Goal: Information Seeking & Learning: Learn about a topic

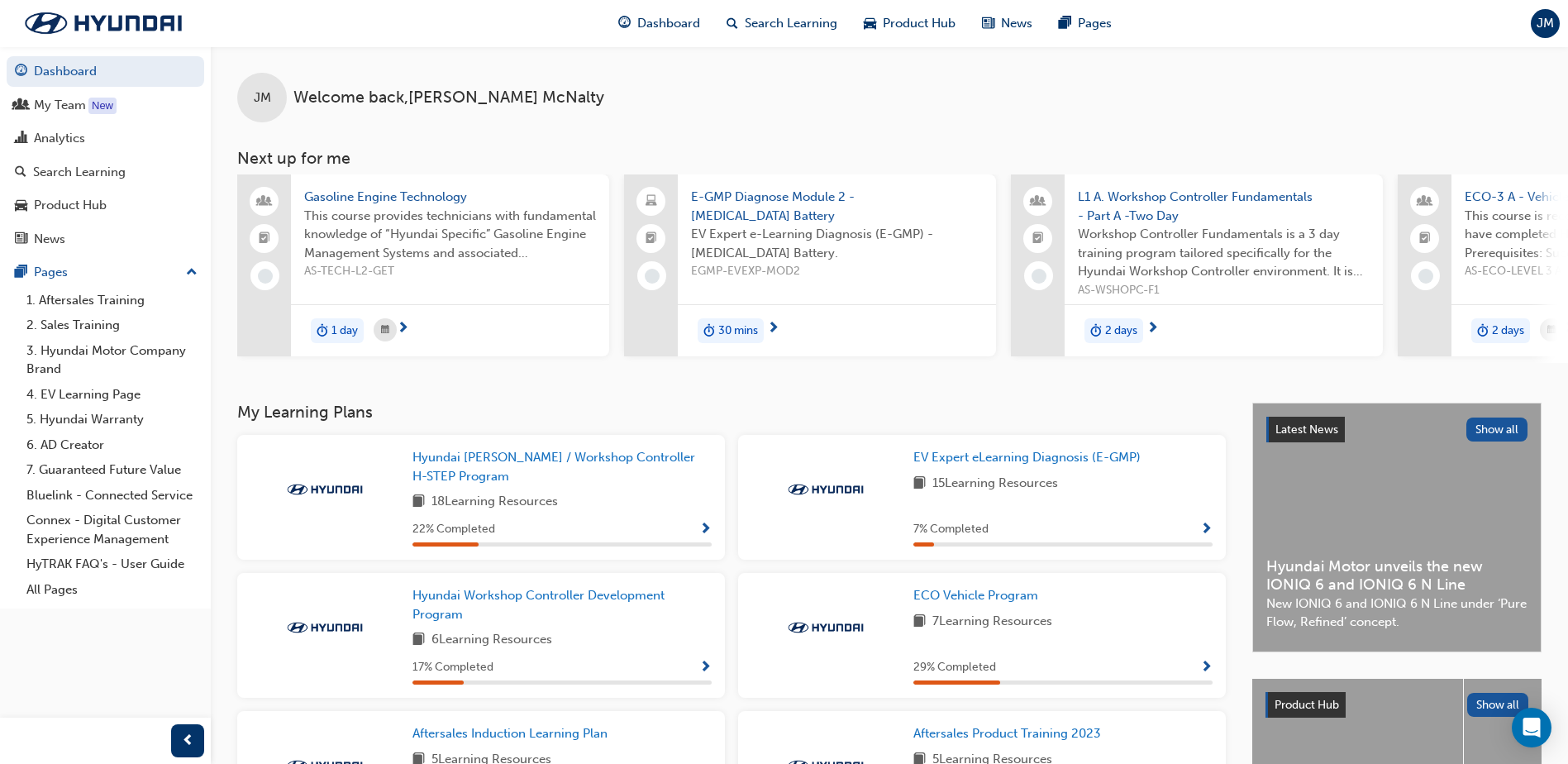
click at [1179, 110] on div "JM Welcome back , [PERSON_NAME]" at bounding box center [889, 85] width 1357 height 76
click at [759, 22] on span "Search Learning" at bounding box center [790, 23] width 92 height 19
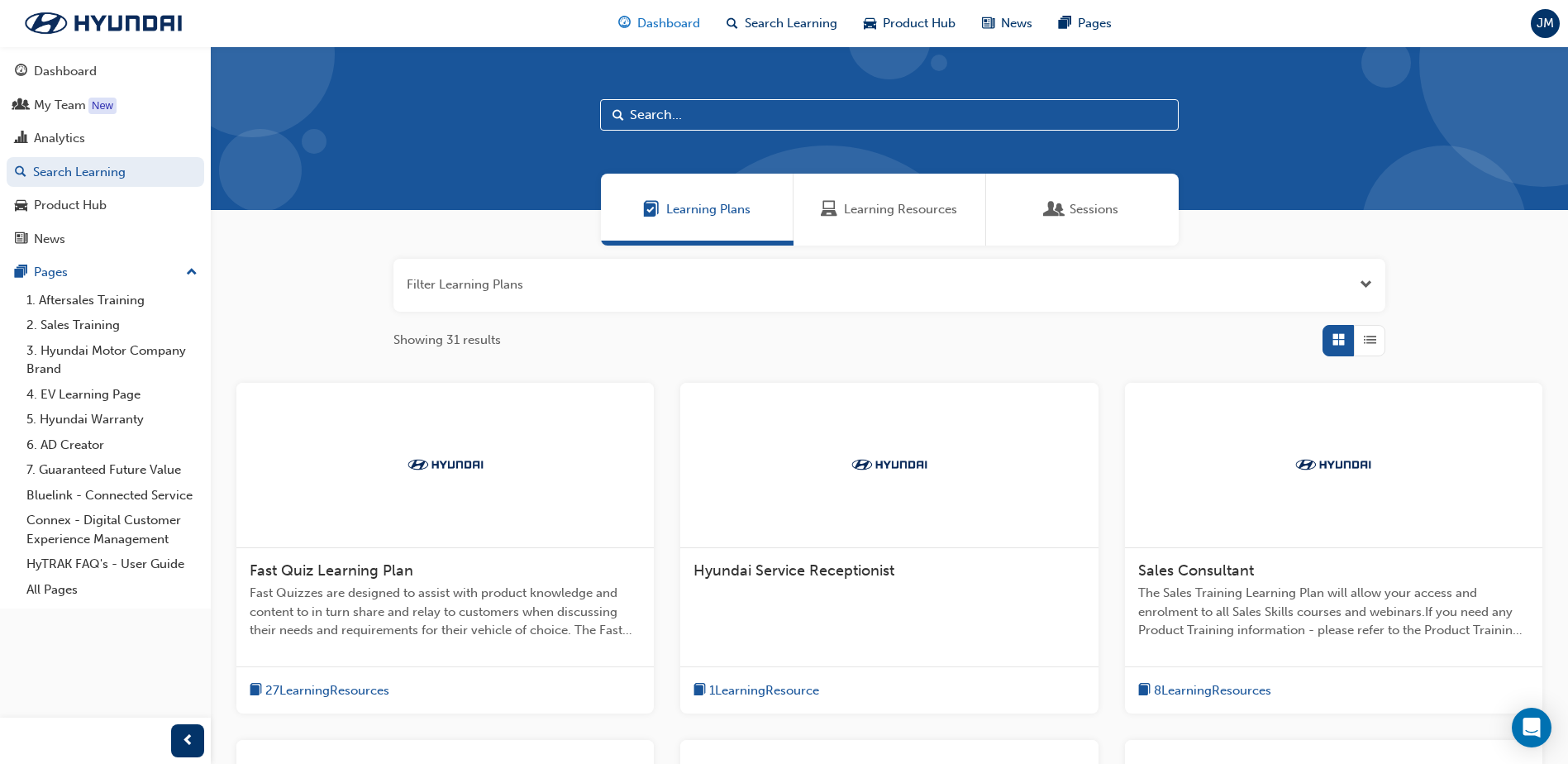
click at [661, 22] on span "Dashboard" at bounding box center [668, 23] width 63 height 19
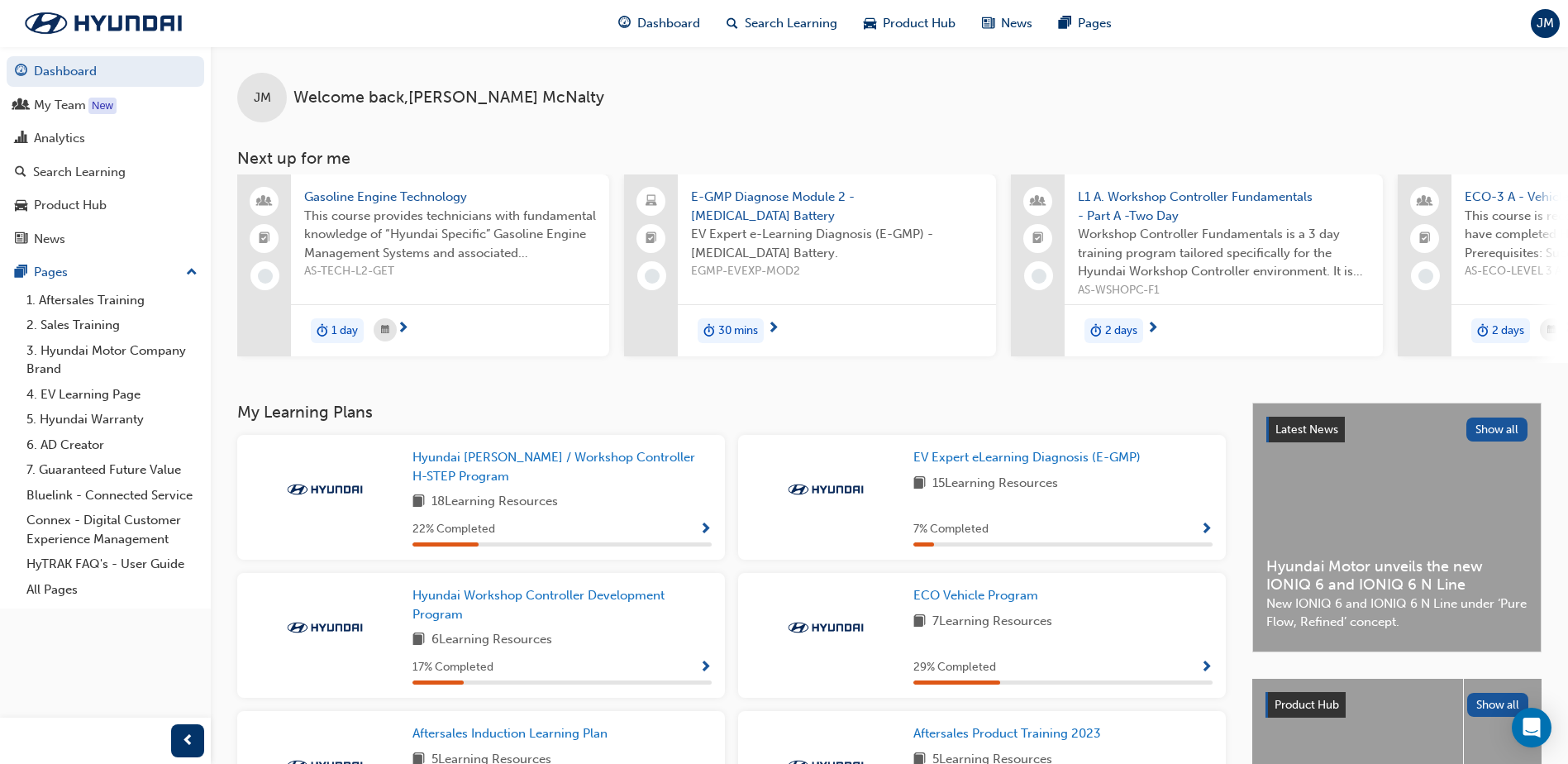
click at [1550, 28] on span "JM" at bounding box center [1546, 23] width 17 height 19
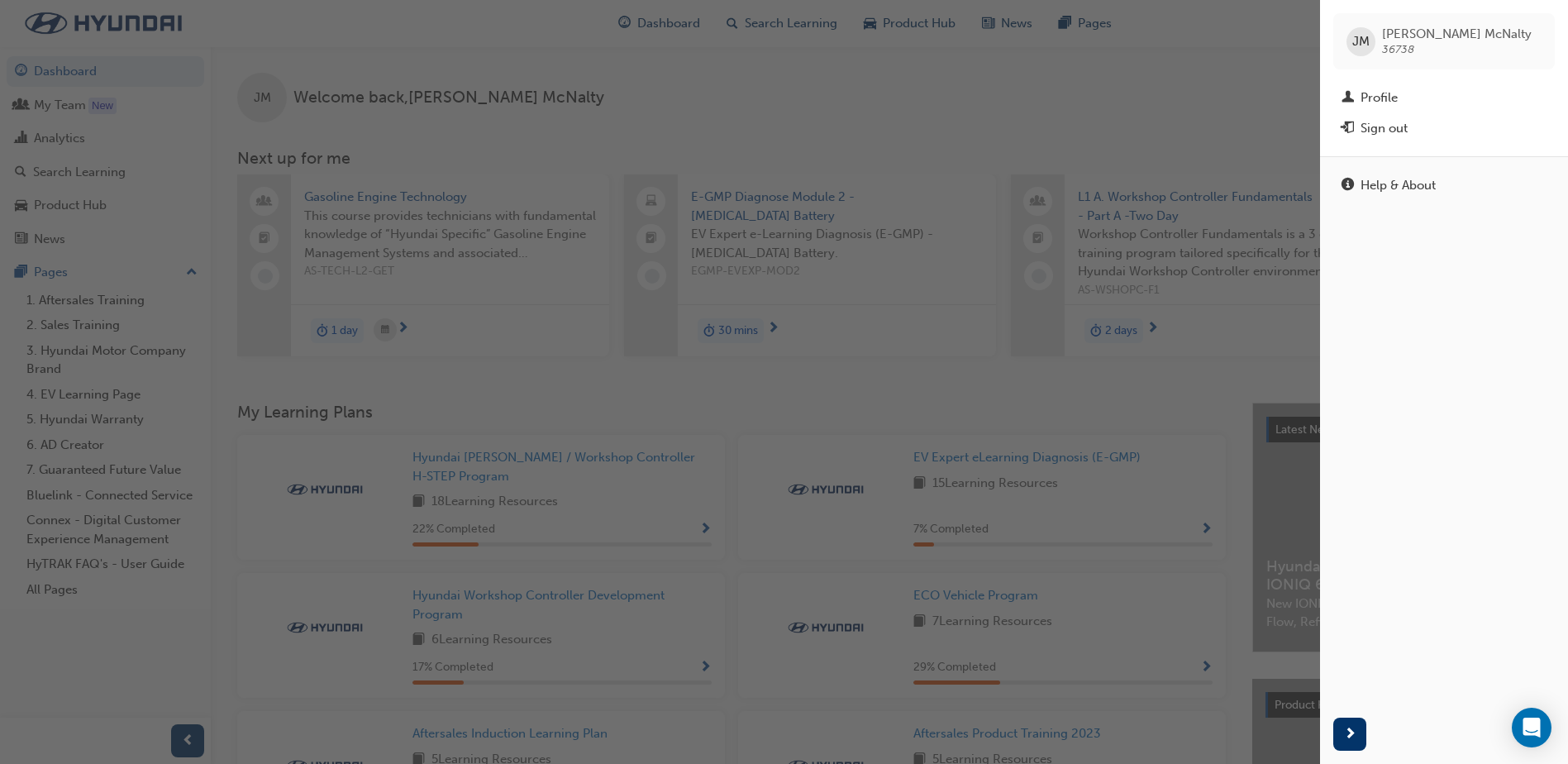
click at [1550, 28] on div "[PERSON_NAME] 36738" at bounding box center [1444, 41] width 222 height 56
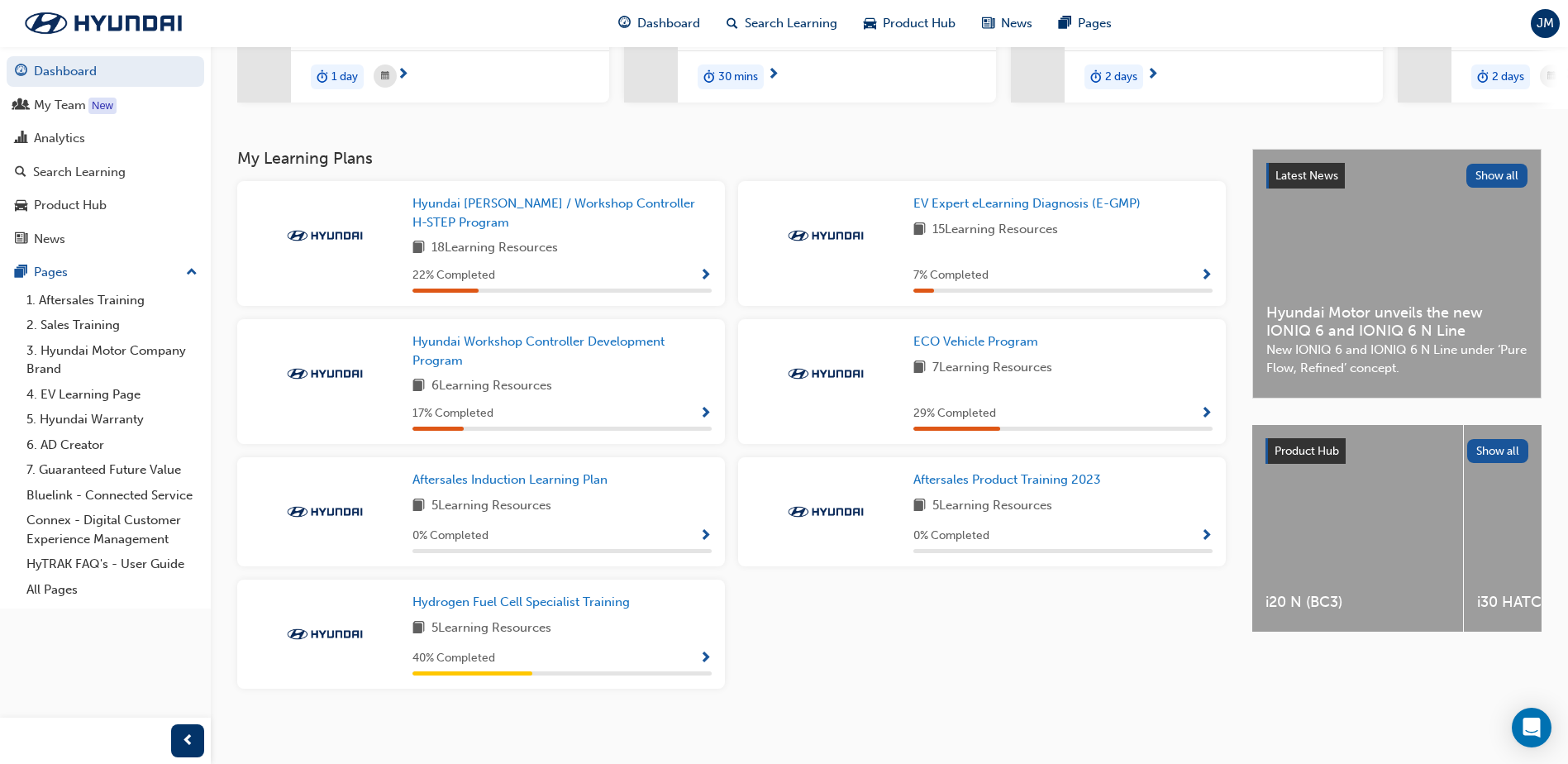
scroll to position [266, 0]
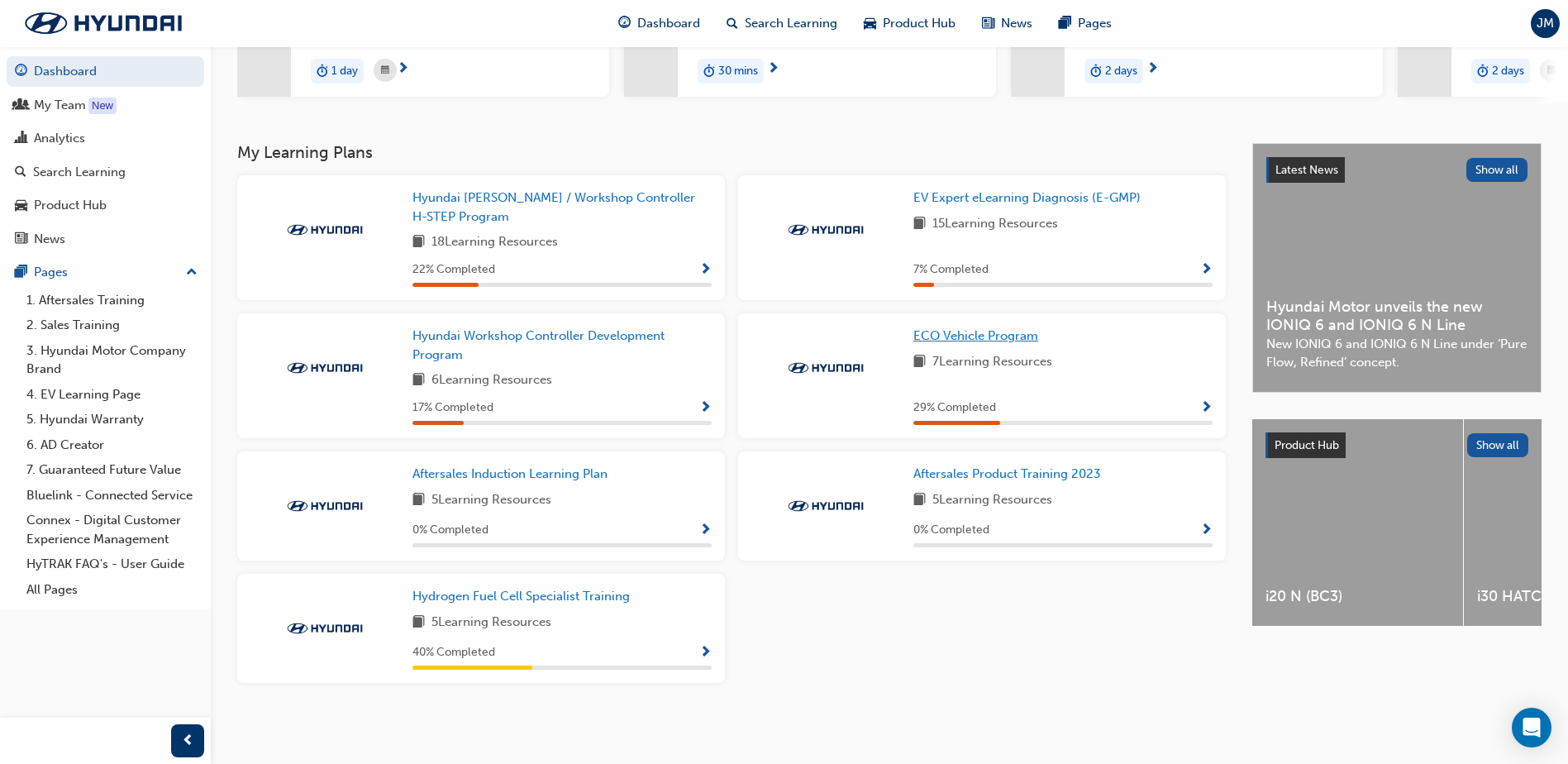
click at [1011, 341] on span "ECO Vehicle Program" at bounding box center [975, 335] width 125 height 15
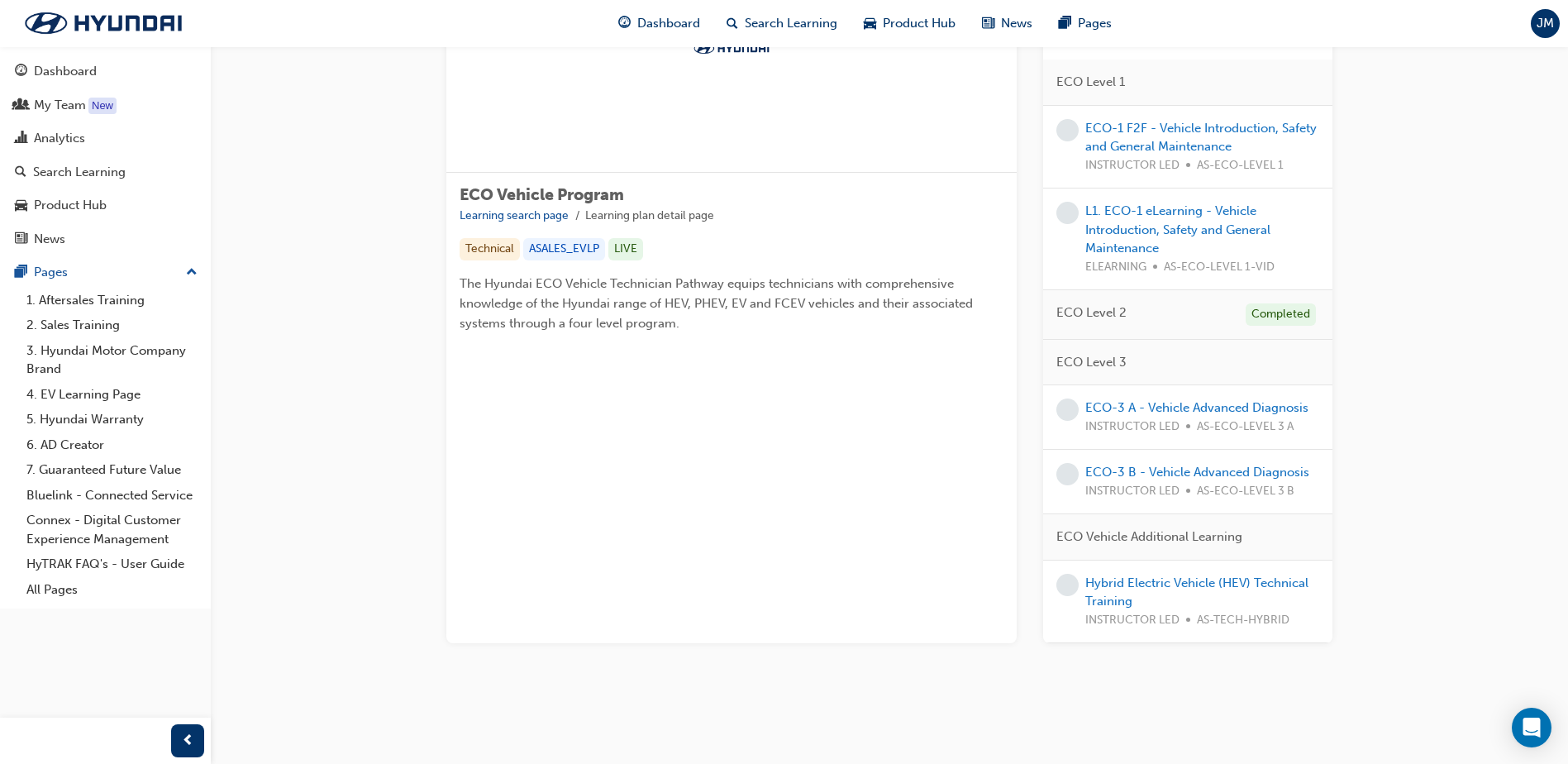
scroll to position [79, 0]
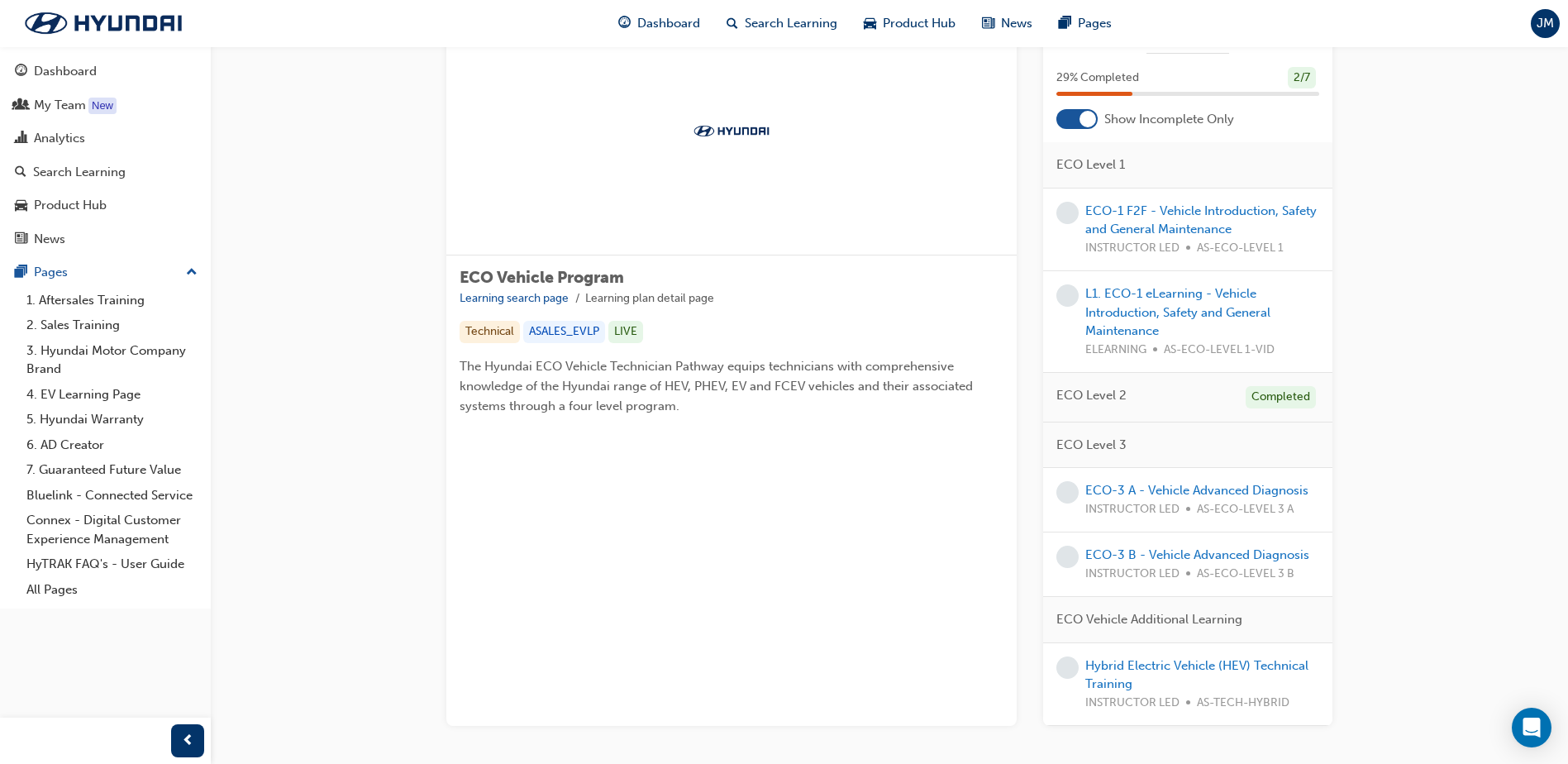
click at [1281, 401] on div "Completed" at bounding box center [1280, 397] width 70 height 22
click at [1086, 400] on span "ECO Level 2" at bounding box center [1091, 395] width 70 height 19
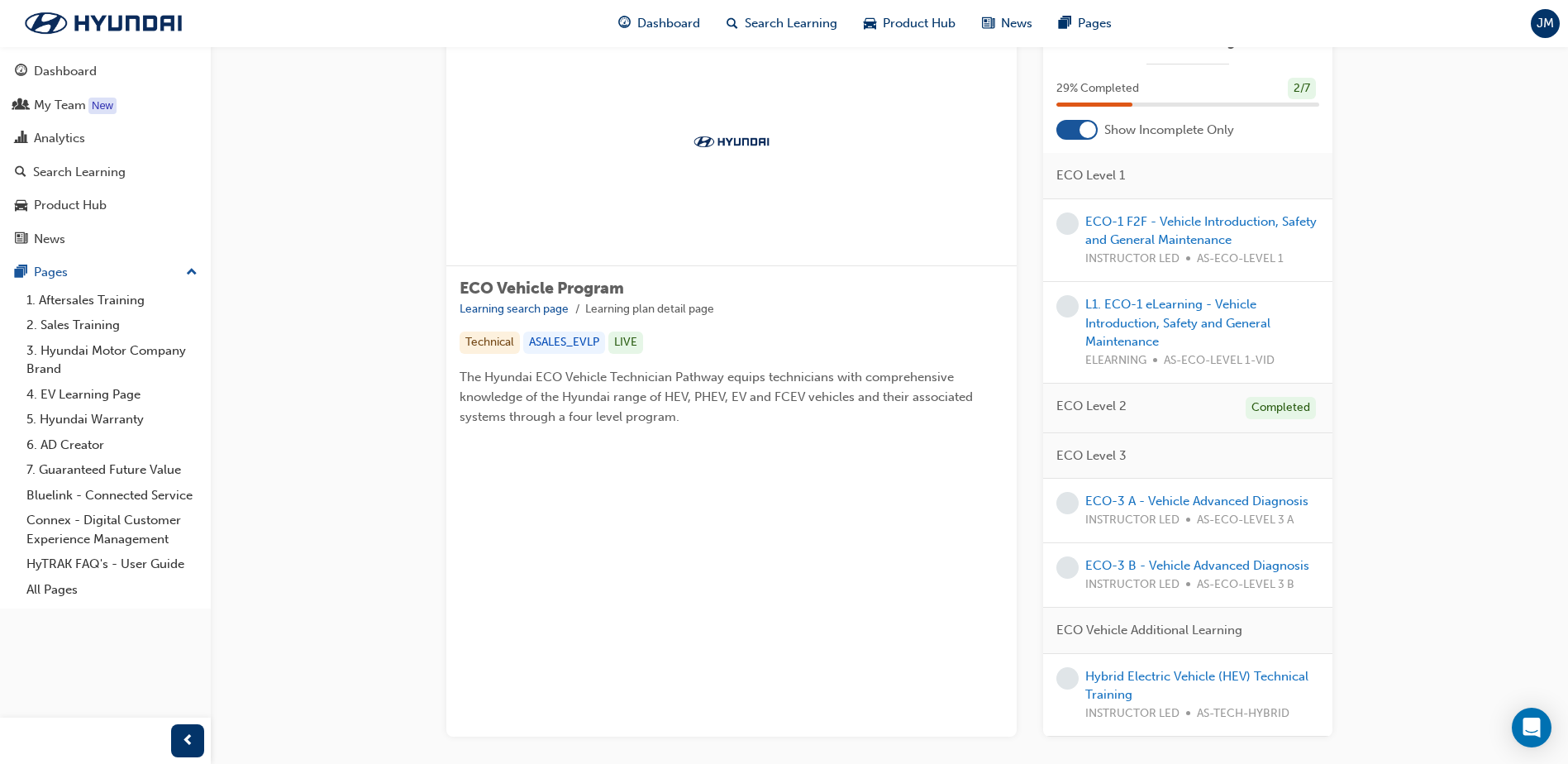
scroll to position [0, 0]
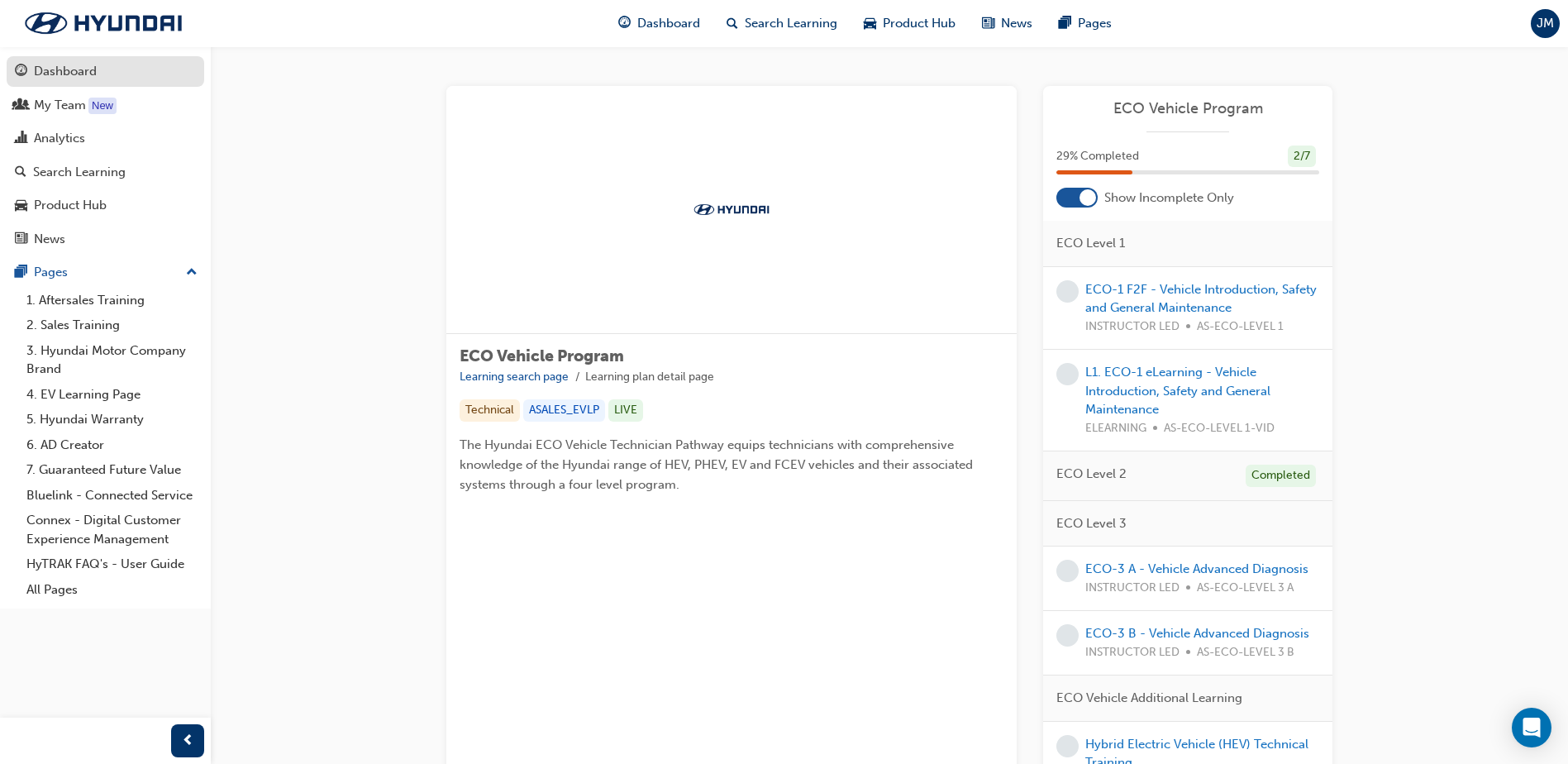
click at [50, 70] on div "Dashboard" at bounding box center [65, 72] width 63 height 19
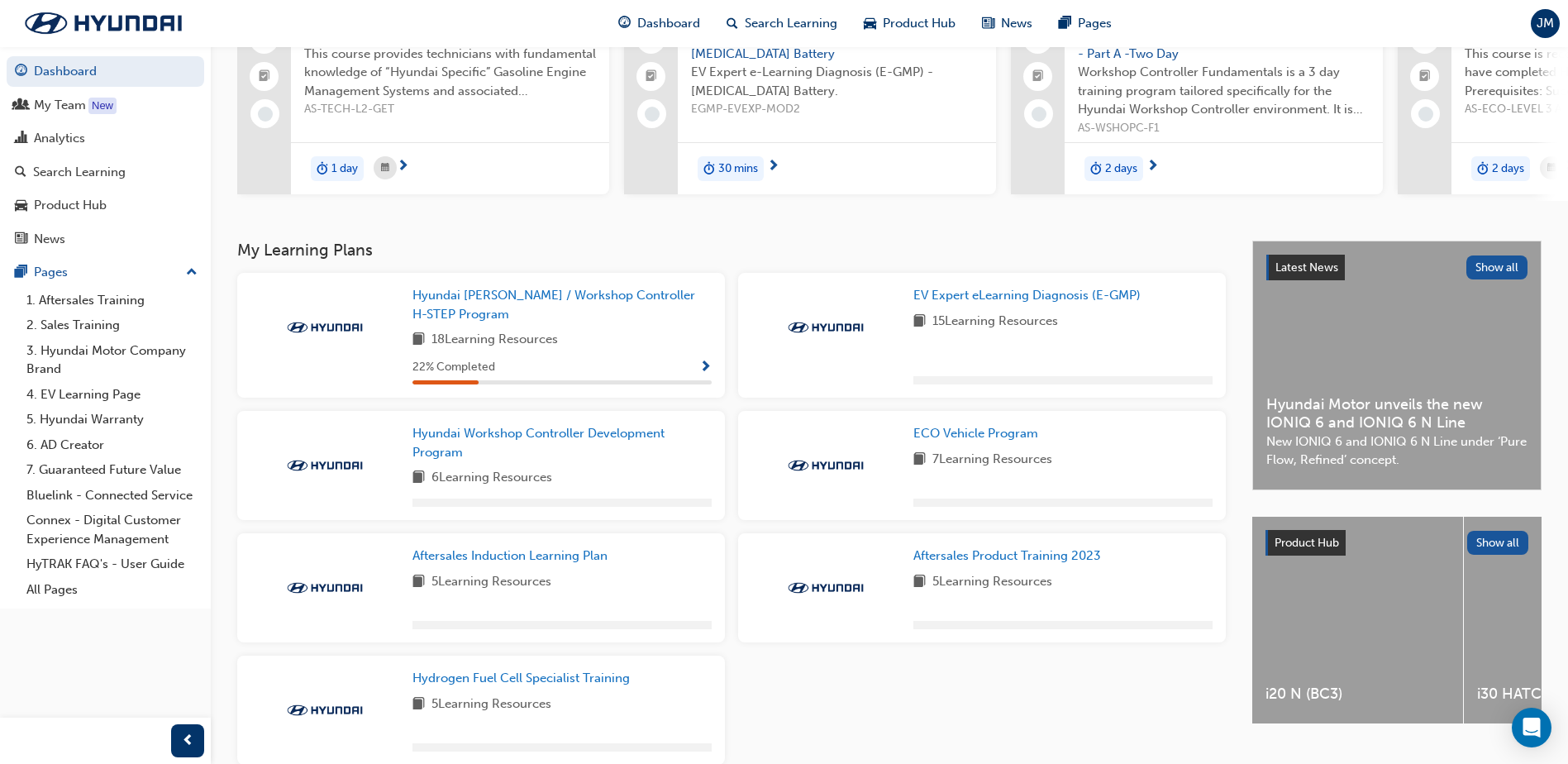
scroll to position [166, 0]
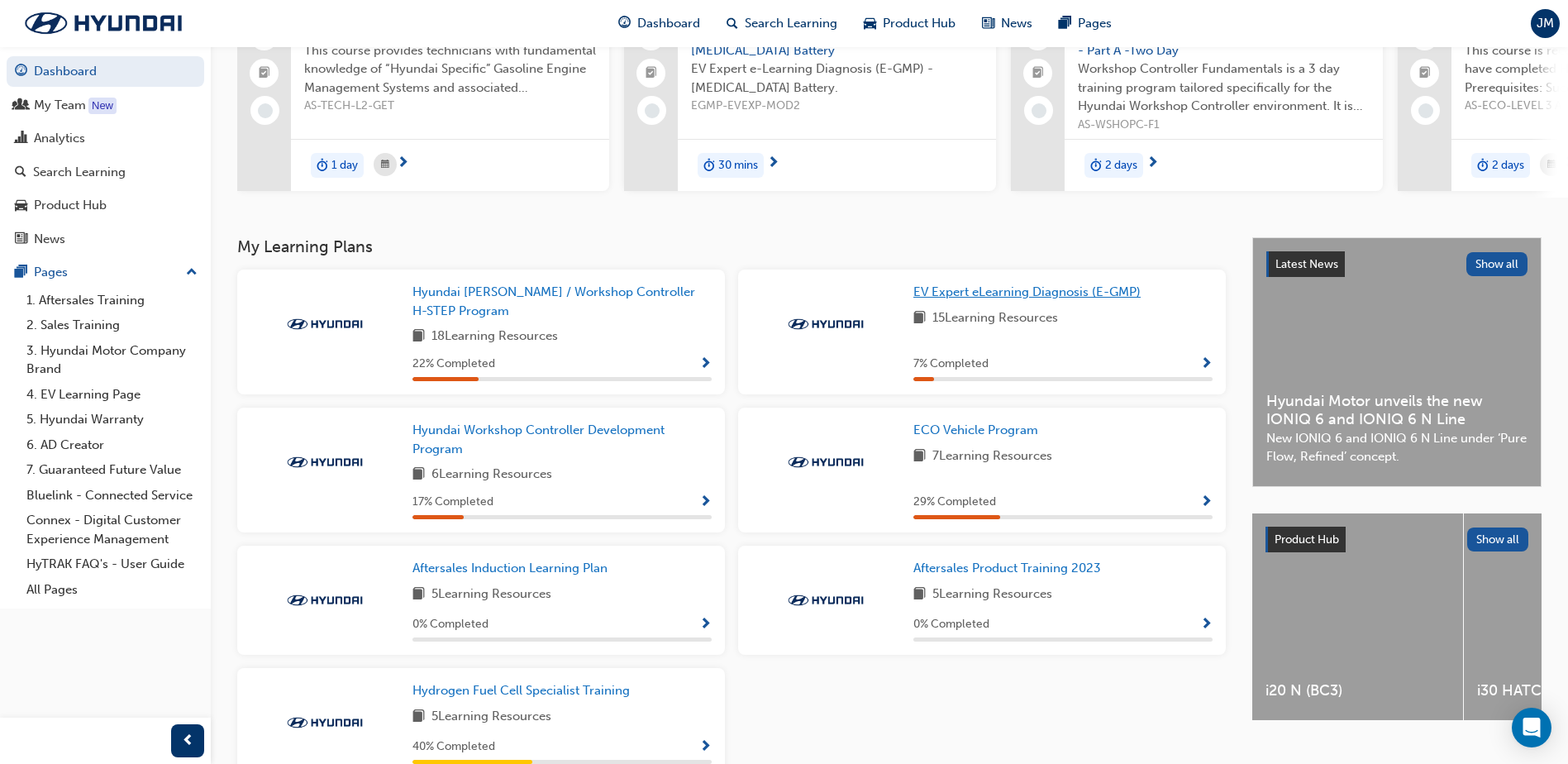
click at [973, 297] on span "EV Expert eLearning Diagnosis (E-GMP)" at bounding box center [1026, 291] width 227 height 15
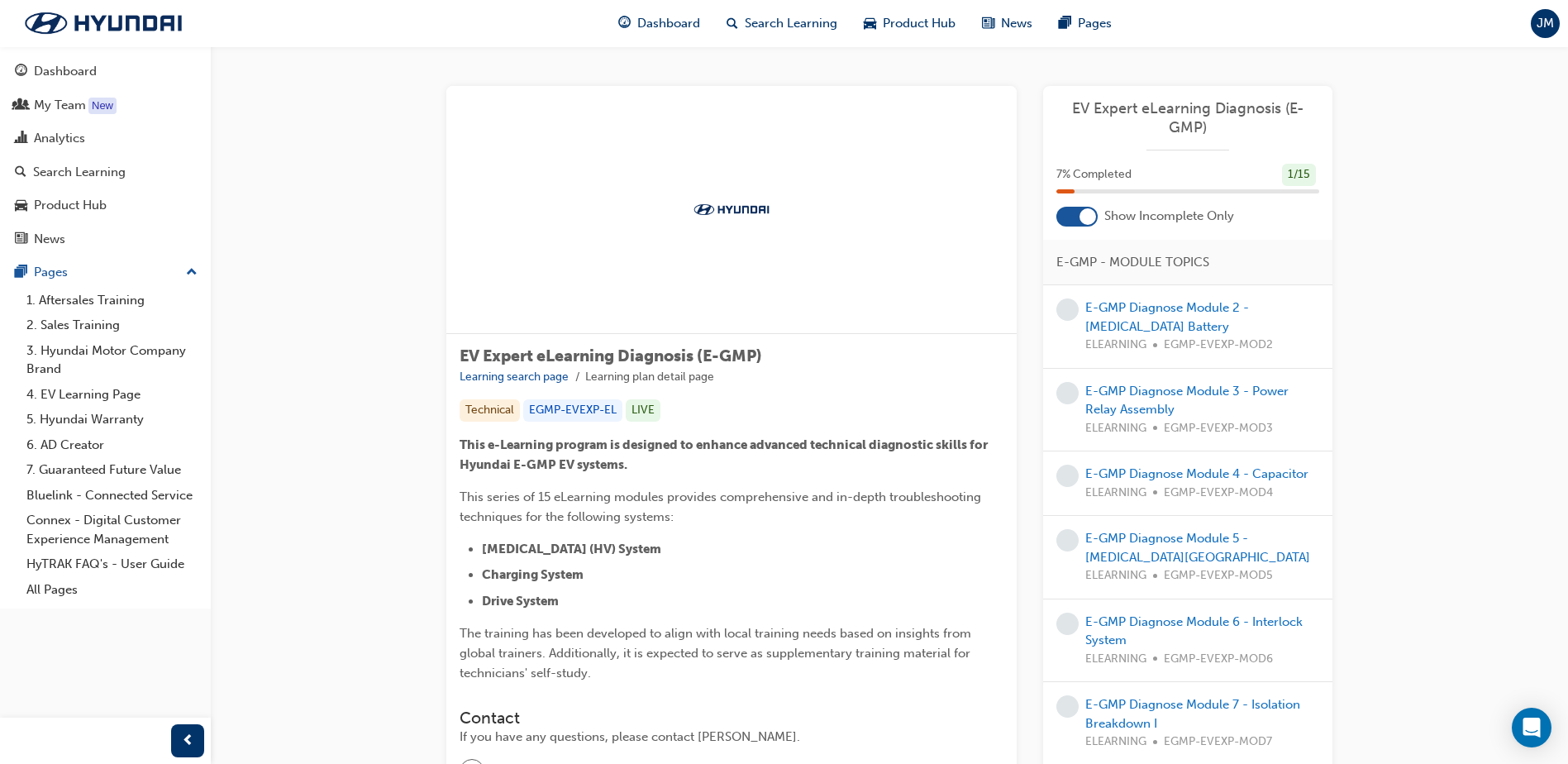
click at [1133, 255] on span "E-GMP - MODULE TOPICS" at bounding box center [1132, 262] width 153 height 19
click at [1086, 217] on div at bounding box center [1087, 216] width 16 height 16
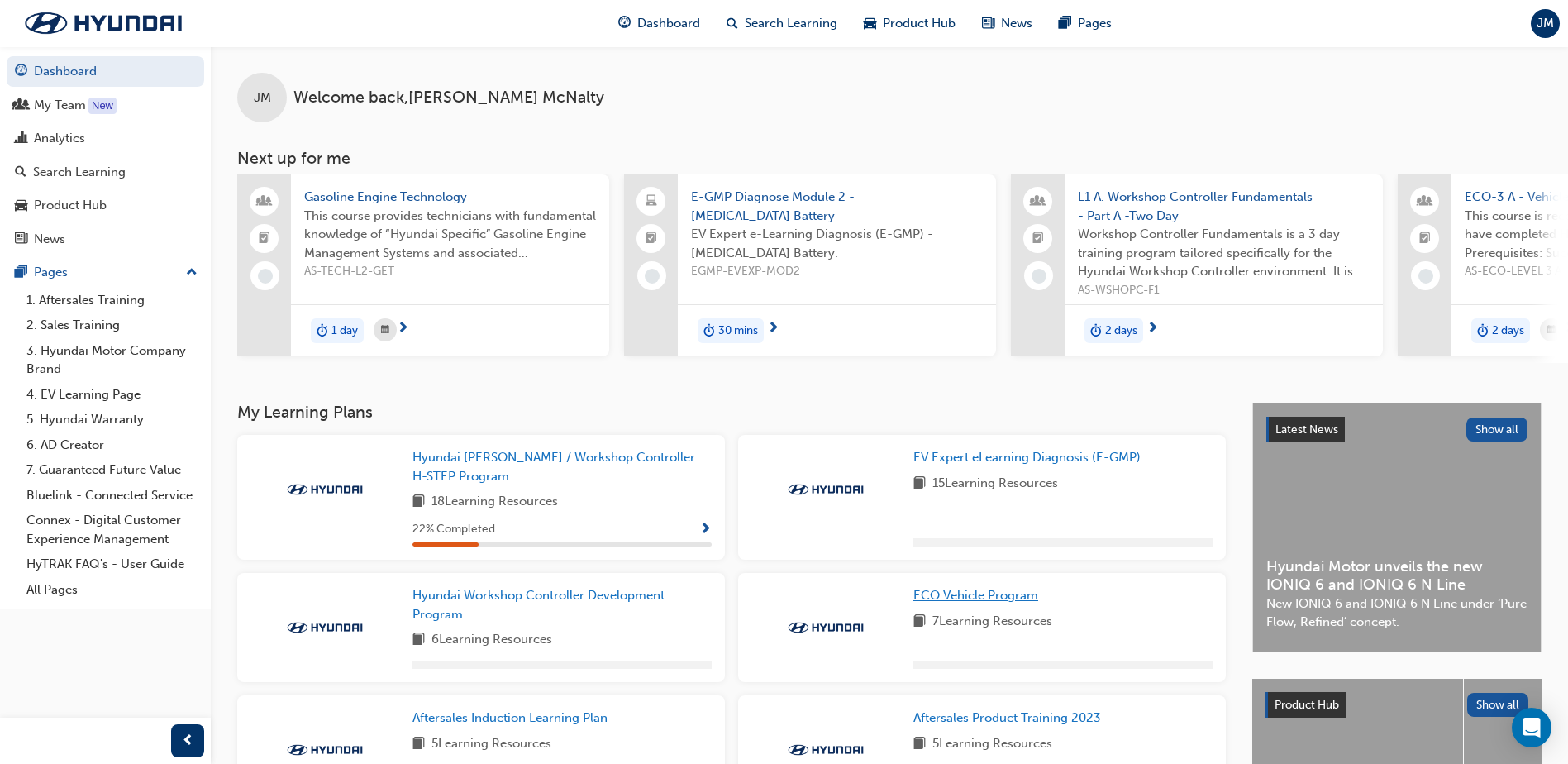
click at [955, 598] on span "ECO Vehicle Program" at bounding box center [975, 595] width 125 height 15
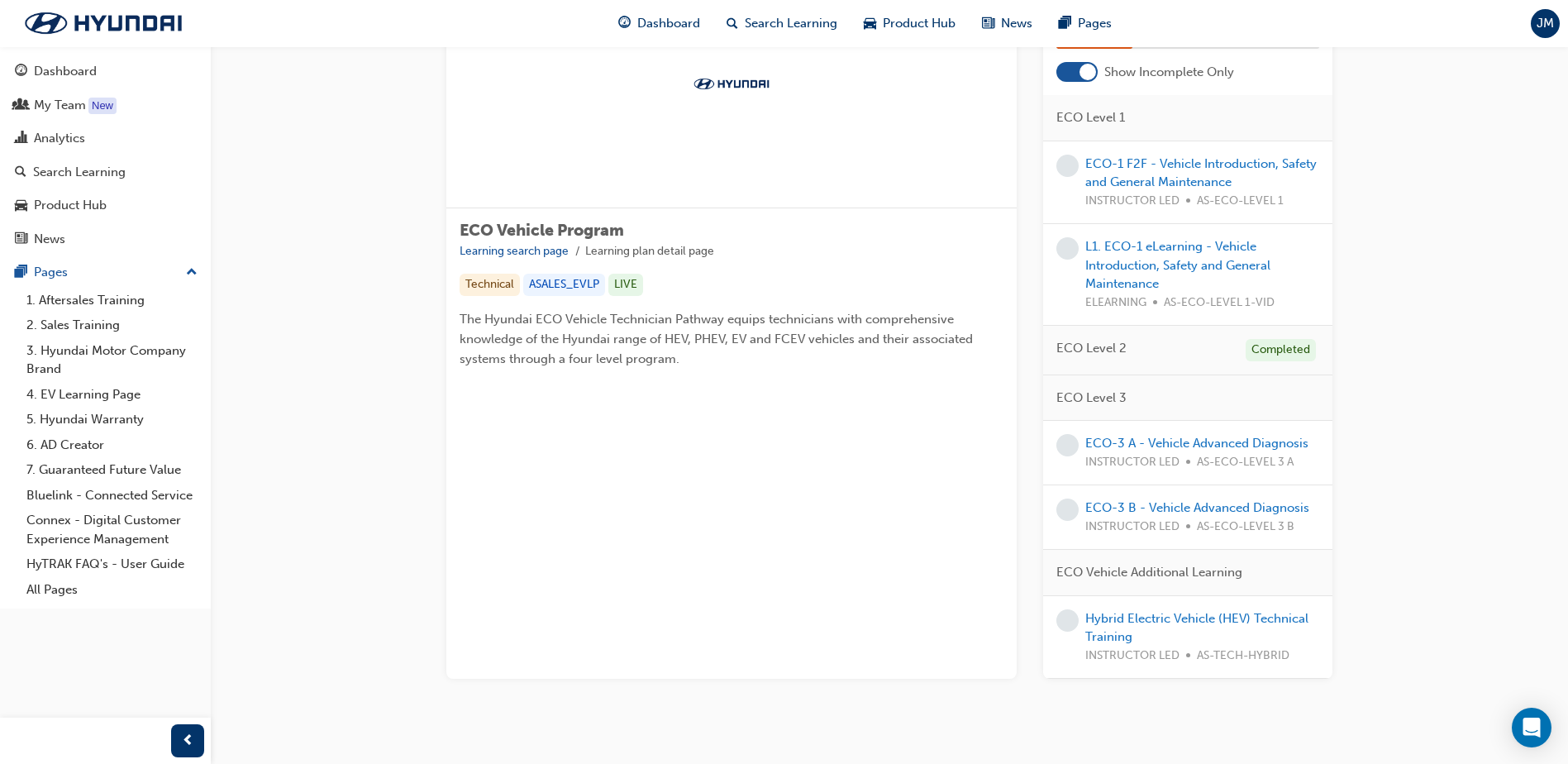
scroll to position [161, 0]
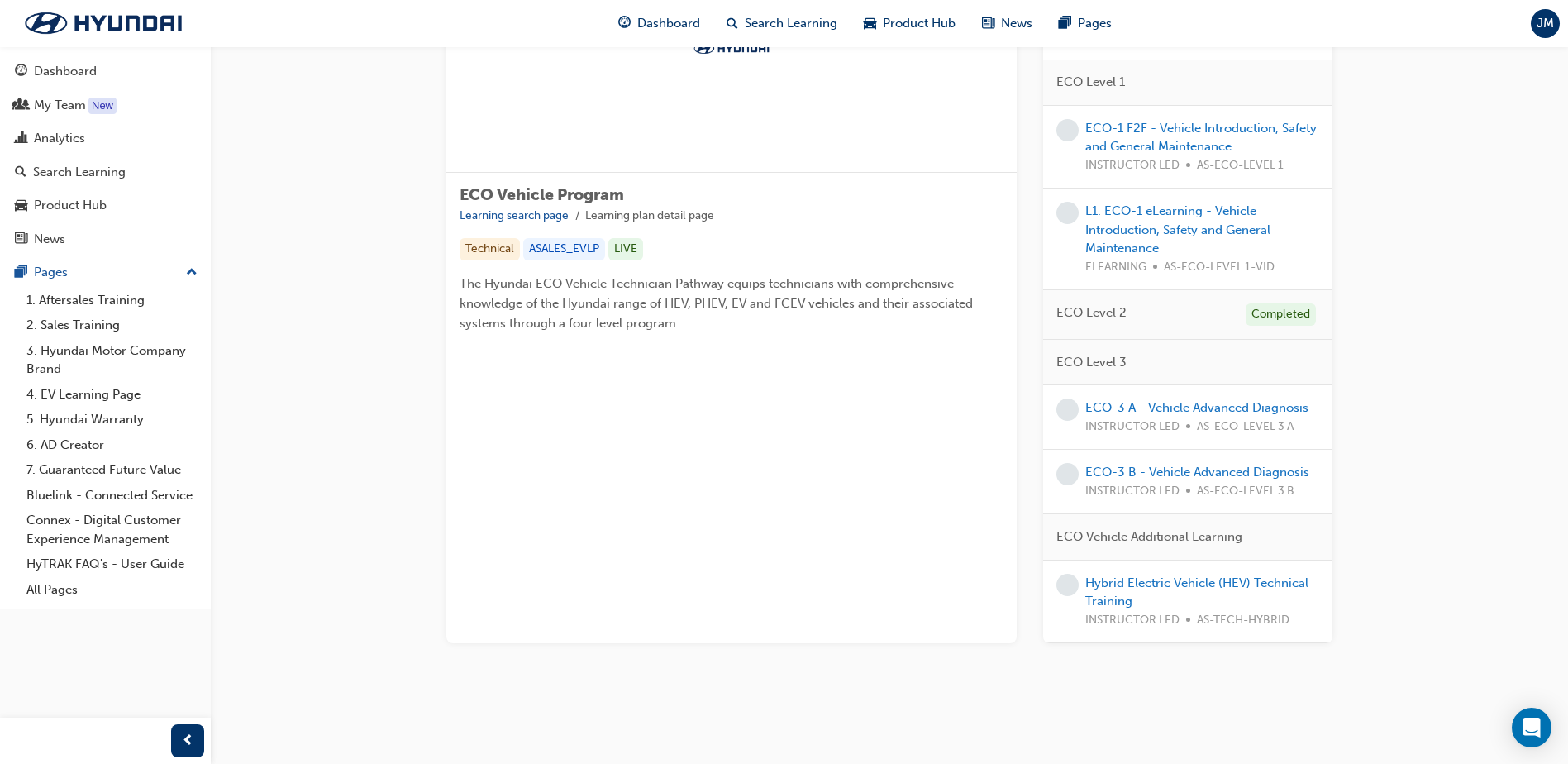
click at [1089, 308] on span "ECO Level 2" at bounding box center [1091, 313] width 70 height 19
click at [1279, 315] on div "Completed" at bounding box center [1280, 315] width 70 height 22
click at [1072, 324] on div "ECO Level 2 Completed" at bounding box center [1187, 314] width 289 height 49
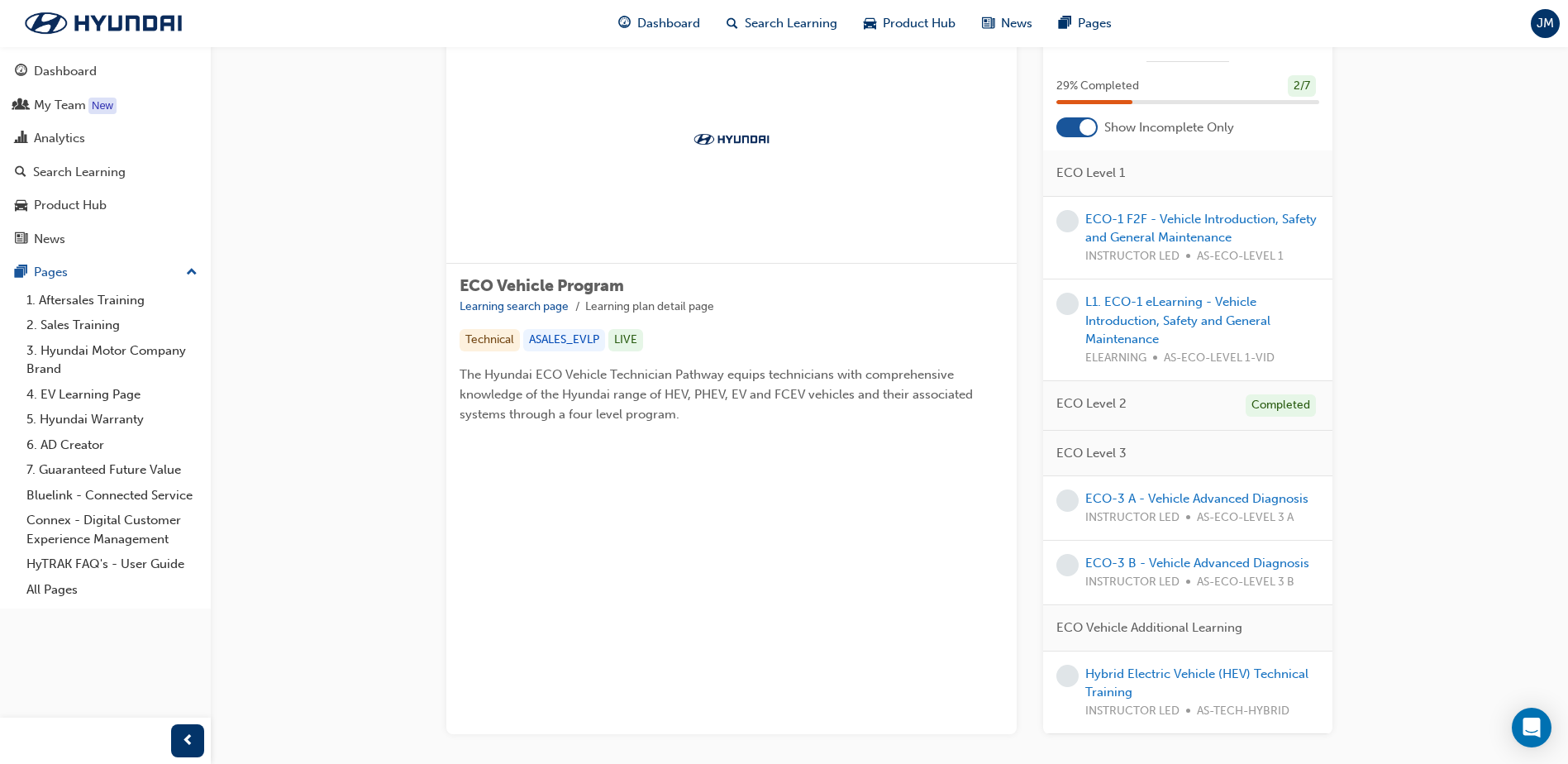
scroll to position [0, 0]
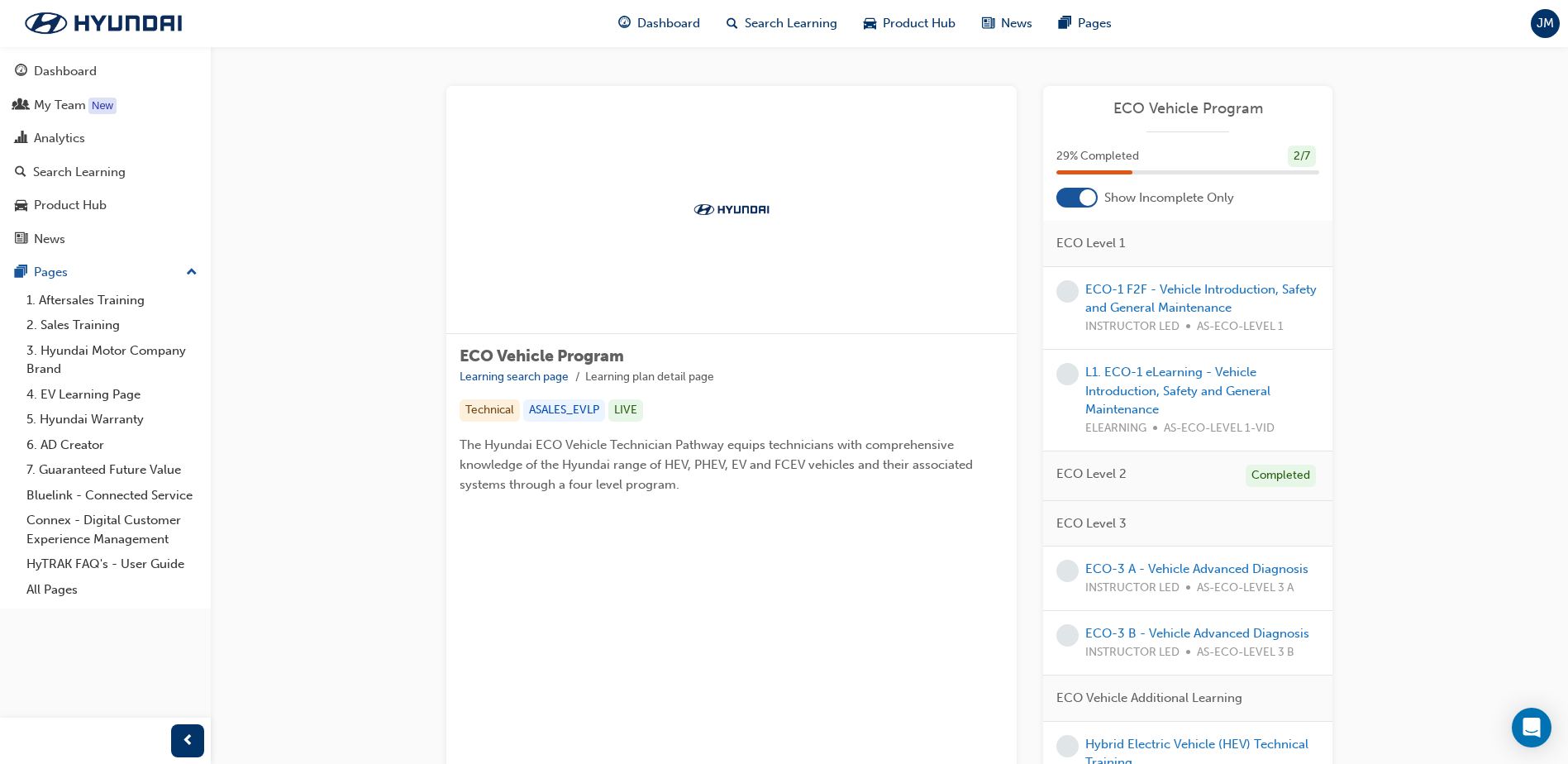
click at [1077, 200] on div at bounding box center [1077, 197] width 41 height 20
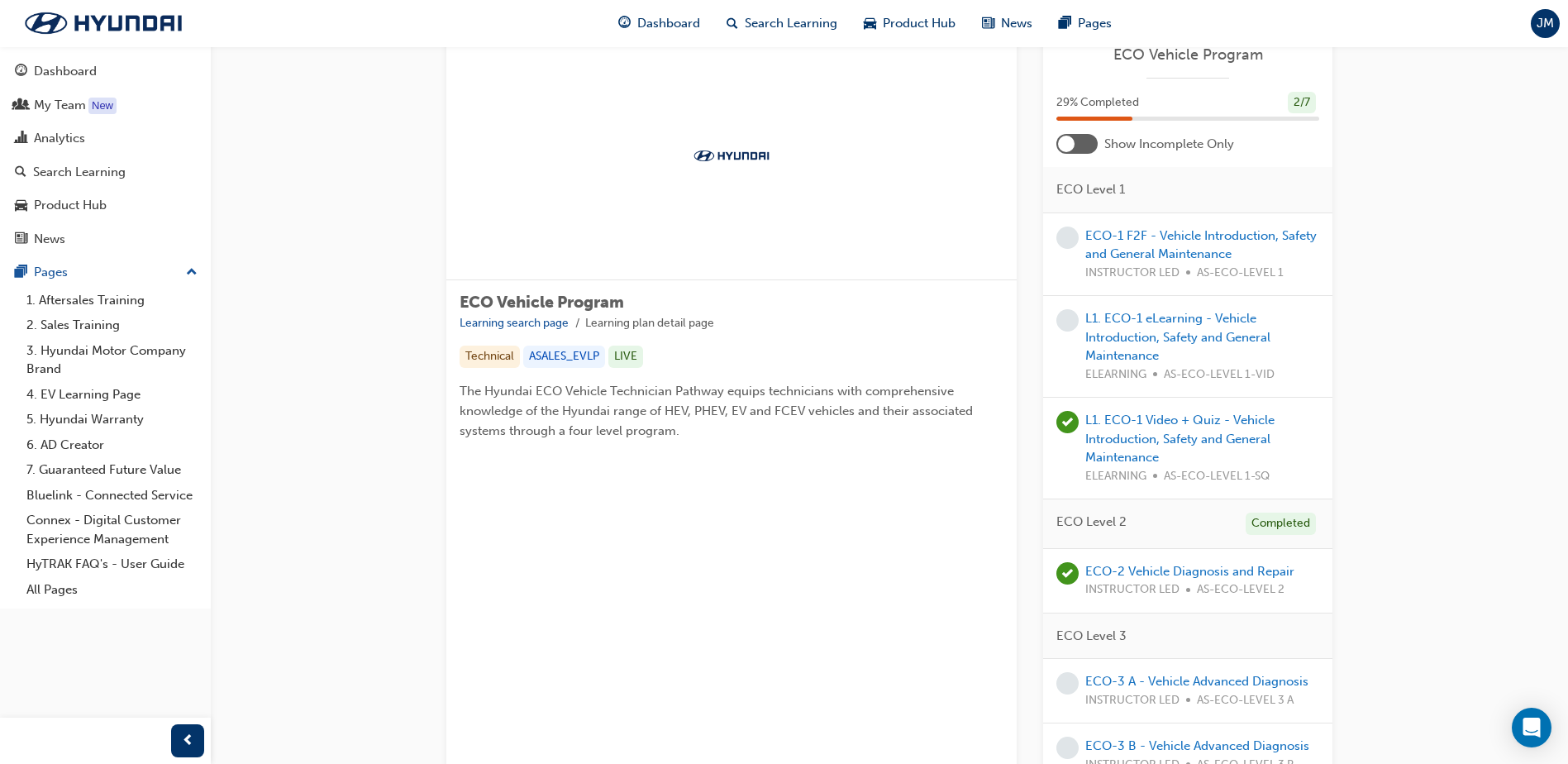
scroll to position [83, 0]
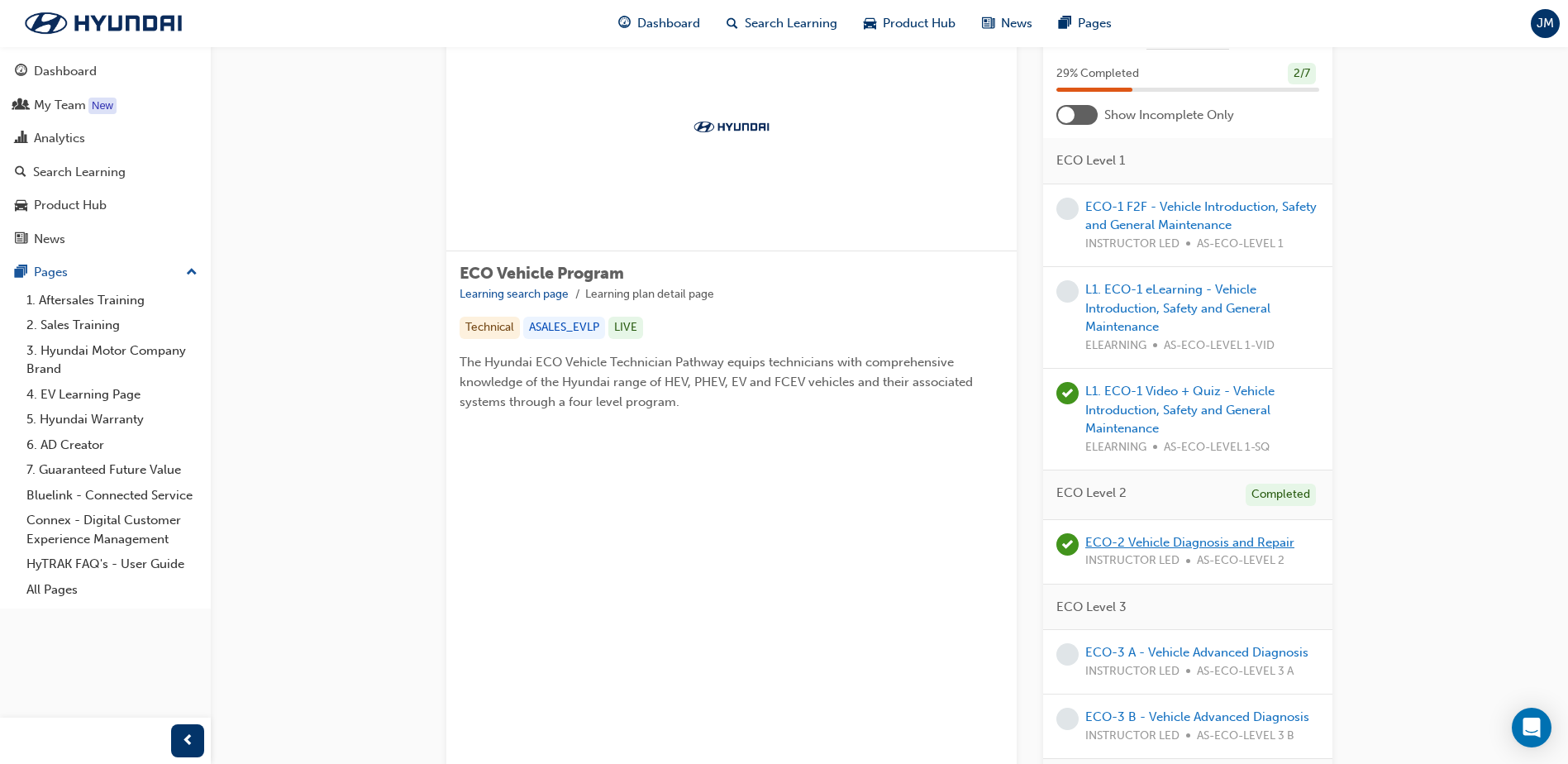
click at [1147, 538] on link "ECO-2 Vehicle Diagnosis and Repair" at bounding box center [1190, 542] width 209 height 15
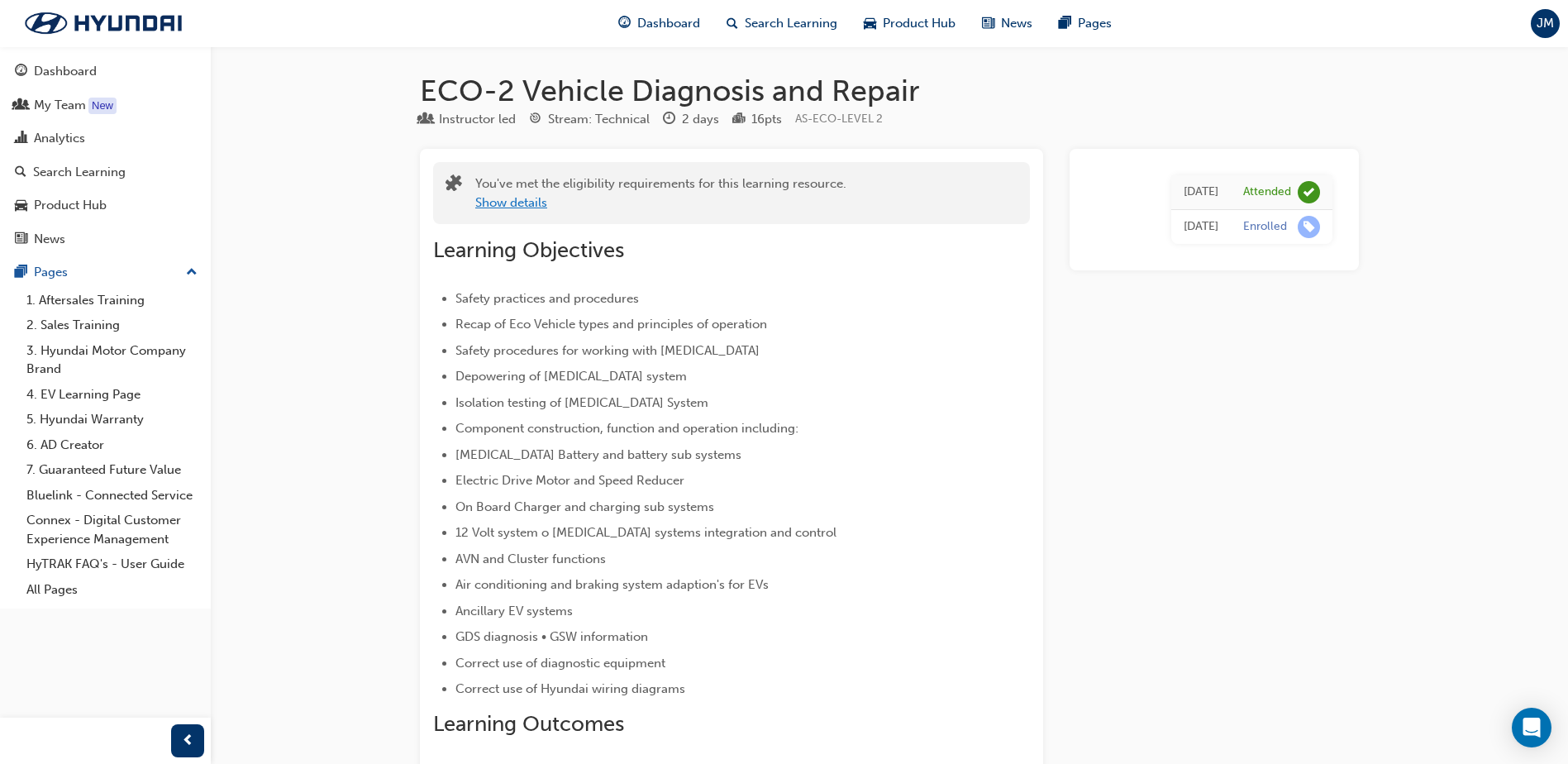
click at [502, 205] on button "Show details" at bounding box center [511, 203] width 72 height 19
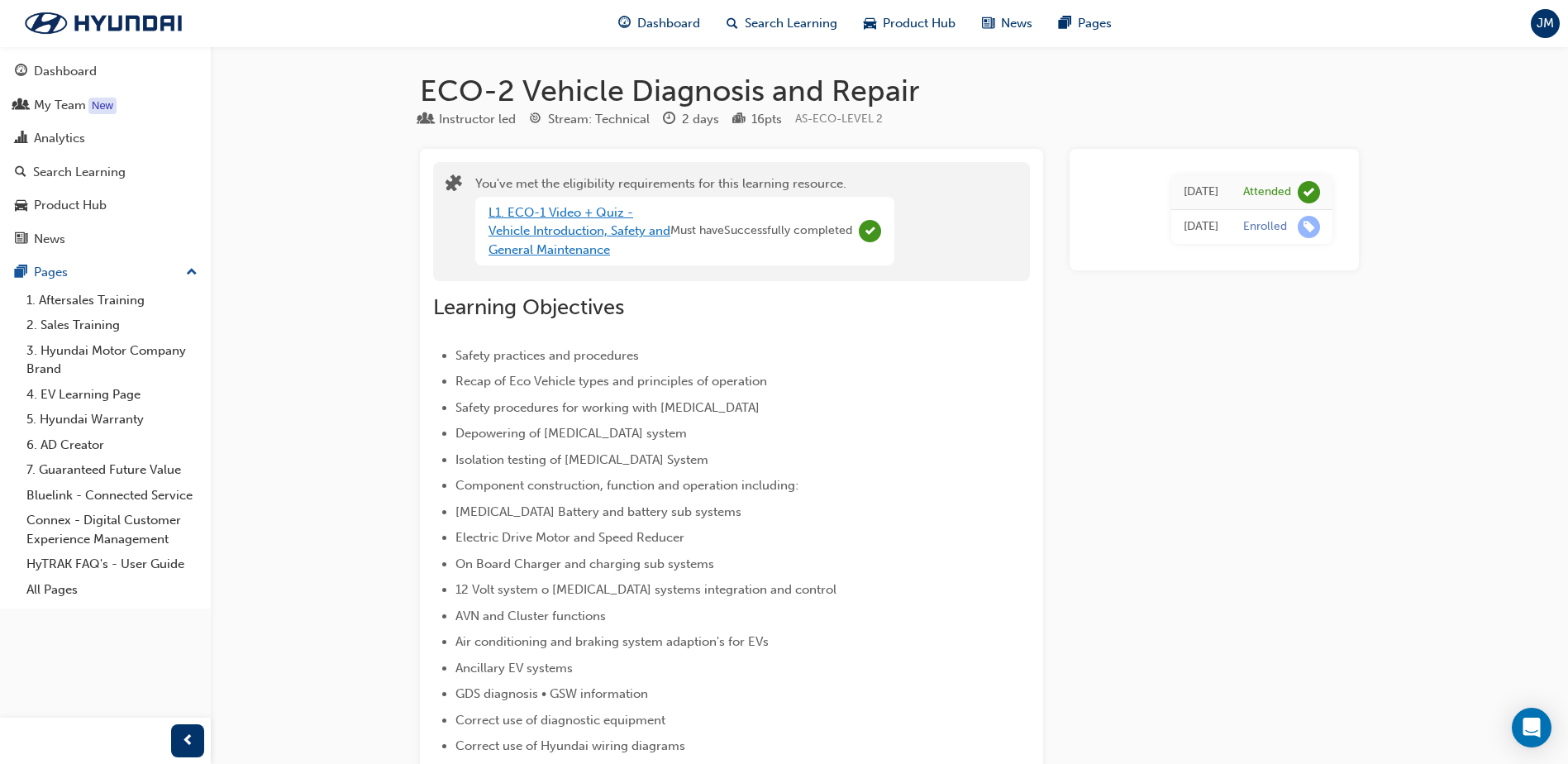
click at [593, 242] on link "L1. ECO-1 Video + Quiz - Vehicle Introduction, Safety and General Maintenance" at bounding box center [579, 231] width 182 height 52
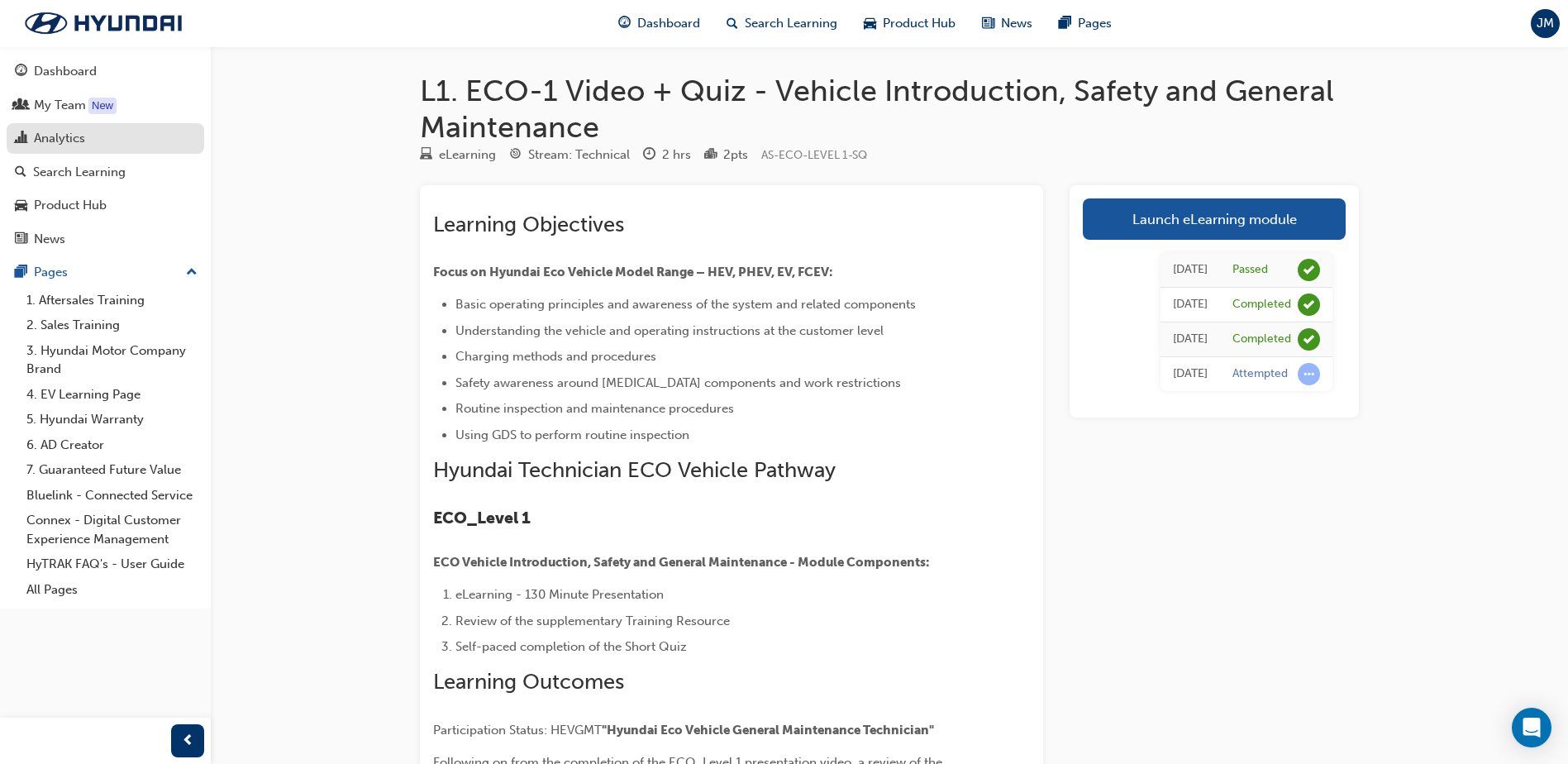
click at [92, 136] on div "Analytics" at bounding box center [105, 138] width 181 height 21
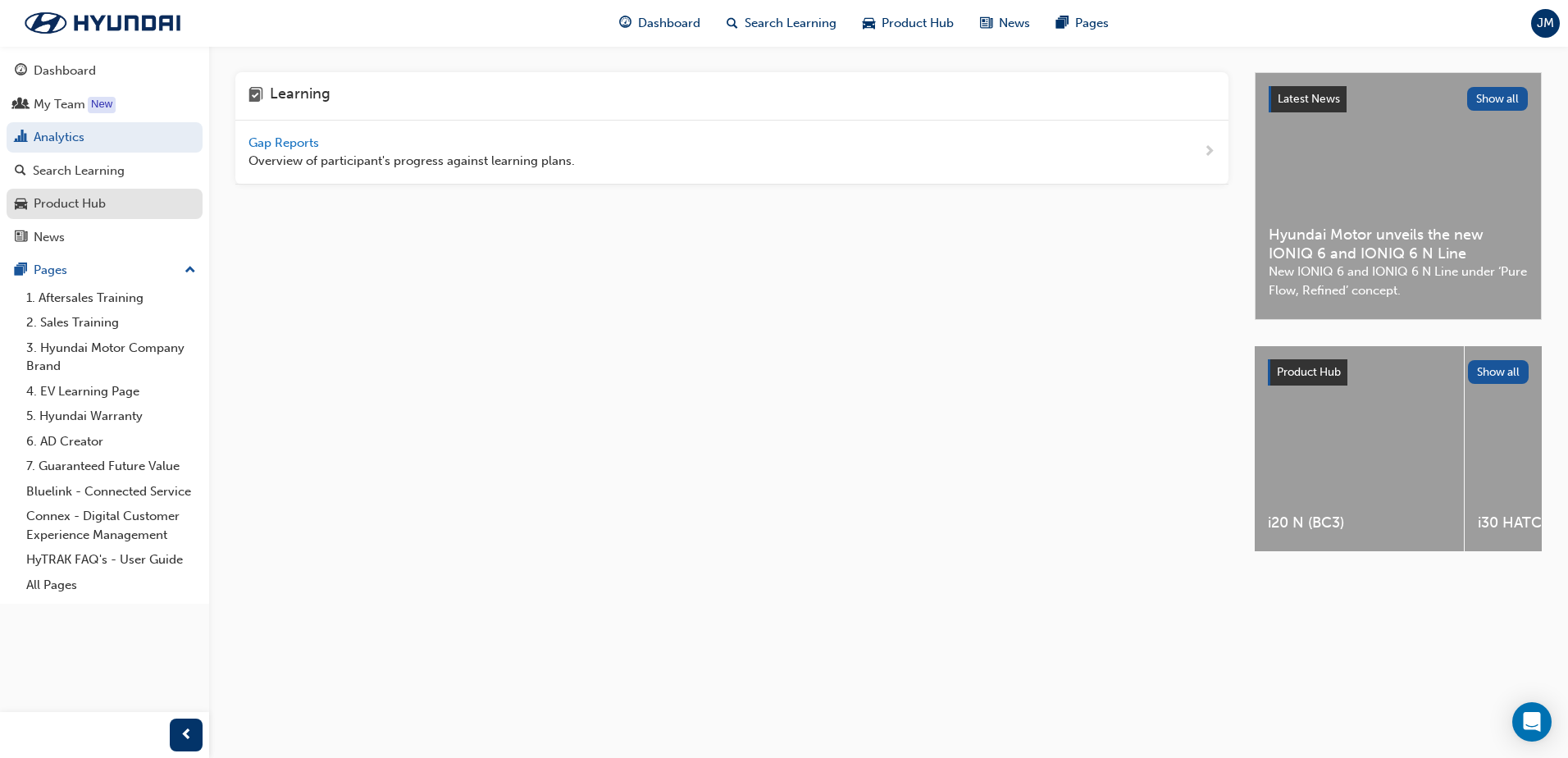
click at [68, 213] on div "Product Hub" at bounding box center [104, 204] width 180 height 21
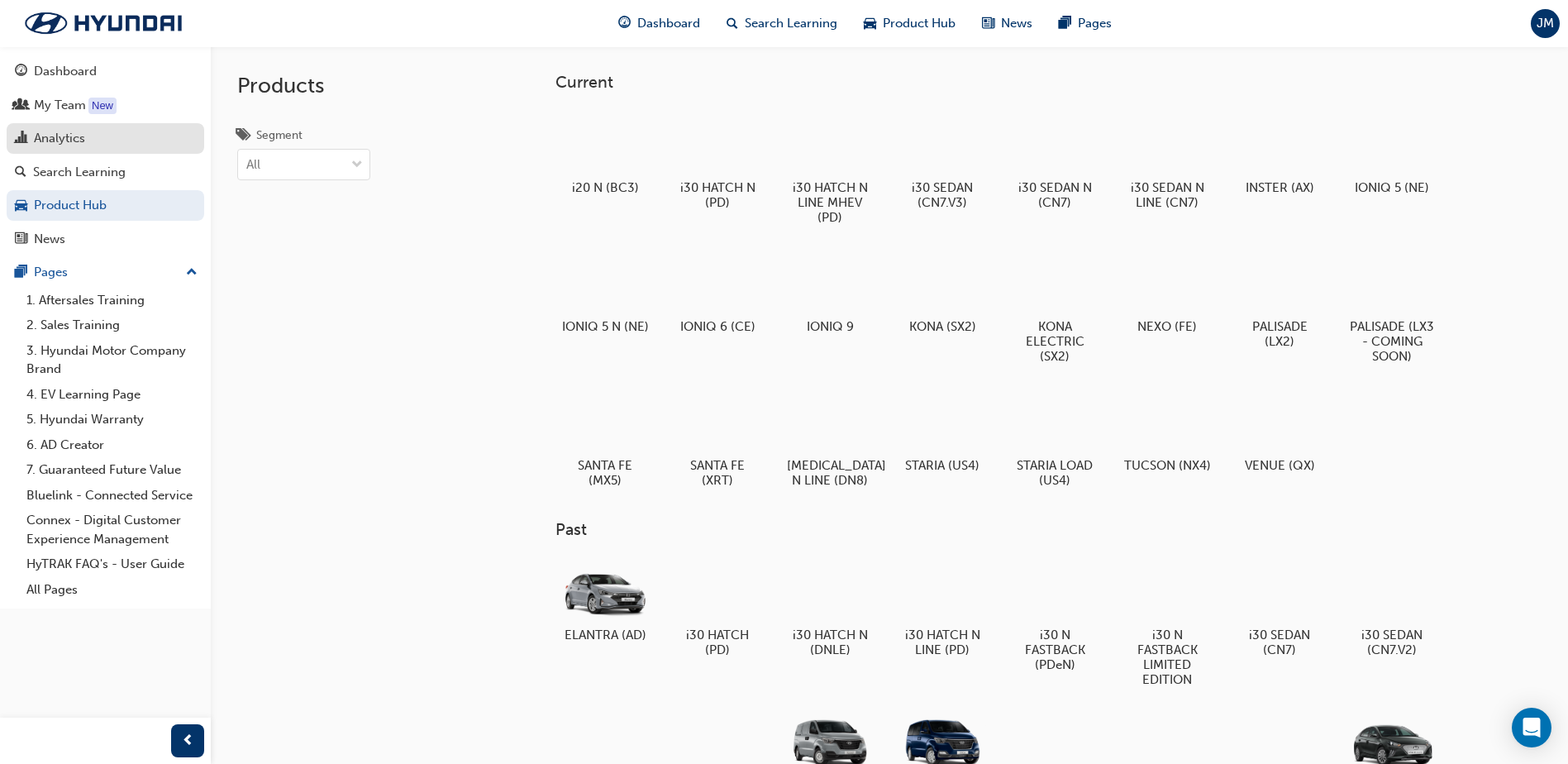
click at [66, 129] on div "Analytics" at bounding box center [59, 138] width 51 height 19
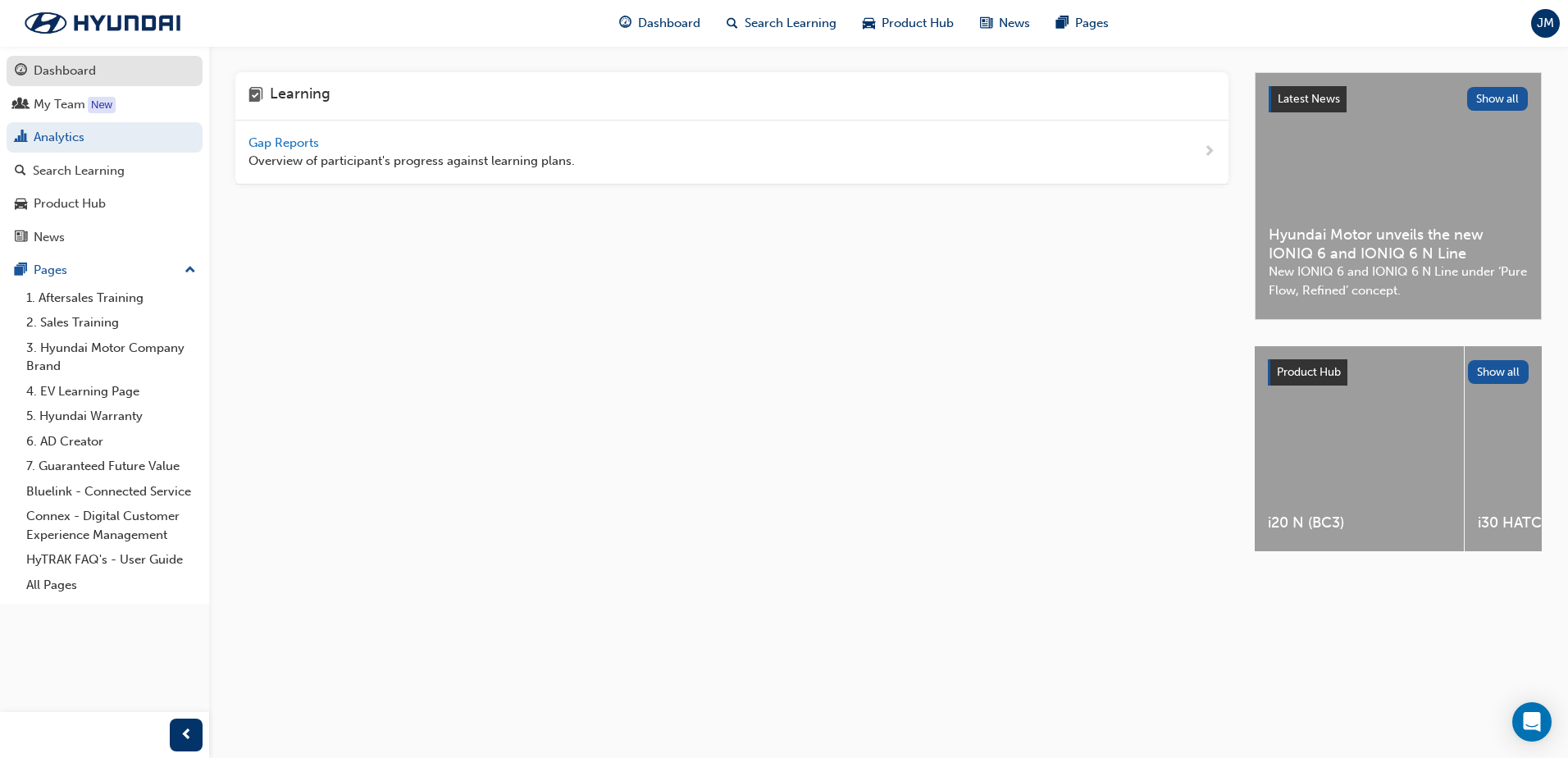
click at [69, 78] on div "Dashboard" at bounding box center [64, 71] width 63 height 19
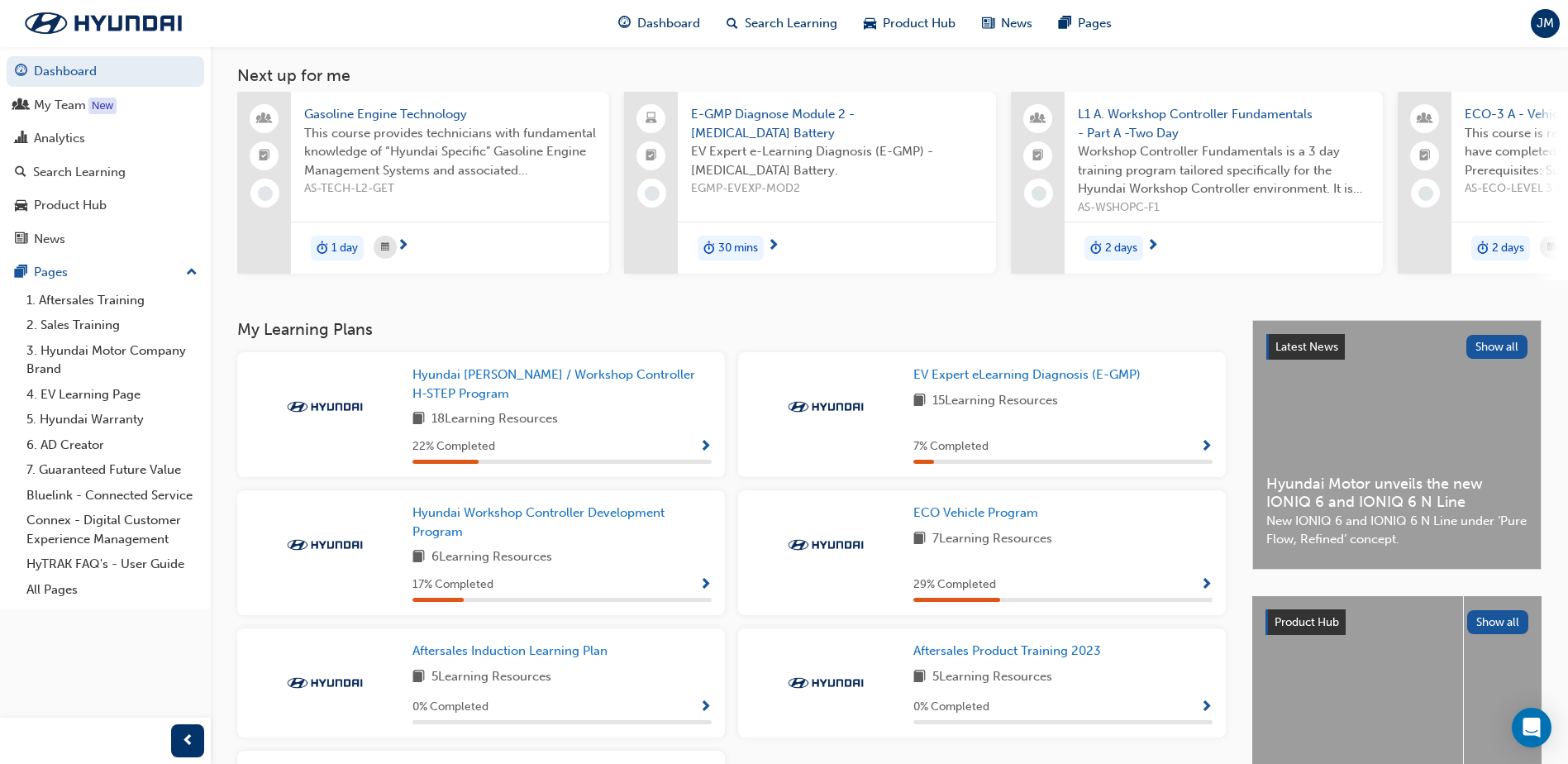
scroll to position [166, 0]
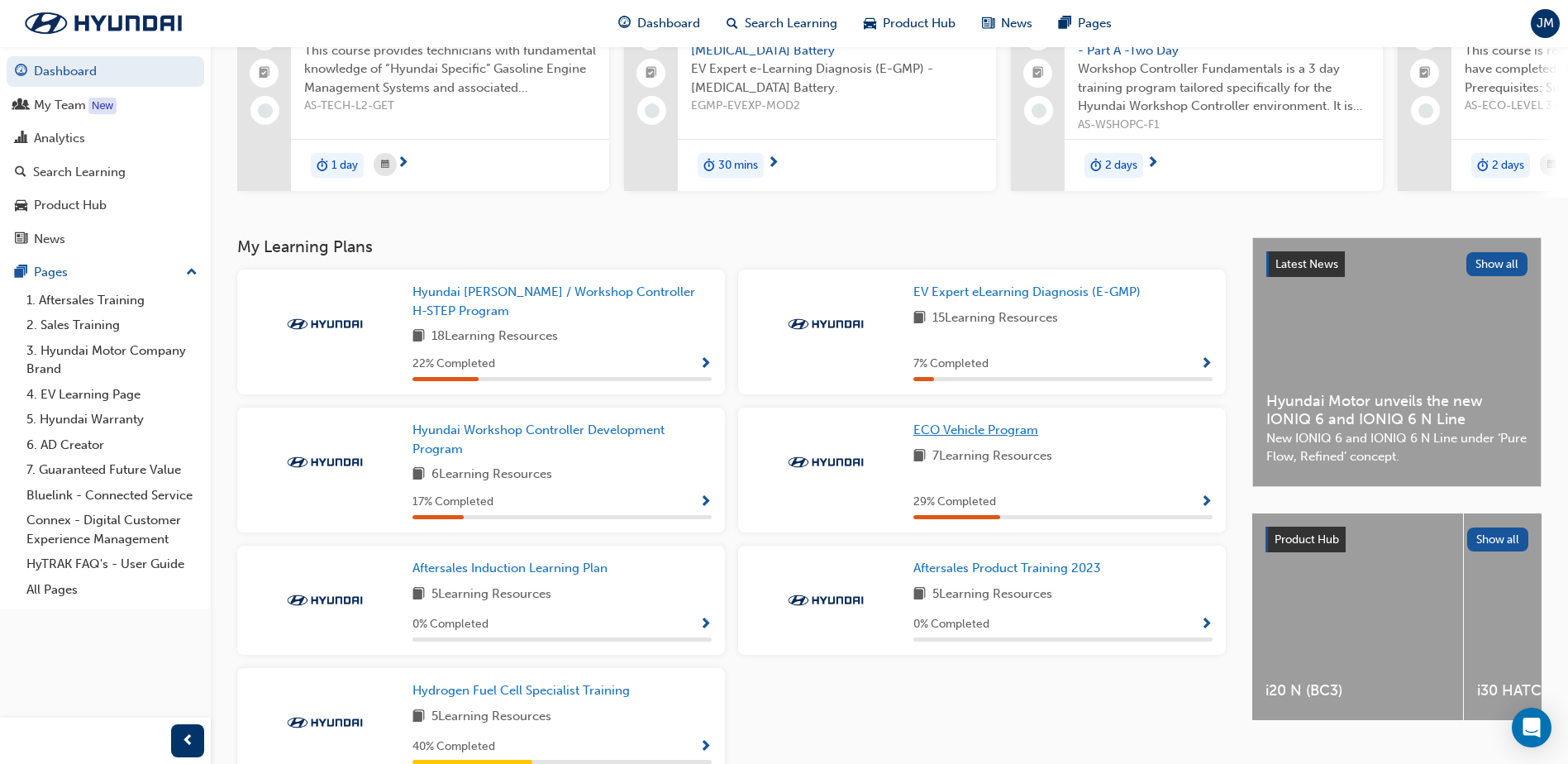
click at [957, 434] on span "ECO Vehicle Program" at bounding box center [975, 429] width 125 height 15
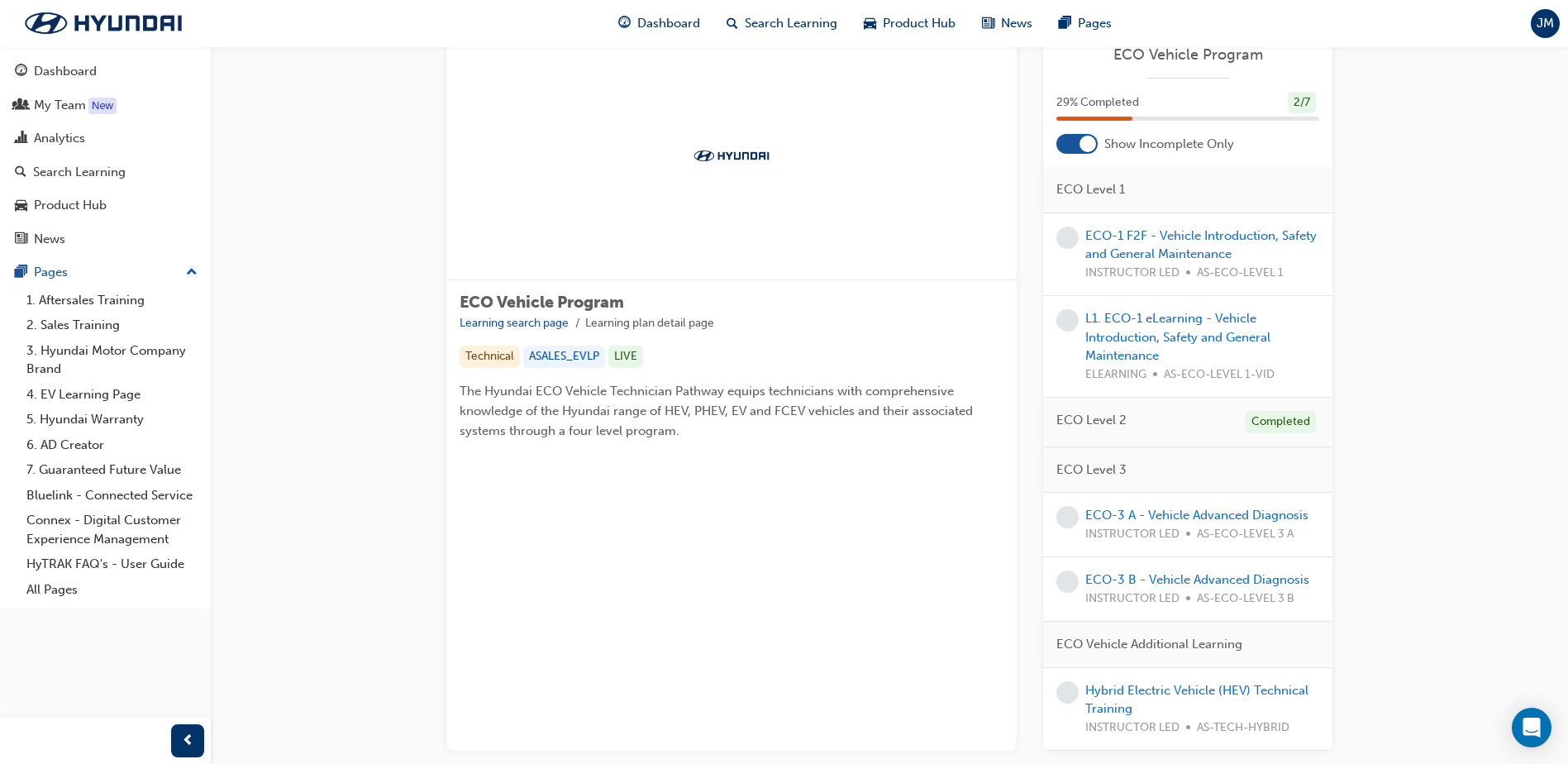
scroll to position [83, 0]
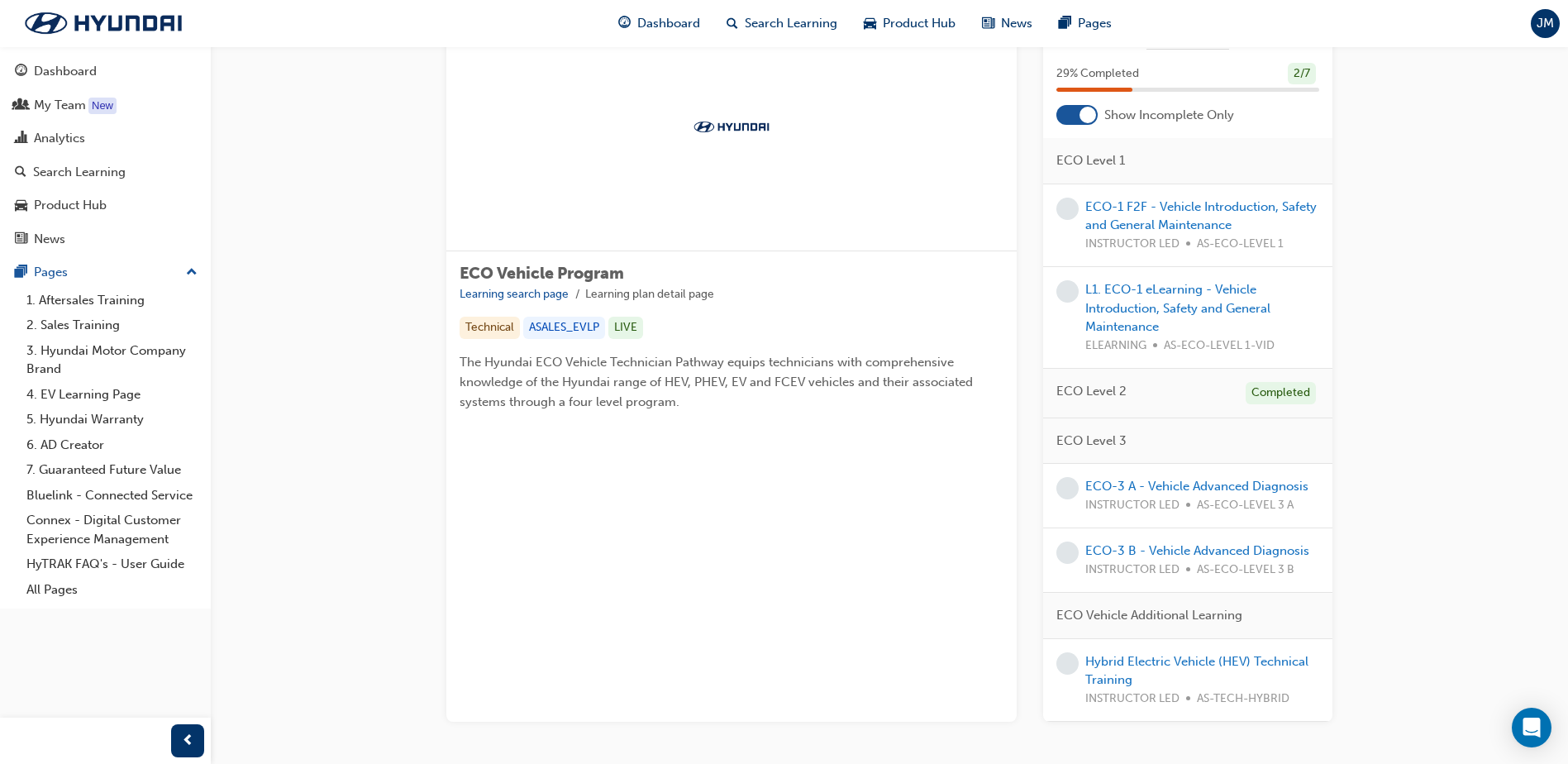
click at [1077, 116] on div at bounding box center [1077, 115] width 41 height 20
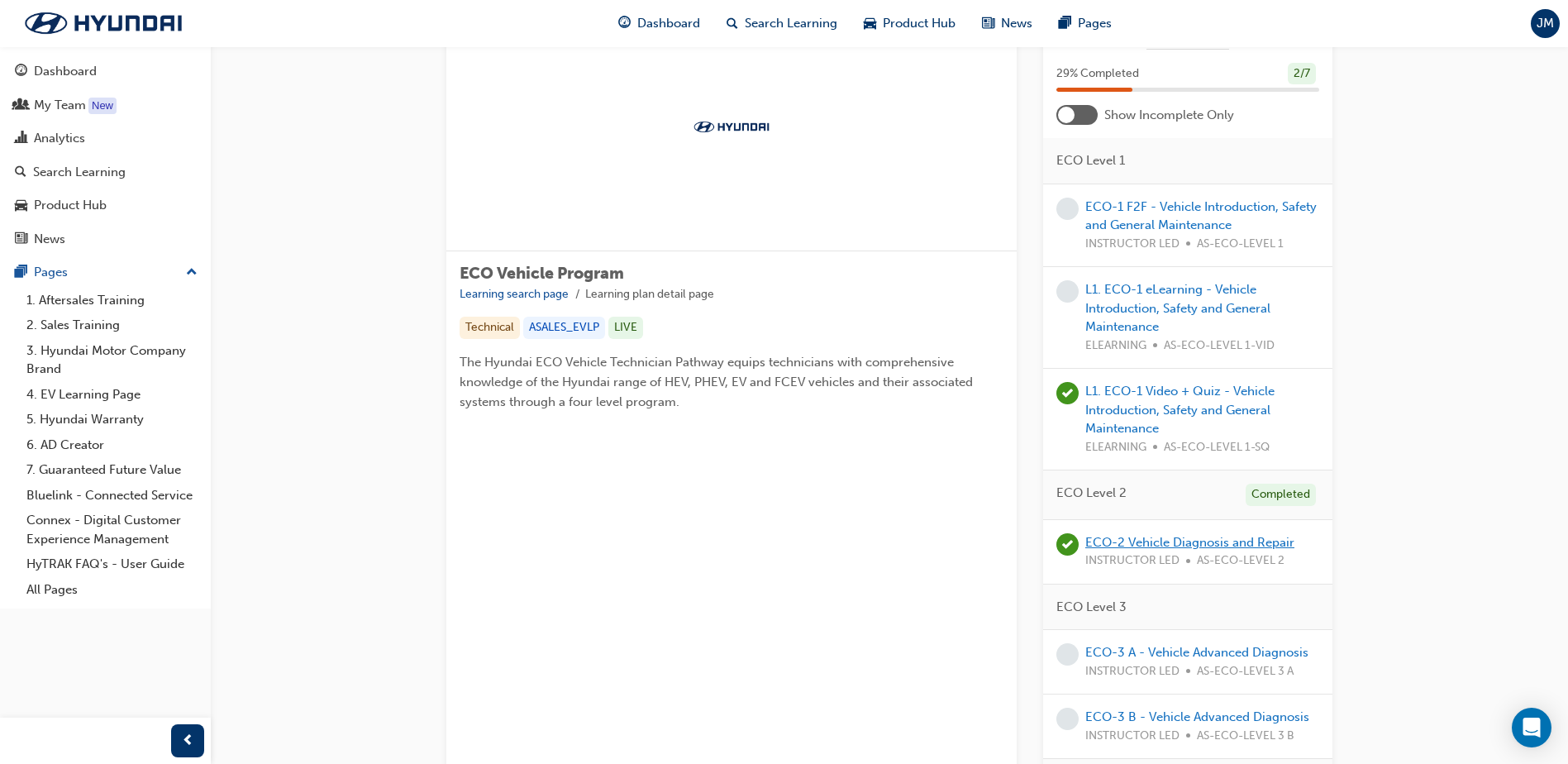
click at [1116, 540] on link "ECO-2 Vehicle Diagnosis and Repair" at bounding box center [1190, 542] width 209 height 15
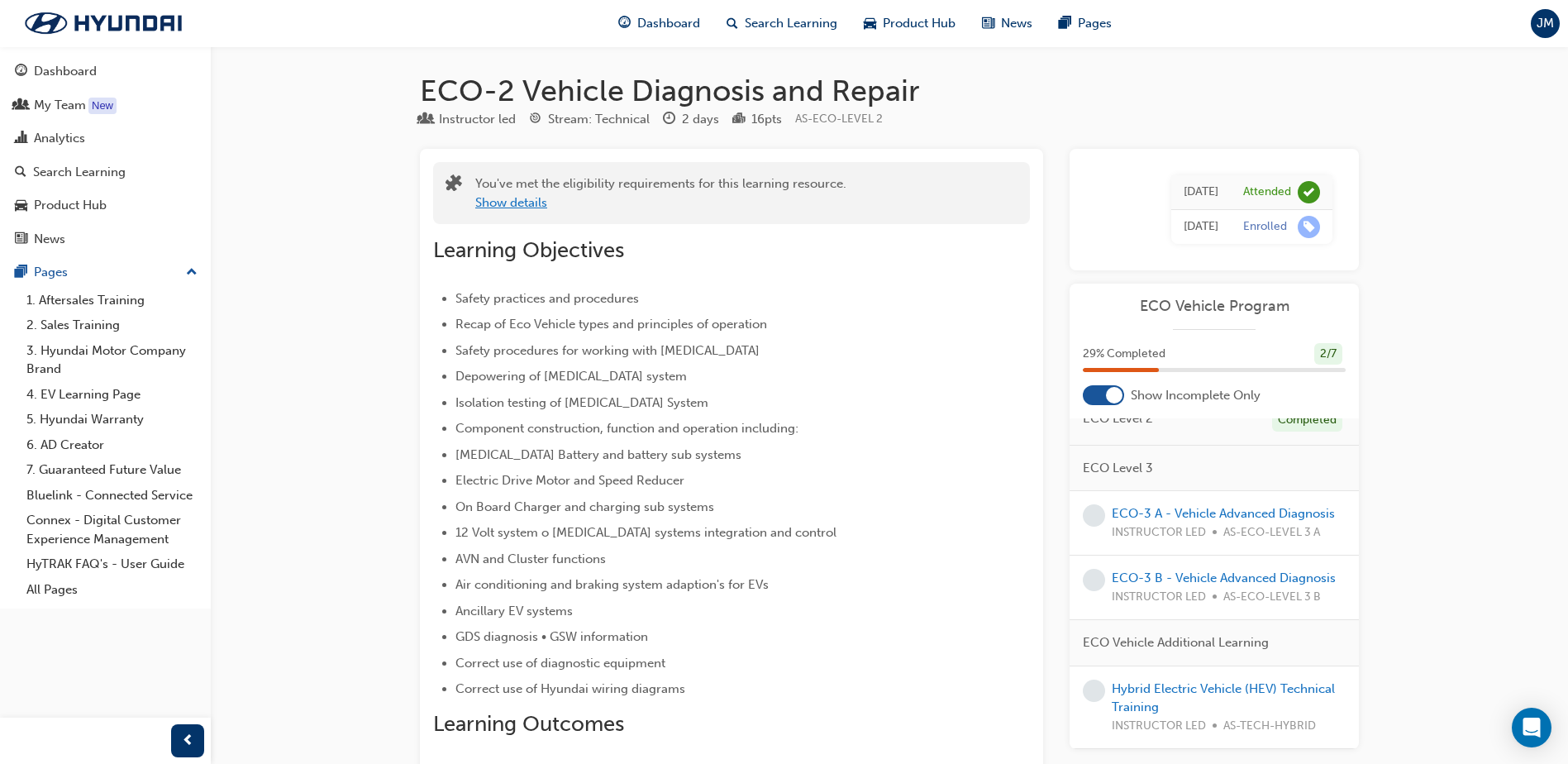
click at [526, 201] on button "Show details" at bounding box center [511, 203] width 72 height 19
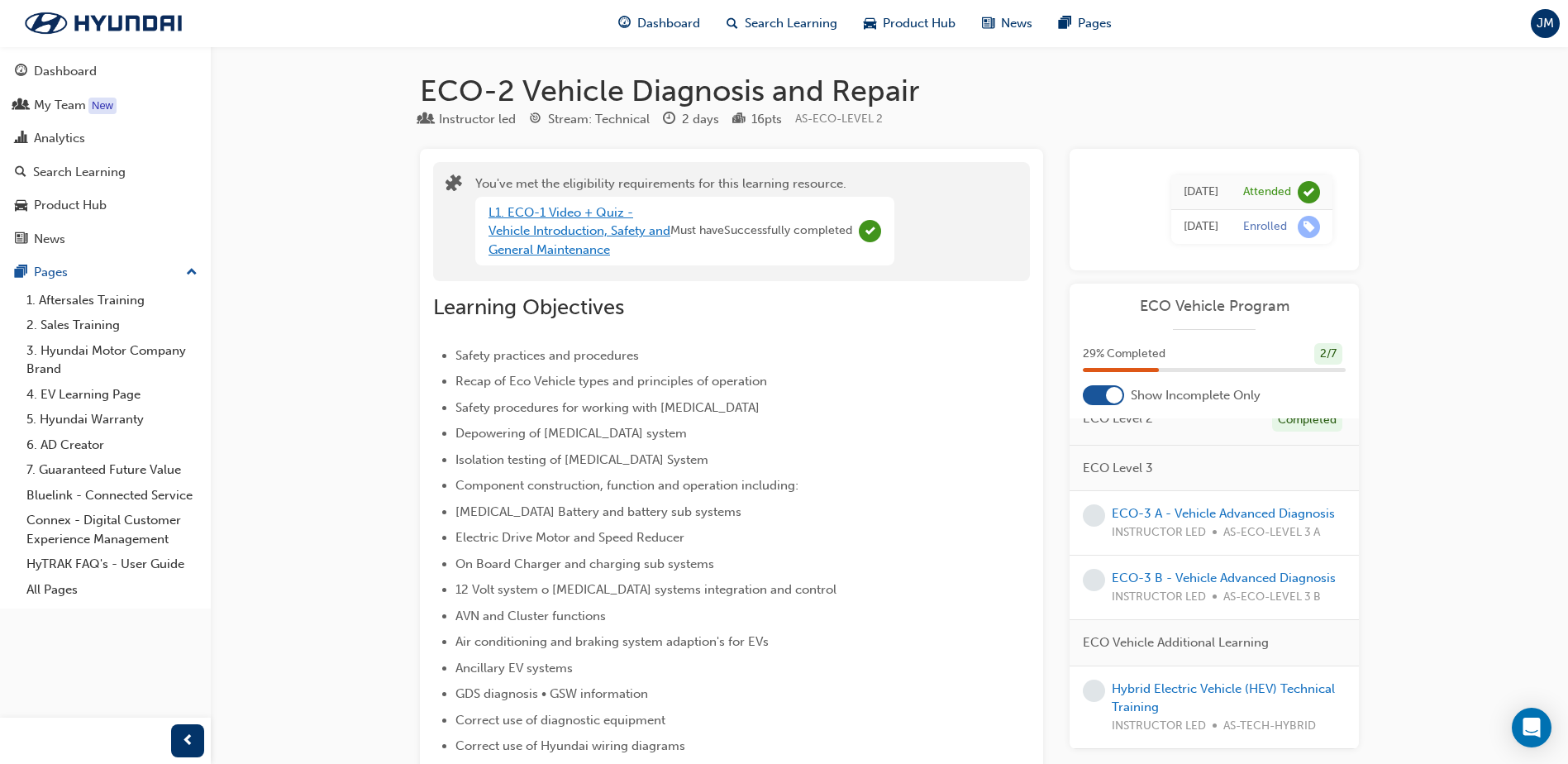
click at [542, 244] on link "L1. ECO-1 Video + Quiz - Vehicle Introduction, Safety and General Maintenance" at bounding box center [579, 231] width 182 height 52
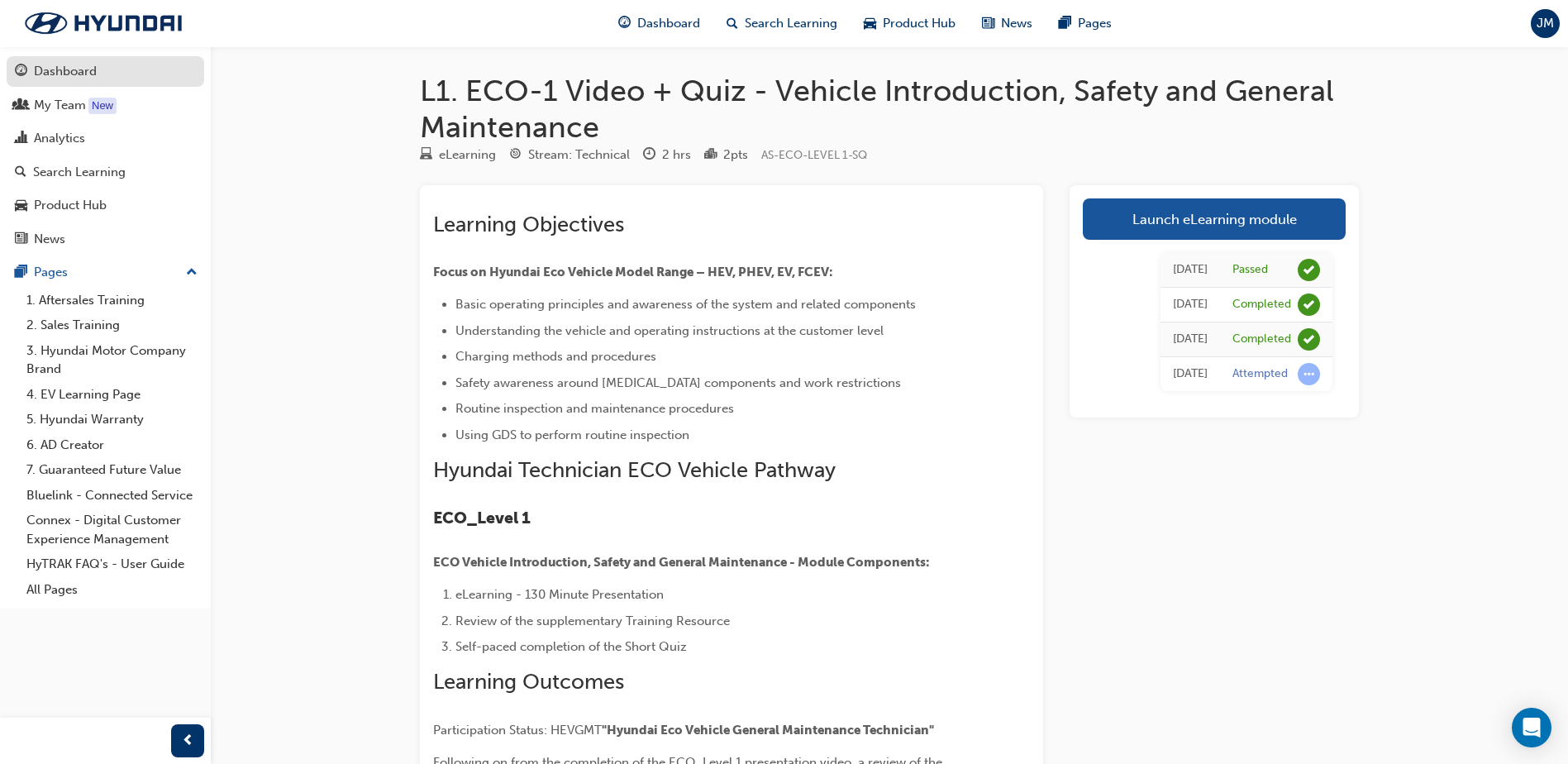
click at [33, 68] on div "Dashboard" at bounding box center [105, 72] width 181 height 21
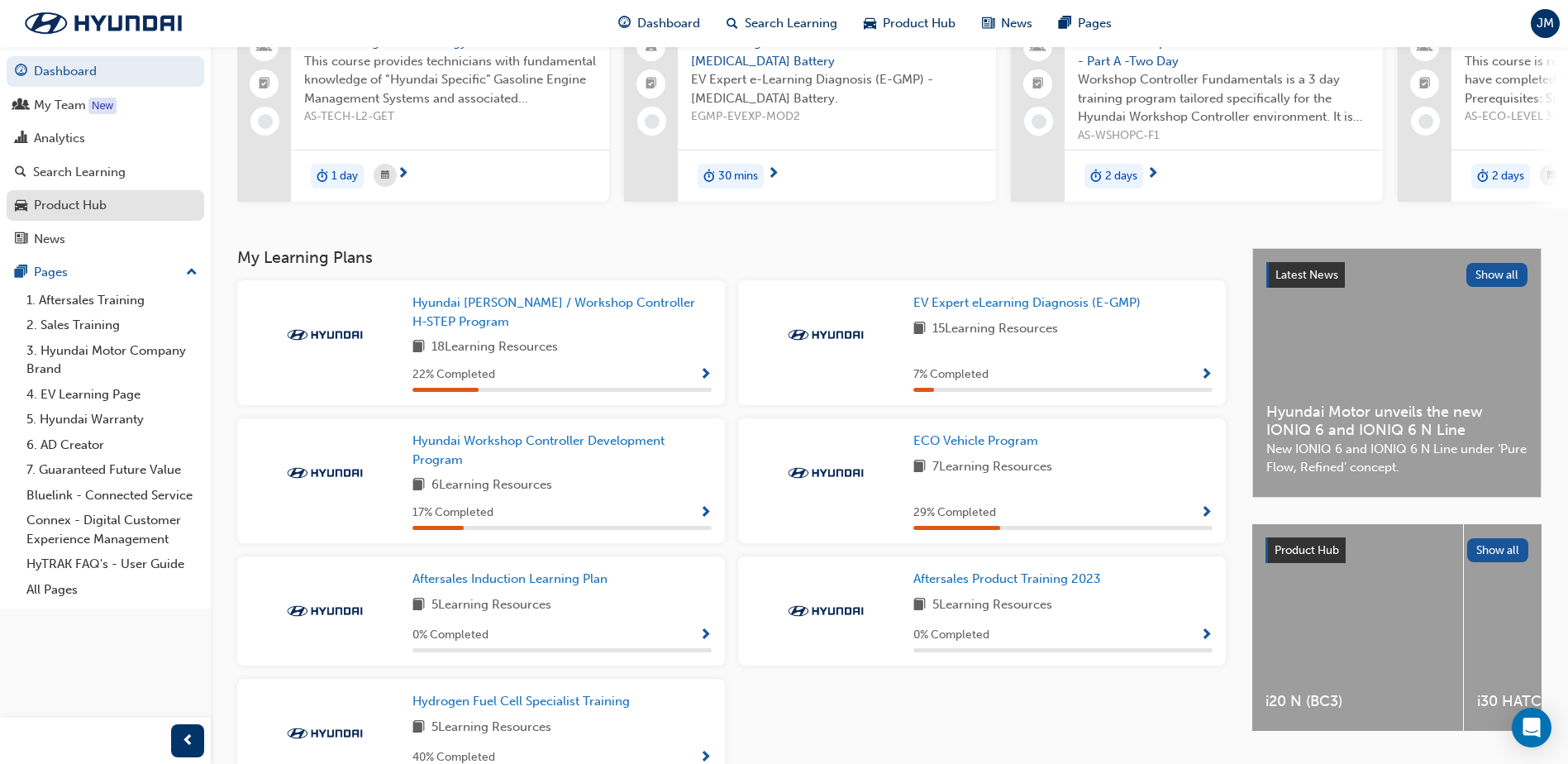
scroll to position [166, 0]
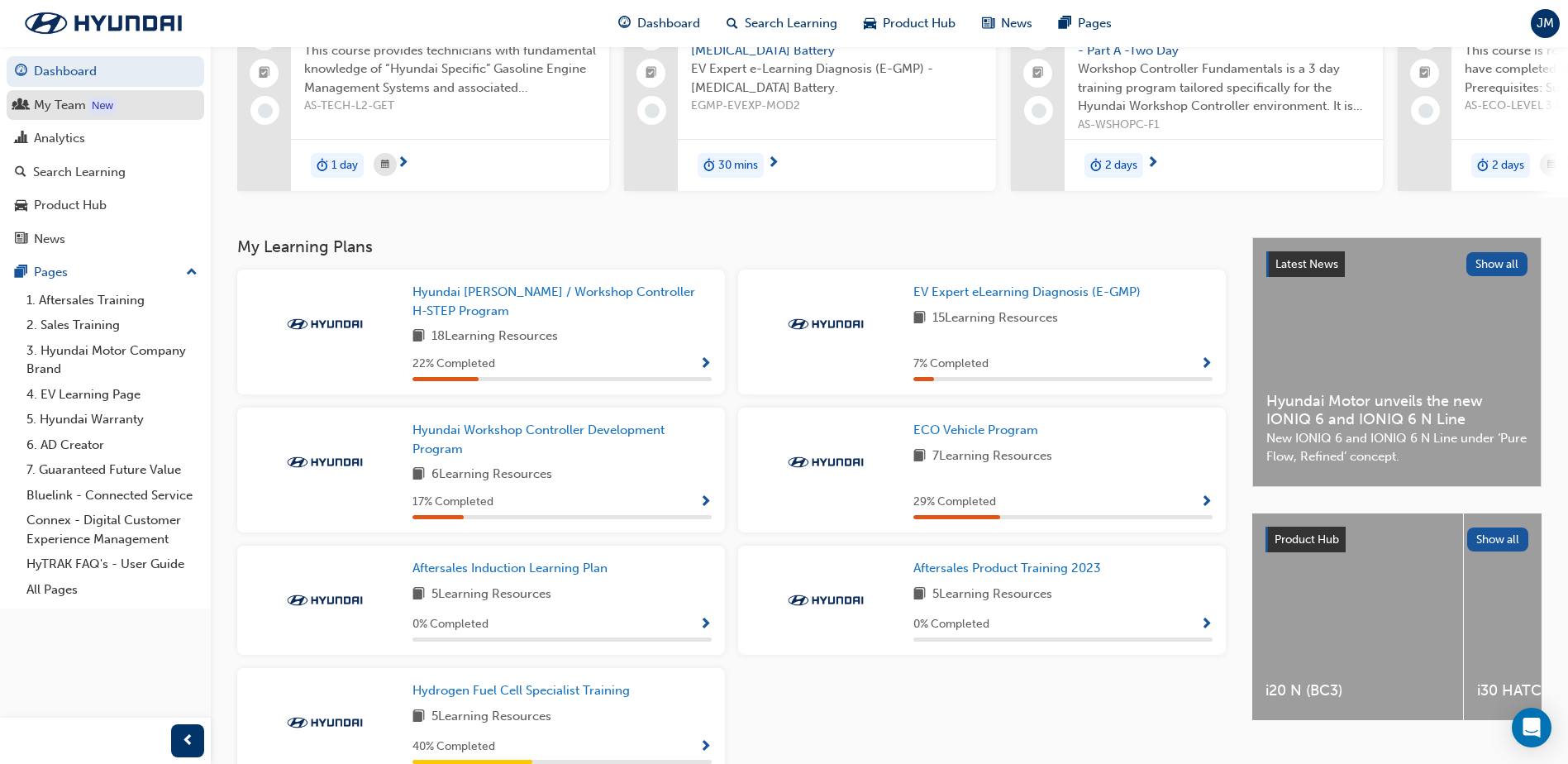
click at [121, 117] on link "My Team New" at bounding box center [105, 104] width 198 height 30
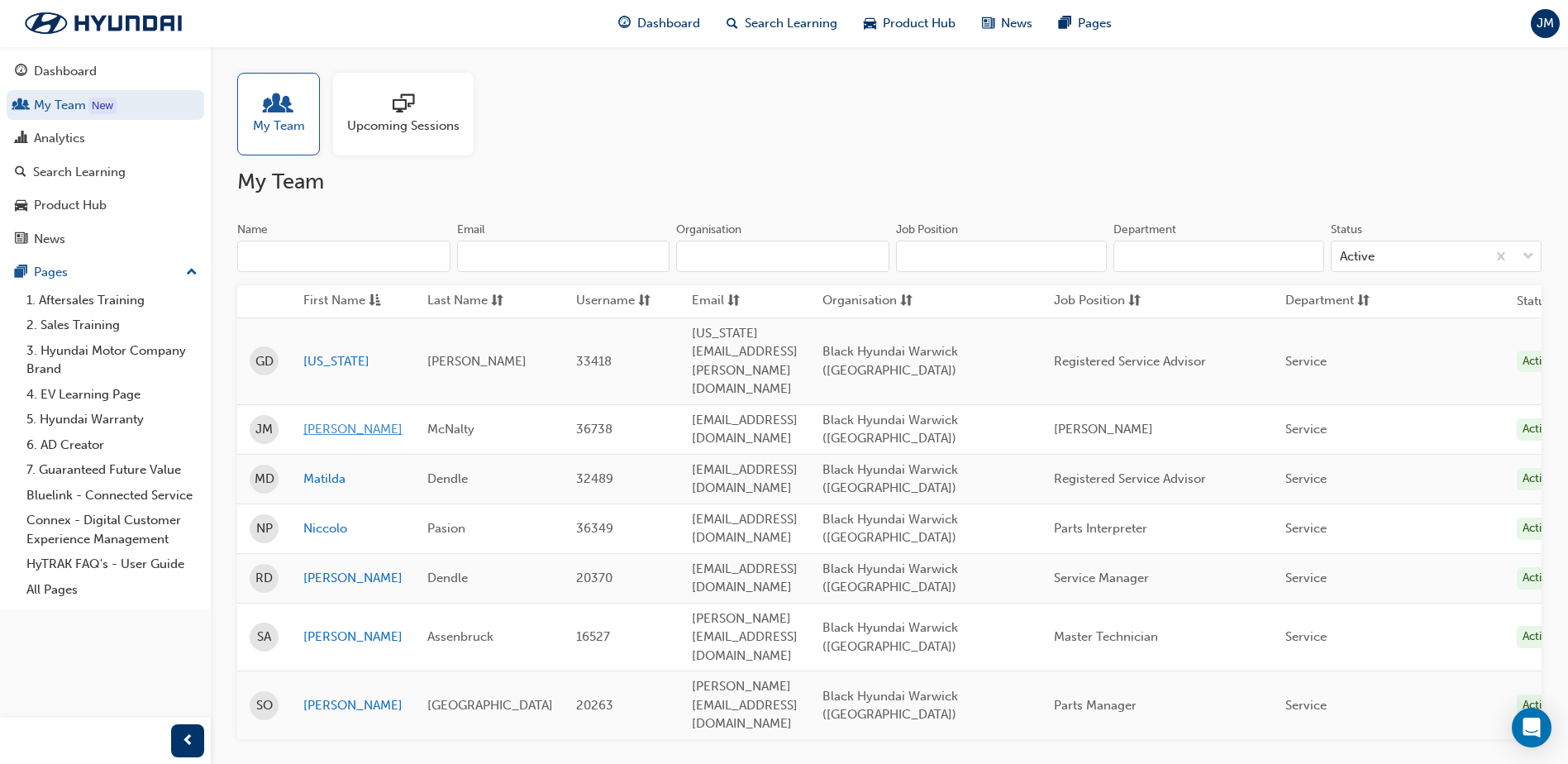
click at [322, 420] on link "[PERSON_NAME]" at bounding box center [353, 430] width 99 height 19
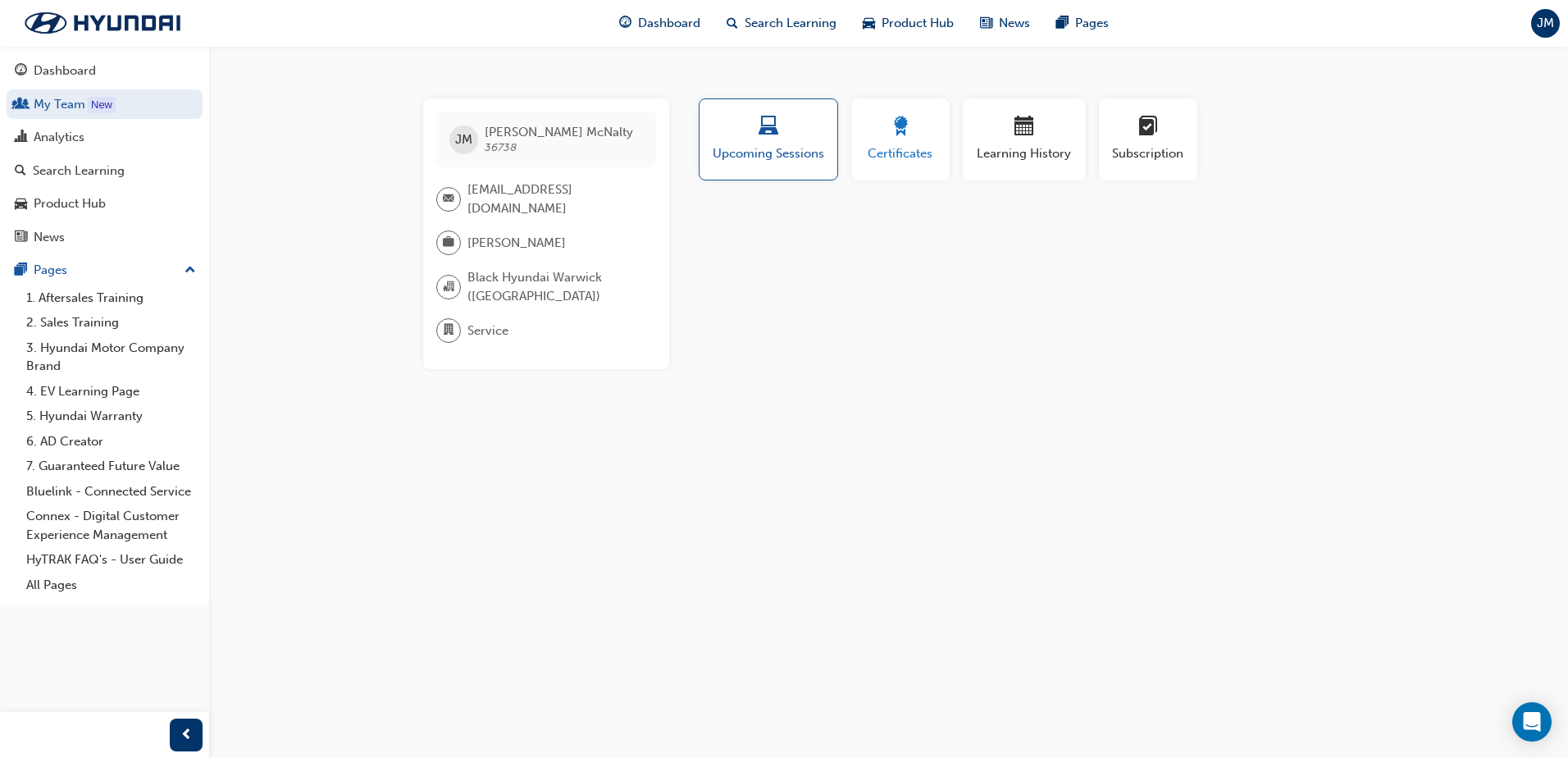
click at [913, 167] on button "Certificates" at bounding box center [900, 140] width 98 height 82
click at [900, 226] on div "No certifications recorded yet" at bounding box center [1025, 228] width 659 height 44
click at [996, 139] on div "button" at bounding box center [1024, 129] width 98 height 26
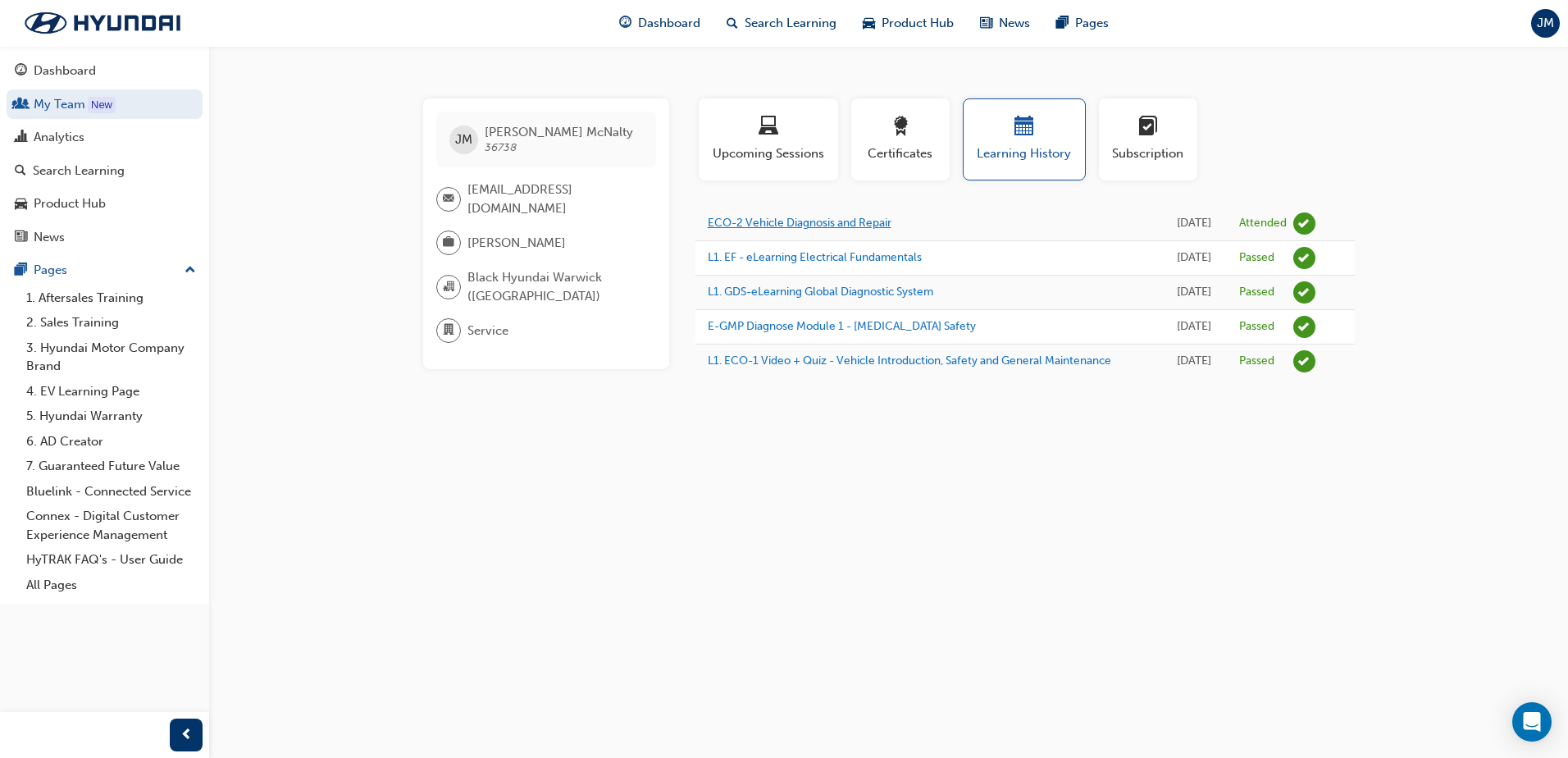
click at [838, 224] on link "ECO-2 Vehicle Diagnosis and Repair" at bounding box center [800, 223] width 184 height 14
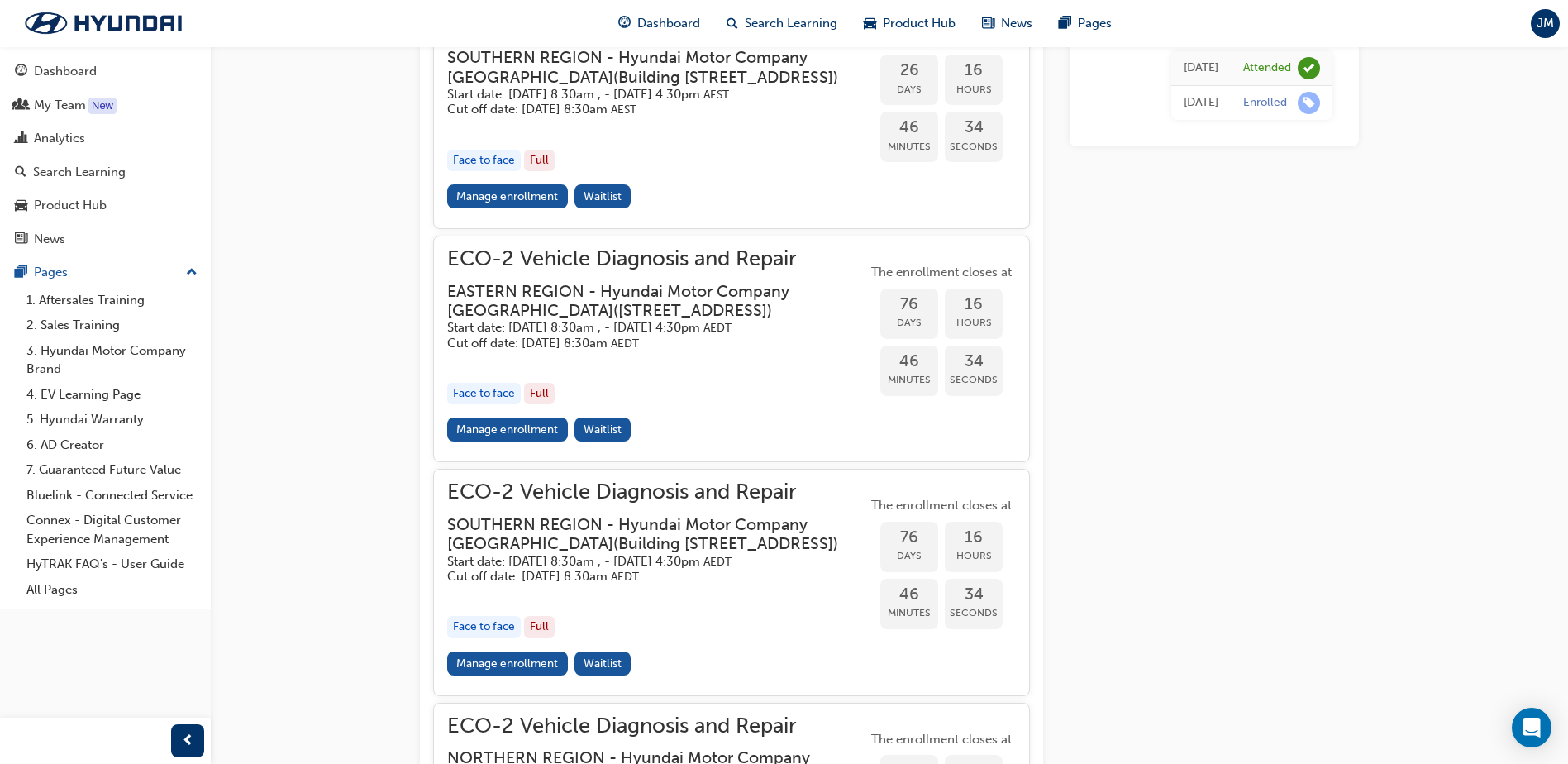
scroll to position [1669, 0]
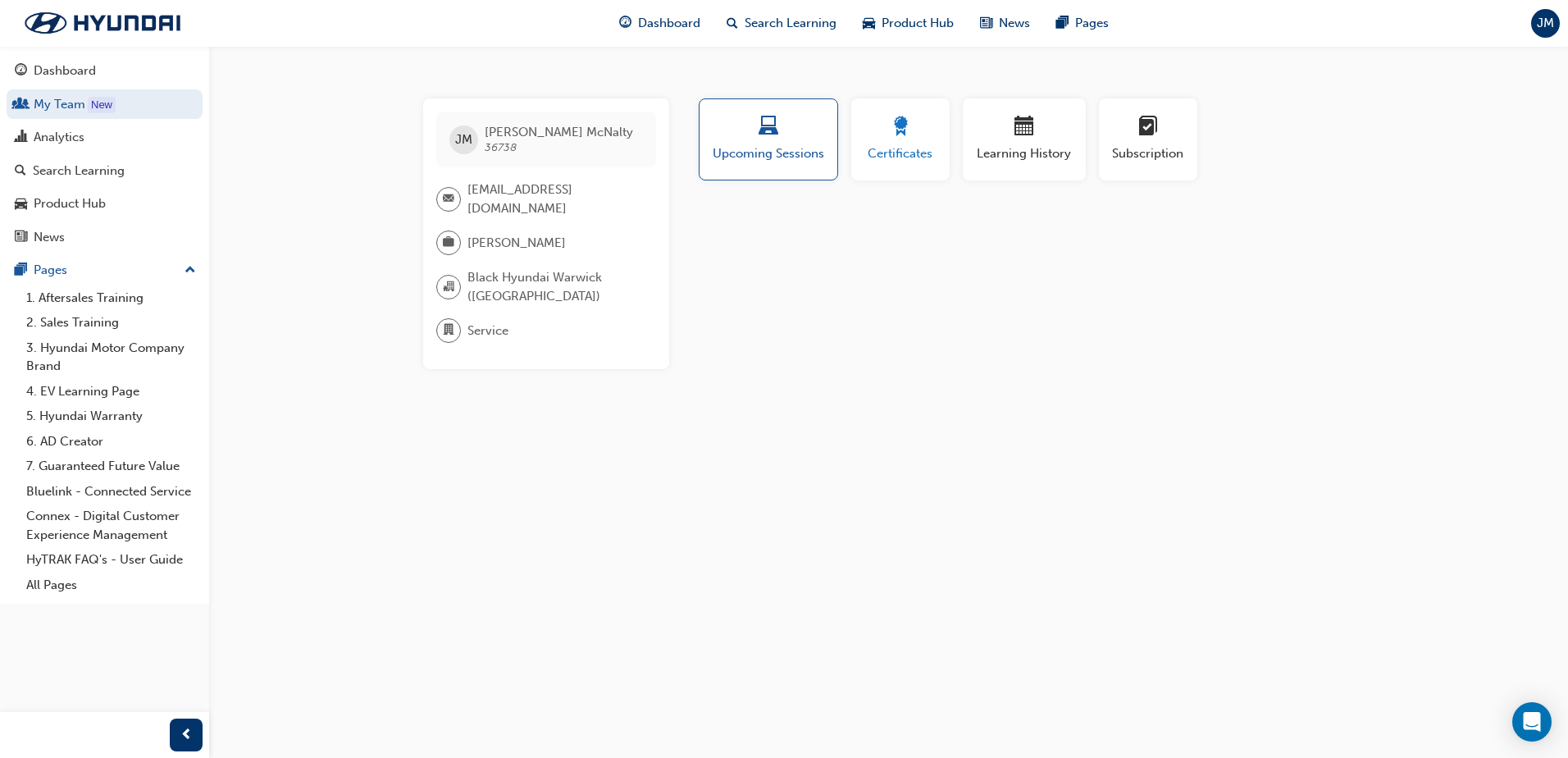
click at [871, 153] on span "Certificates" at bounding box center [901, 154] width 74 height 19
click at [1094, 127] on div "Subscription" at bounding box center [1148, 146] width 111 height 95
click at [1134, 122] on div "button" at bounding box center [1148, 129] width 74 height 26
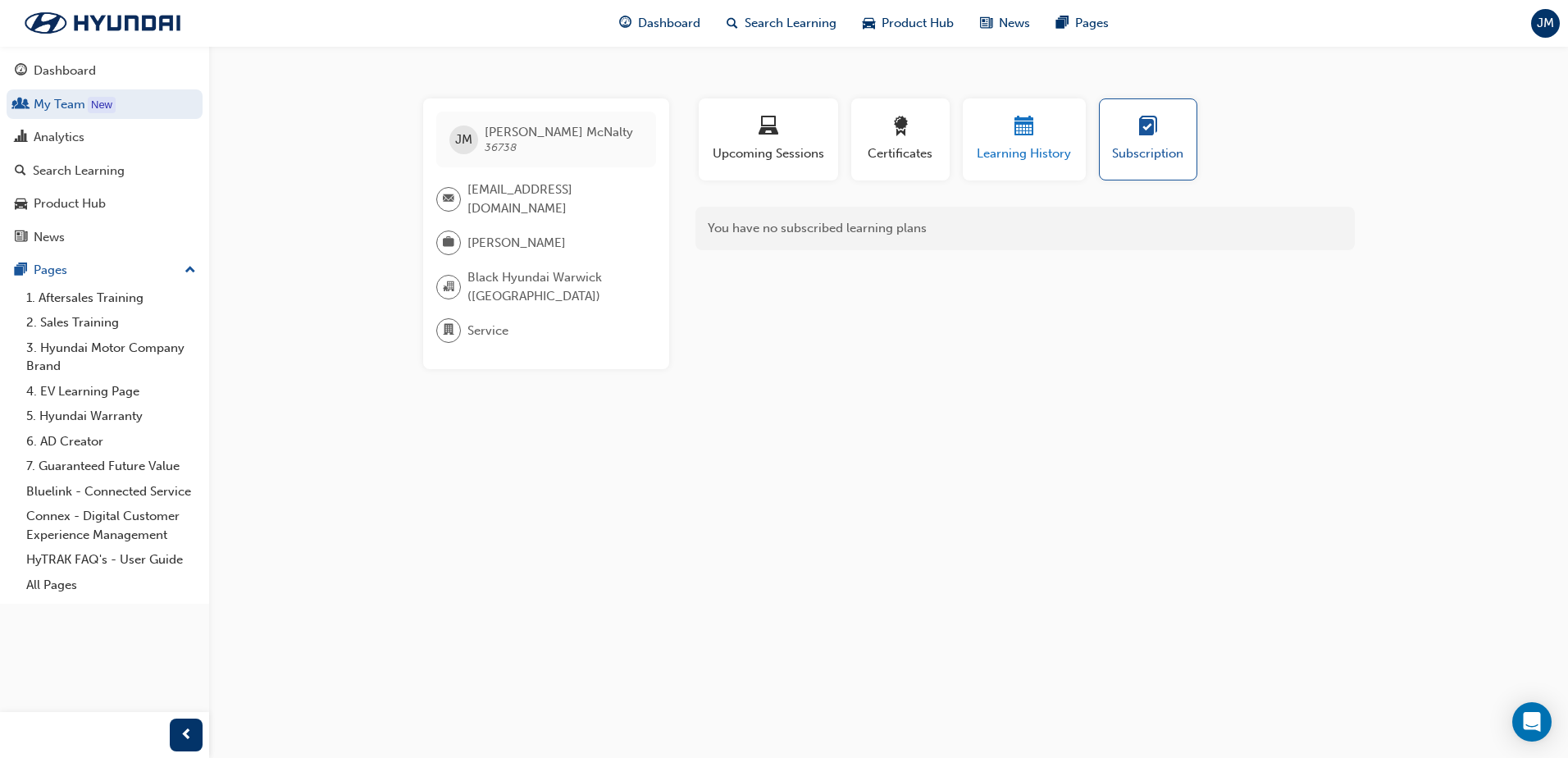
click at [1005, 124] on div "button" at bounding box center [1024, 129] width 98 height 26
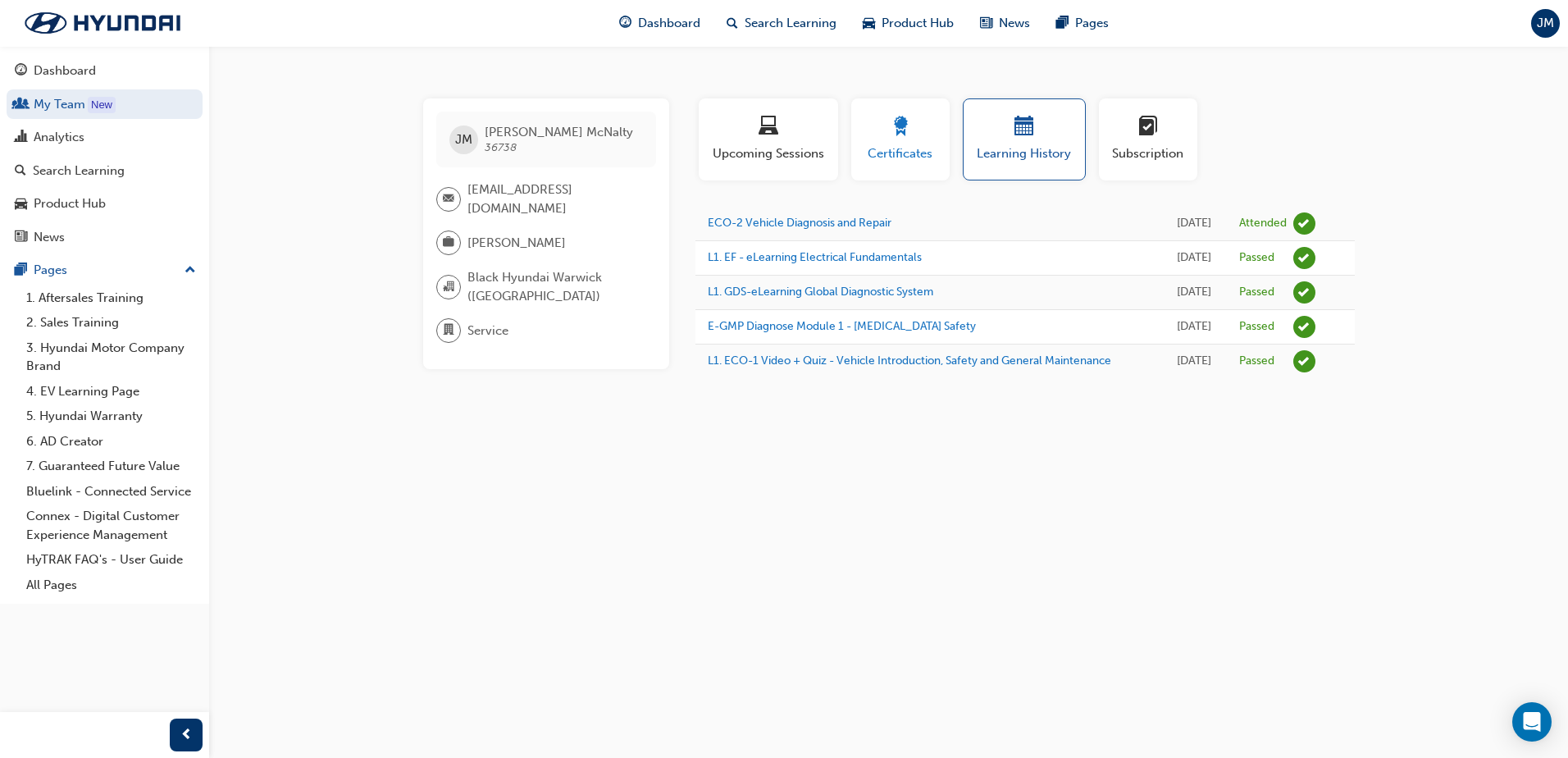
click at [886, 142] on div "Certificates" at bounding box center [901, 140] width 74 height 47
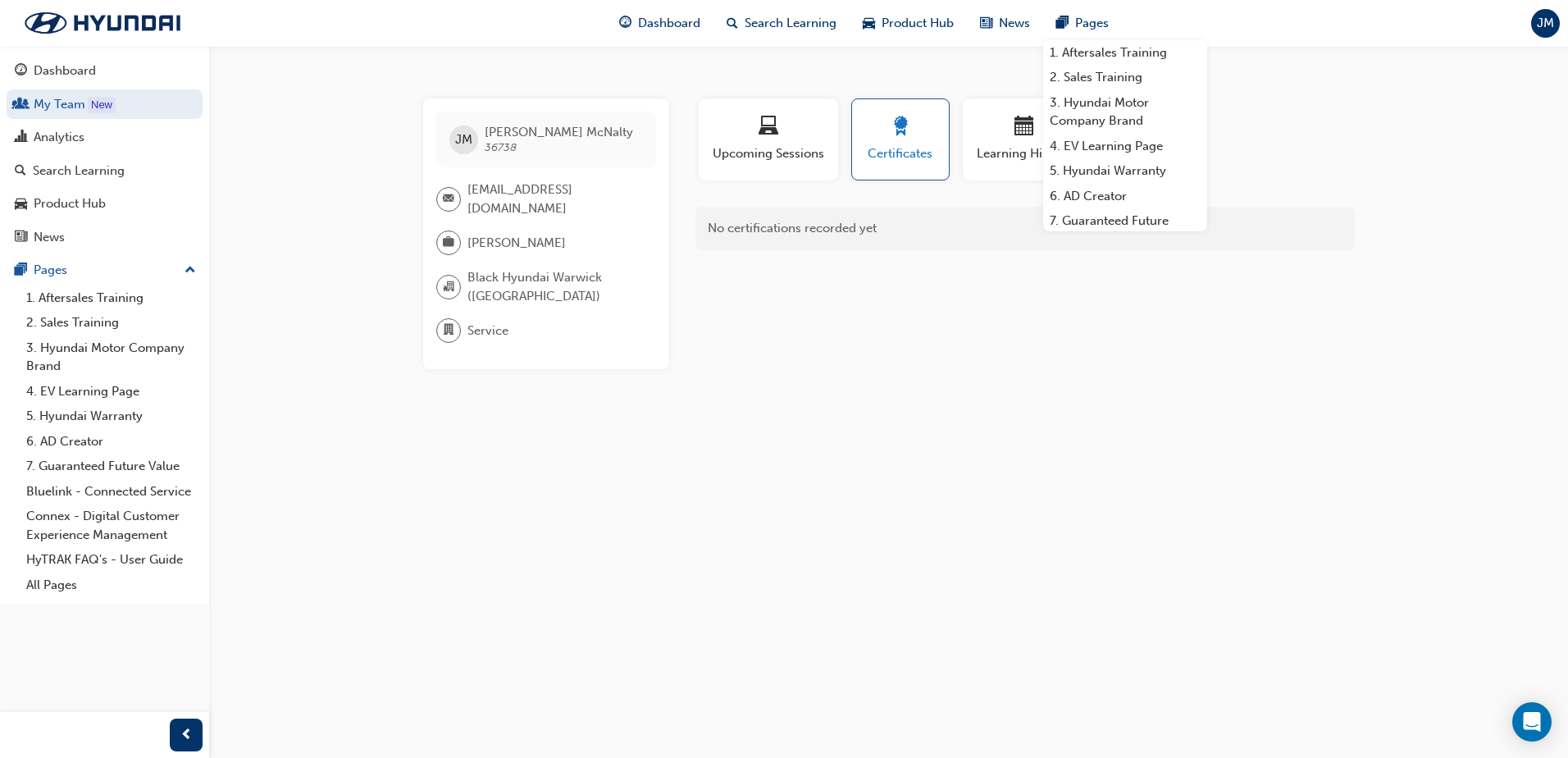
click at [924, 147] on span "Certificates" at bounding box center [901, 154] width 72 height 19
click at [899, 140] on div "button" at bounding box center [901, 129] width 72 height 26
click at [899, 132] on span "award-icon" at bounding box center [900, 128] width 20 height 22
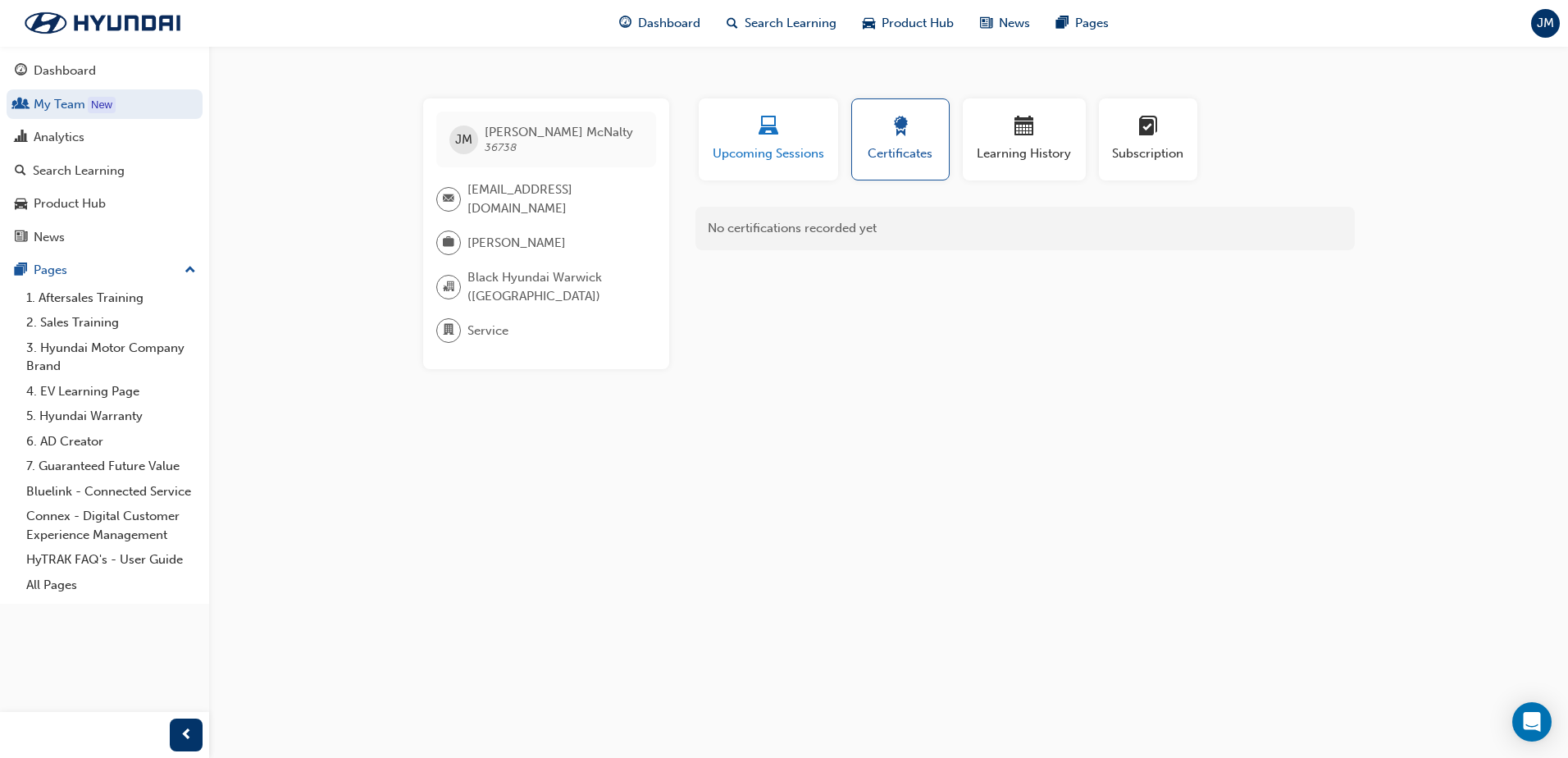
click at [732, 146] on span "Upcoming Sessions" at bounding box center [768, 154] width 115 height 19
click at [888, 134] on div "button" at bounding box center [901, 129] width 74 height 26
click at [888, 134] on div "button" at bounding box center [901, 129] width 72 height 26
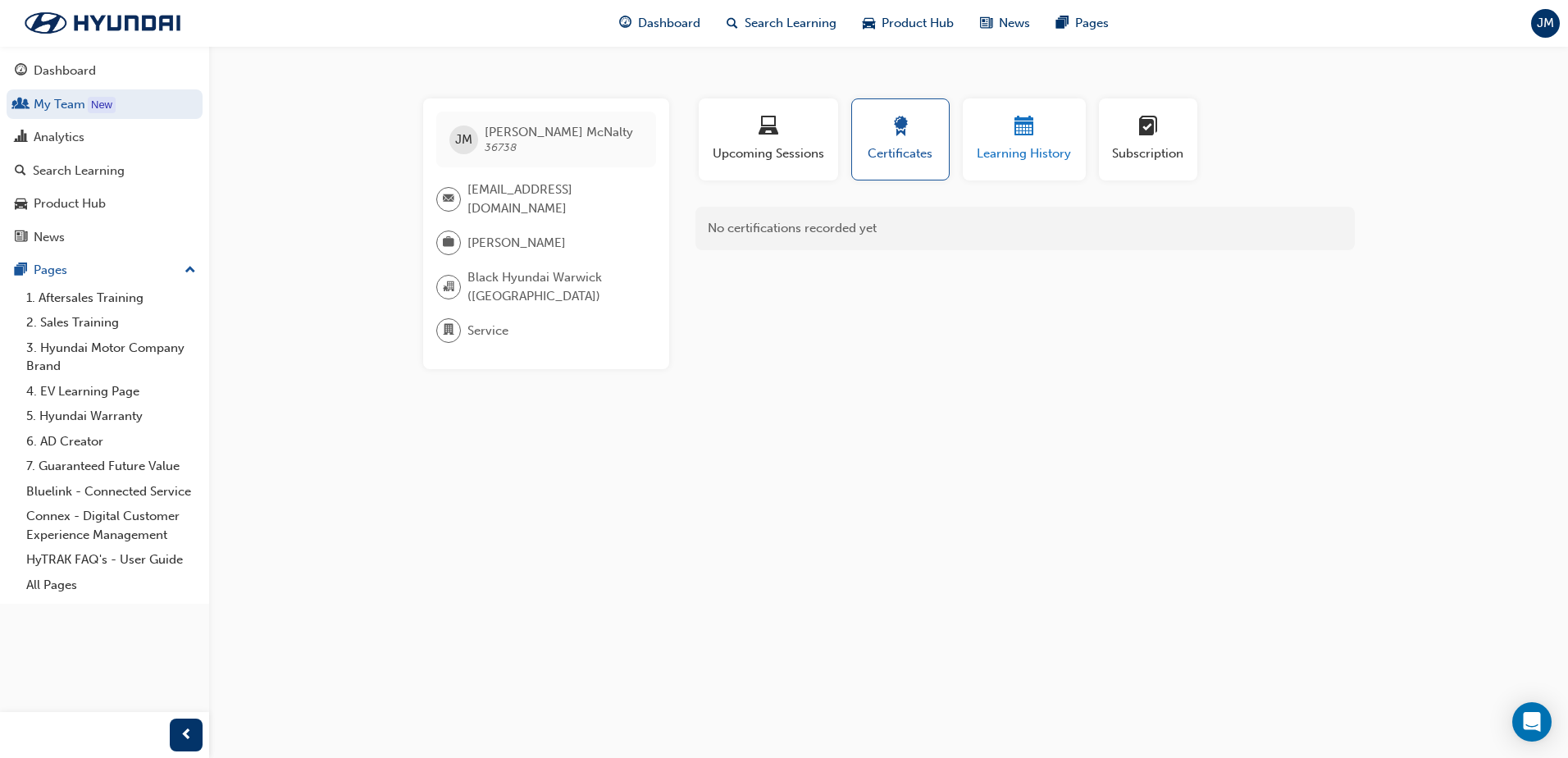
click at [999, 164] on button "Learning History" at bounding box center [1024, 140] width 123 height 82
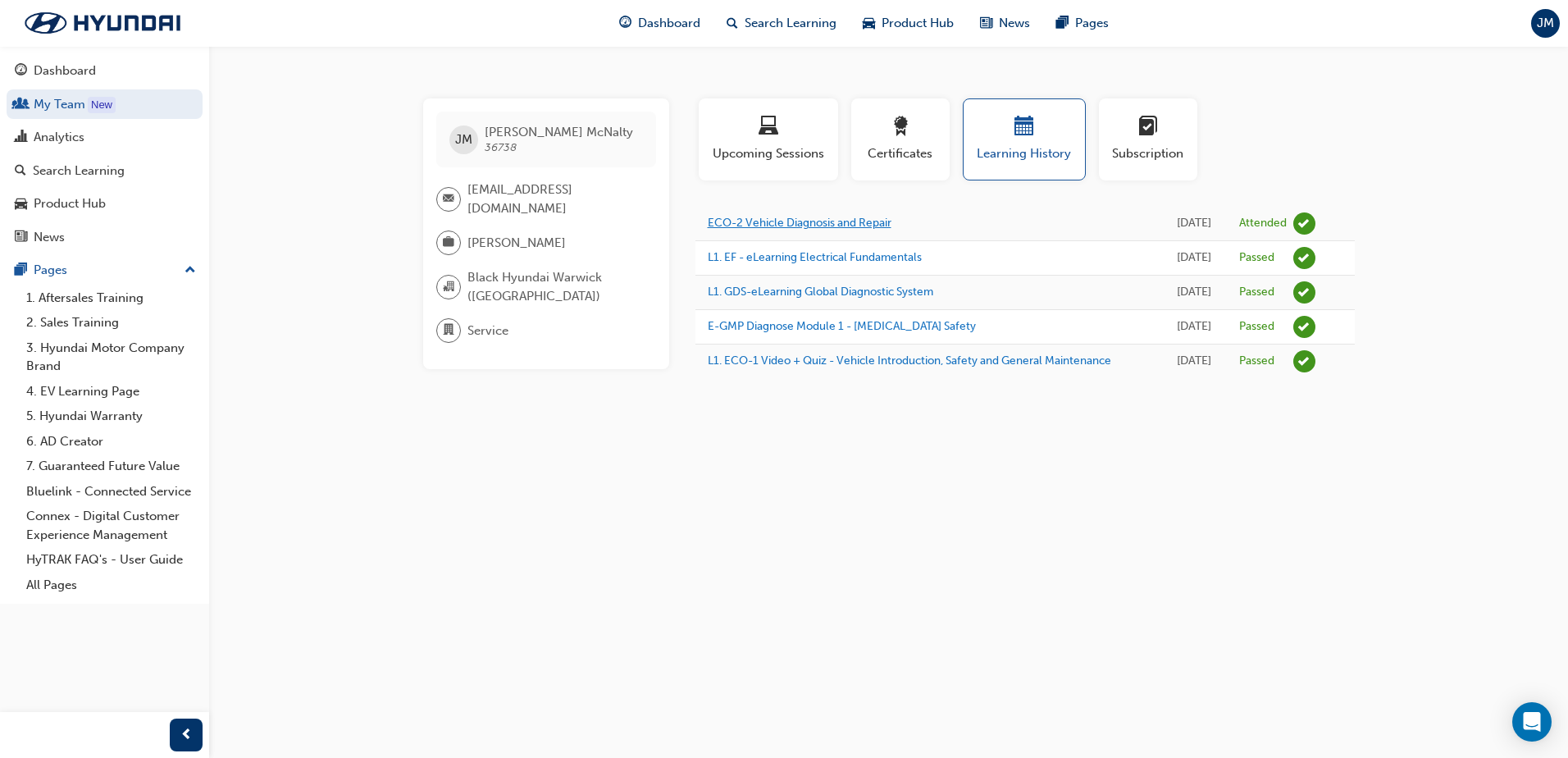
click at [748, 224] on link "ECO-2 Vehicle Diagnosis and Repair" at bounding box center [800, 223] width 184 height 14
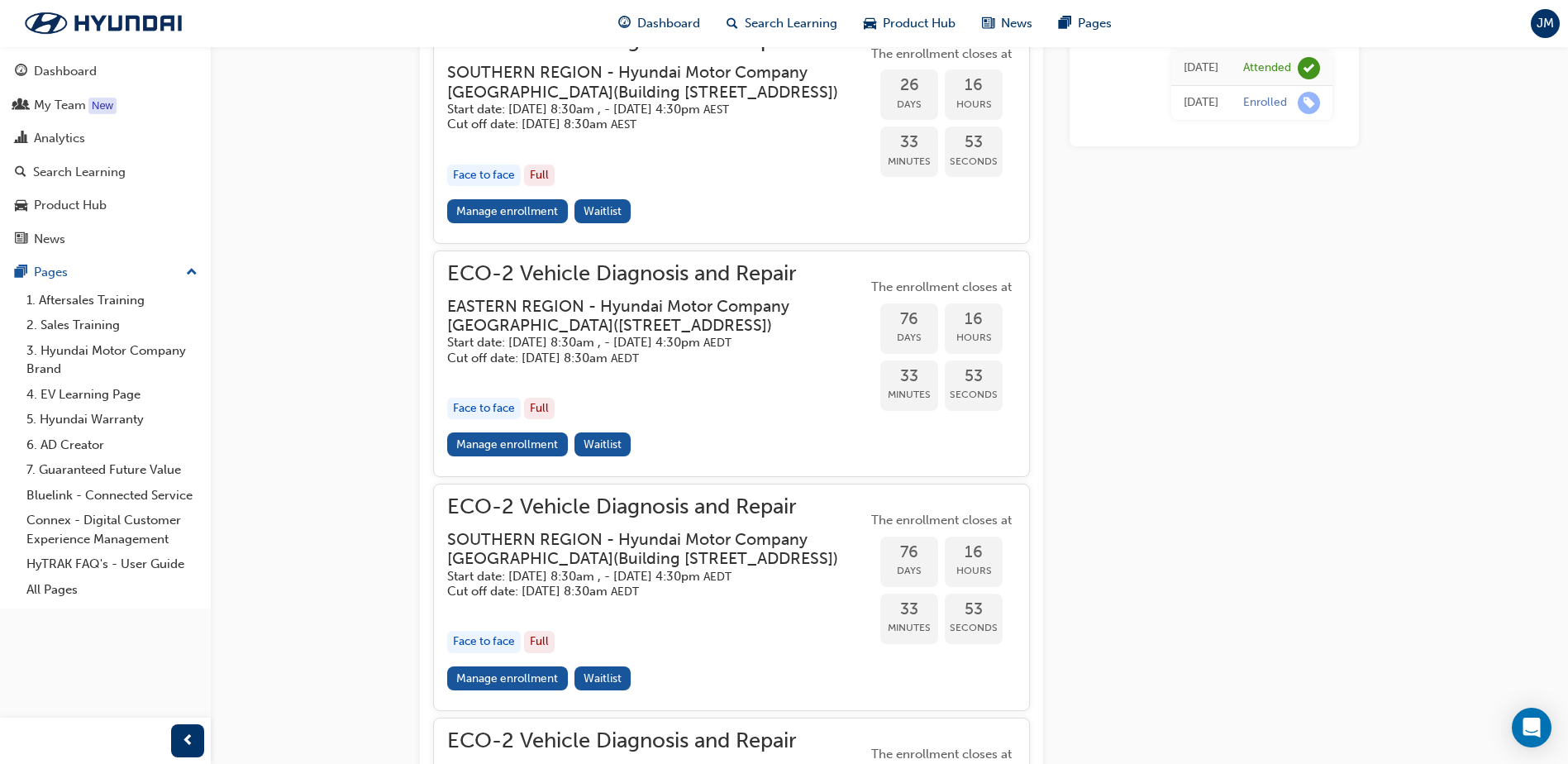
scroll to position [1669, 0]
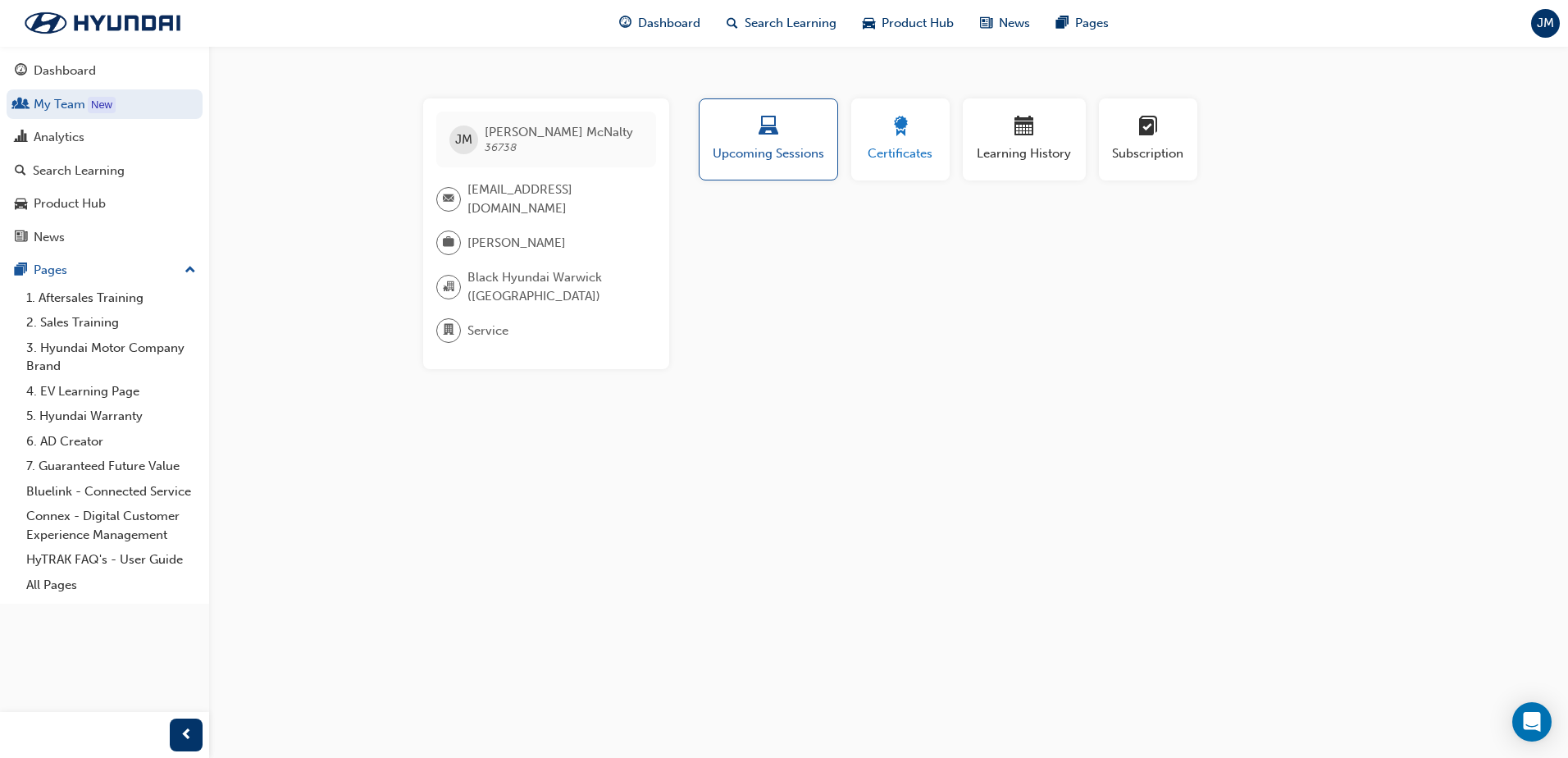
click at [936, 146] on span "Certificates" at bounding box center [901, 154] width 74 height 19
click at [980, 162] on span "Learning History" at bounding box center [1024, 154] width 98 height 19
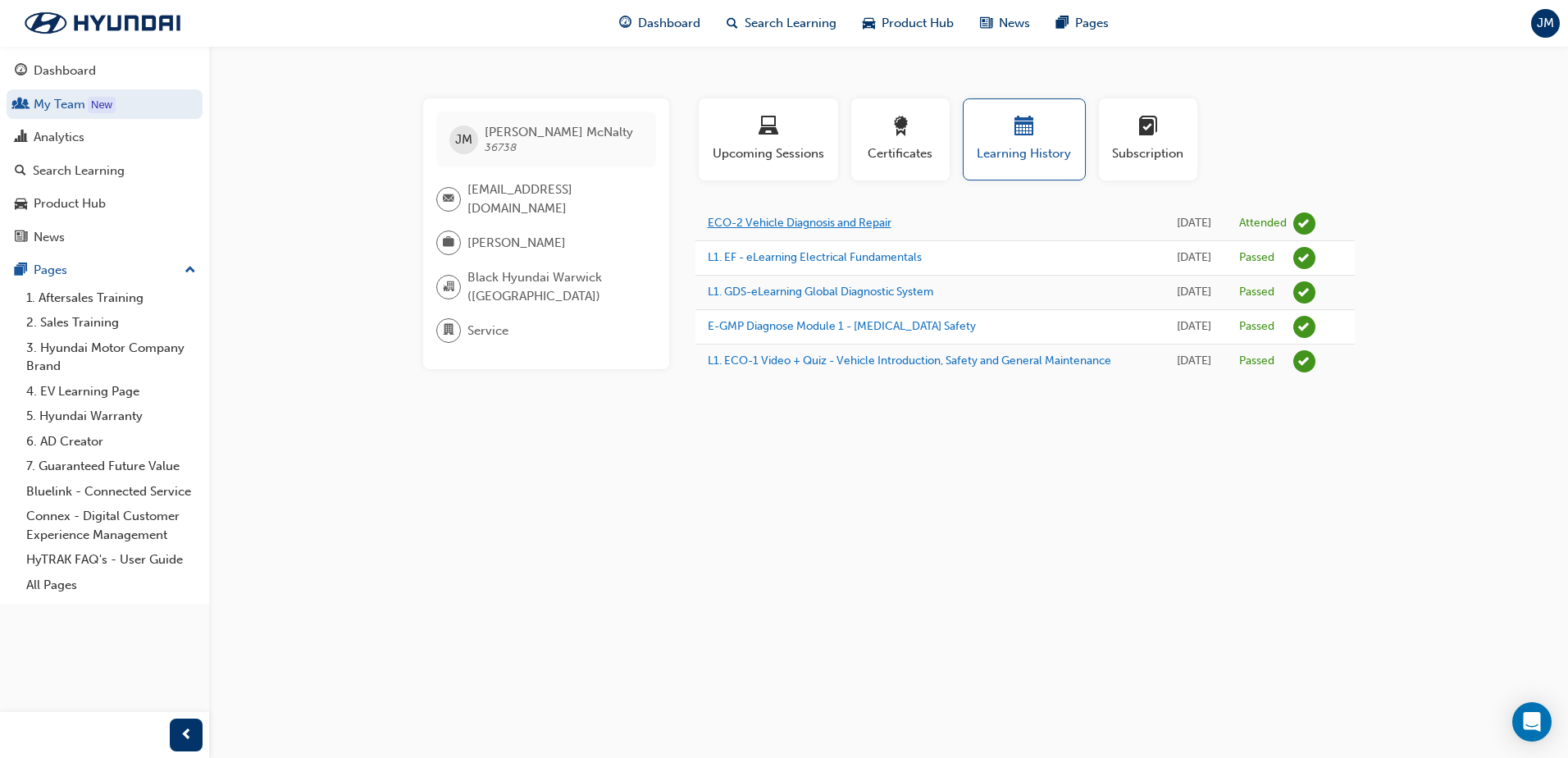
click at [856, 225] on link "ECO-2 Vehicle Diagnosis and Repair" at bounding box center [800, 223] width 184 height 14
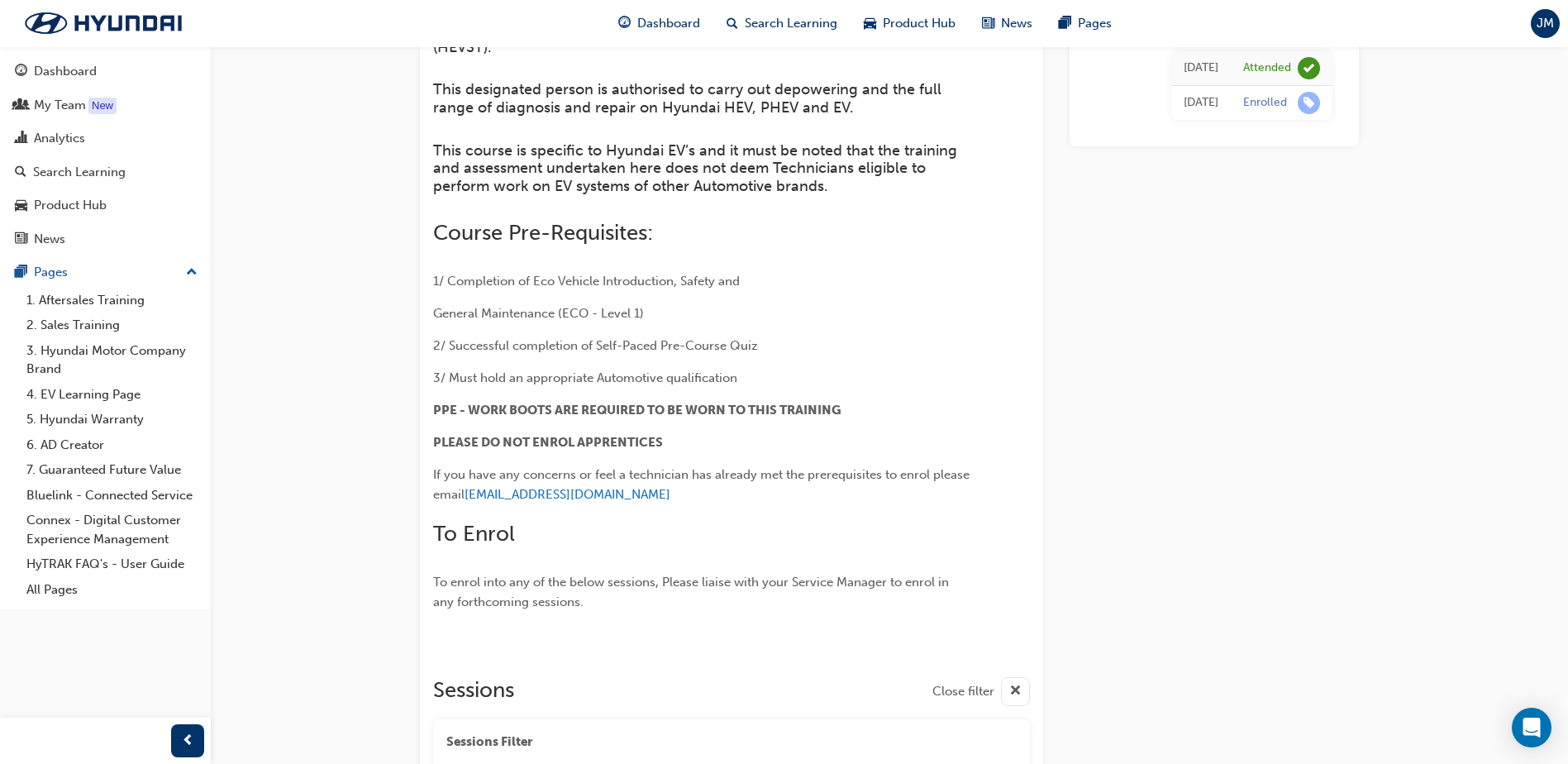
scroll to position [677, 0]
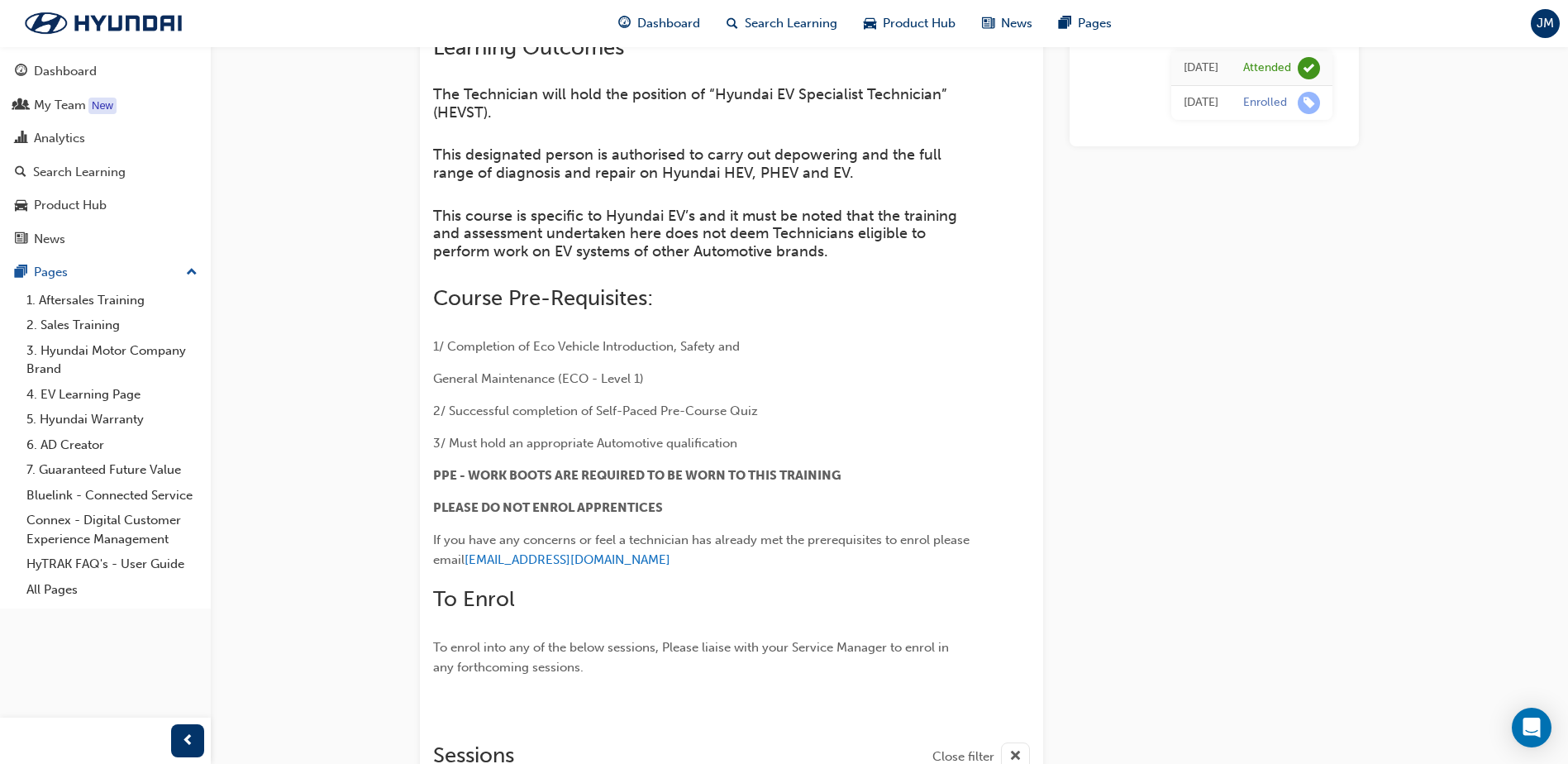
click at [1254, 97] on div "Enrolled" at bounding box center [1265, 103] width 44 height 16
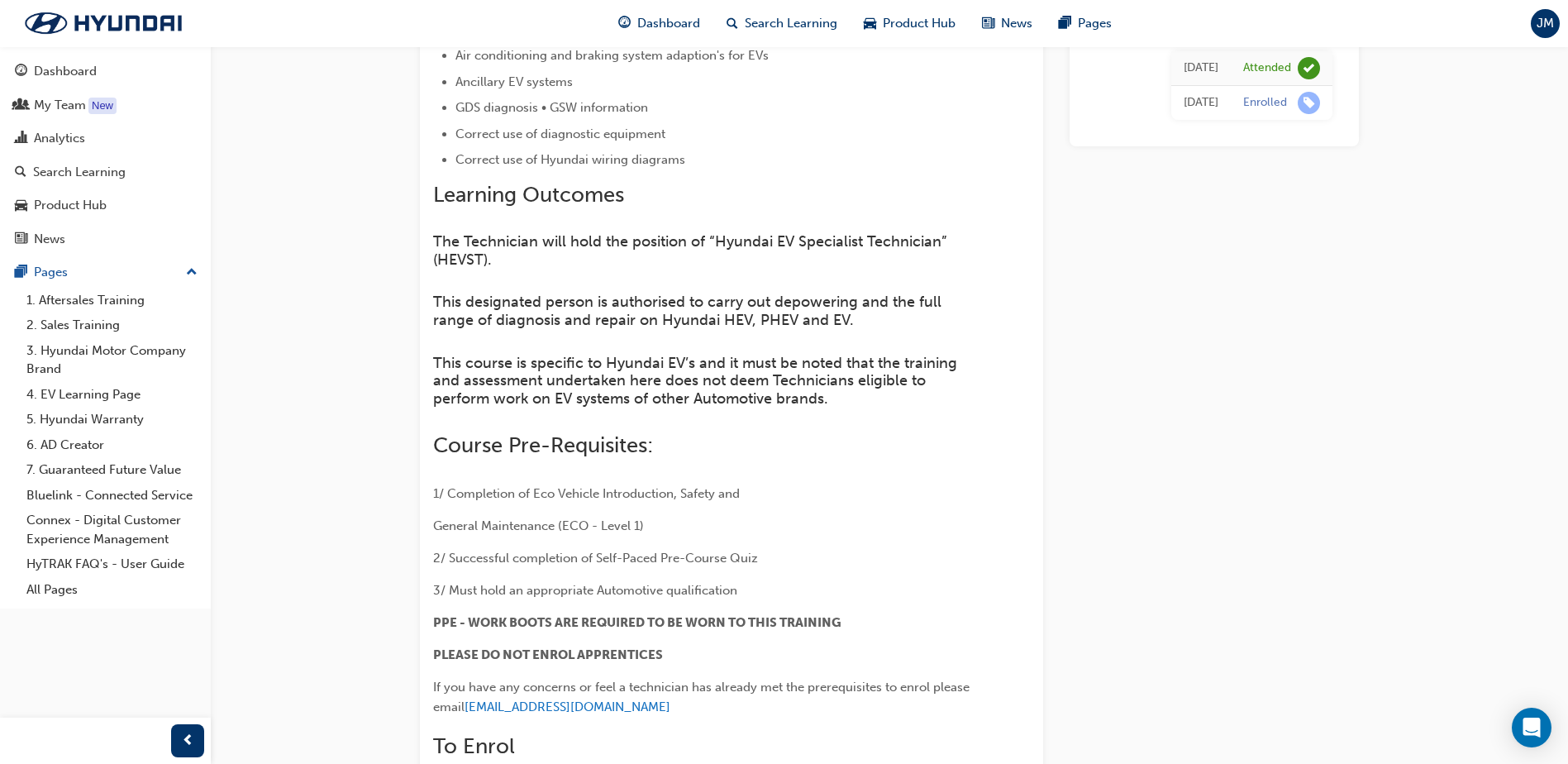
scroll to position [511, 0]
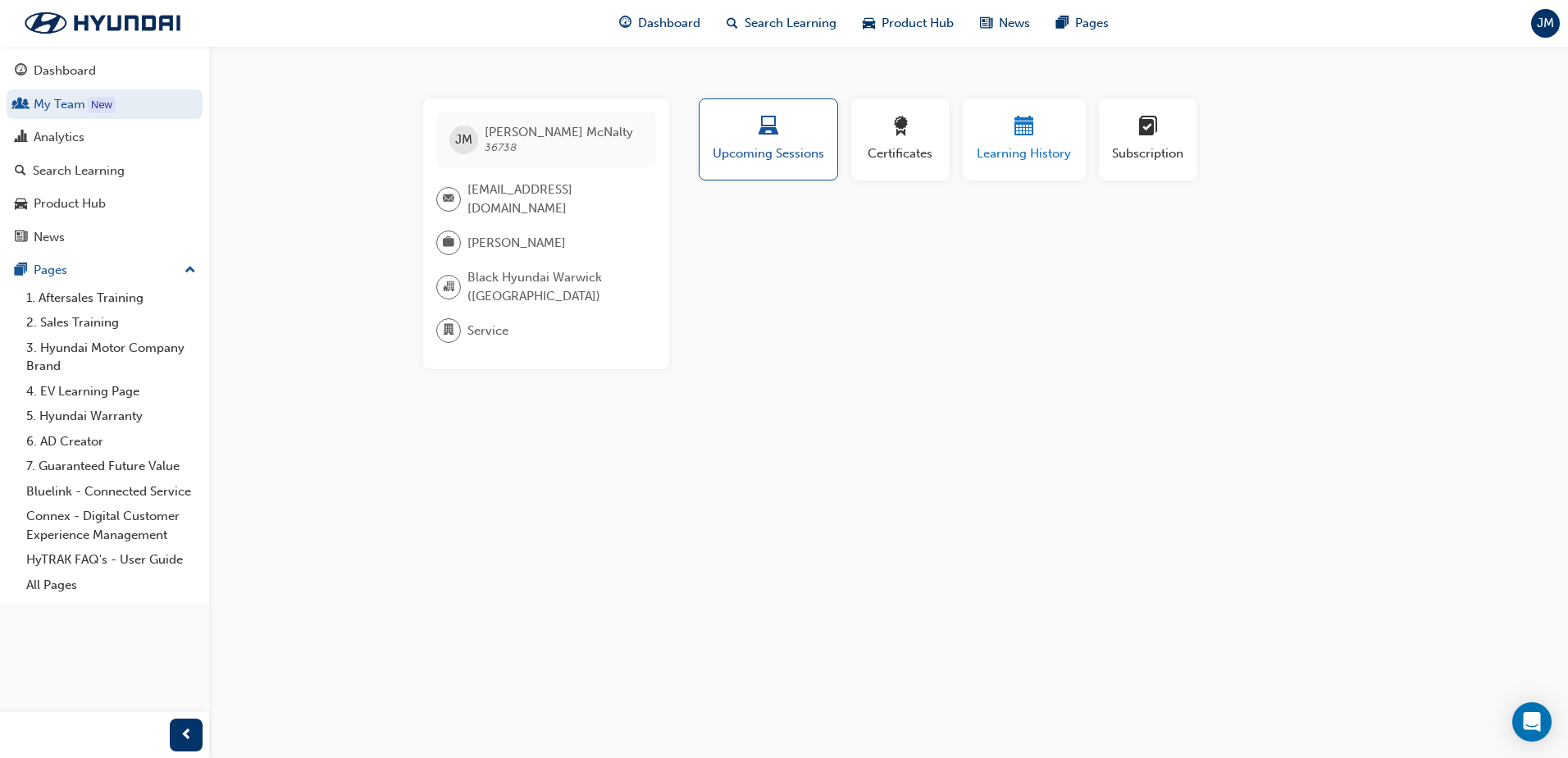
click at [1054, 129] on div "button" at bounding box center [1024, 129] width 98 height 26
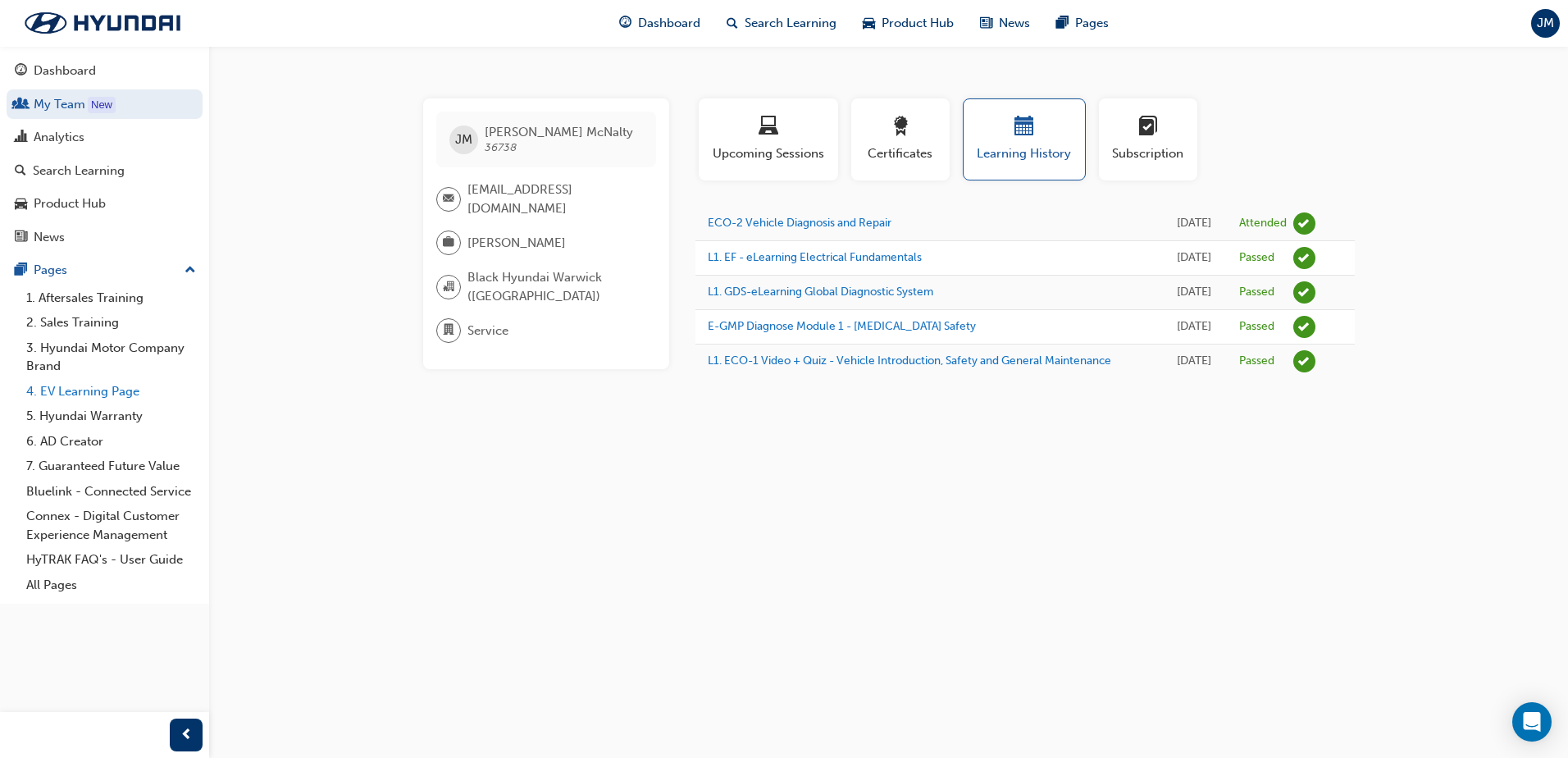
click at [87, 392] on link "4. EV Learning Page" at bounding box center [111, 392] width 183 height 26
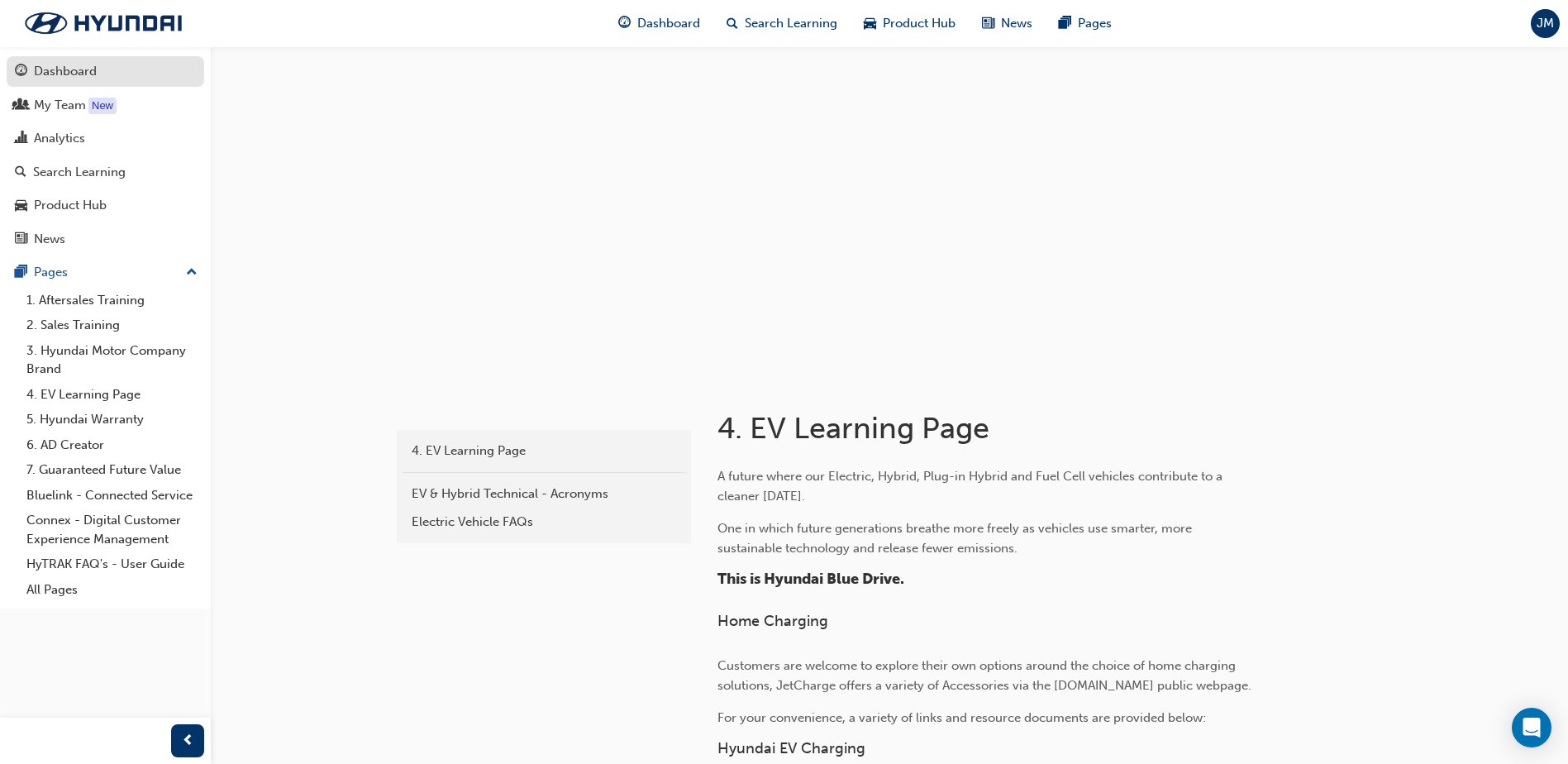
click at [55, 68] on div "Dashboard" at bounding box center [65, 72] width 63 height 19
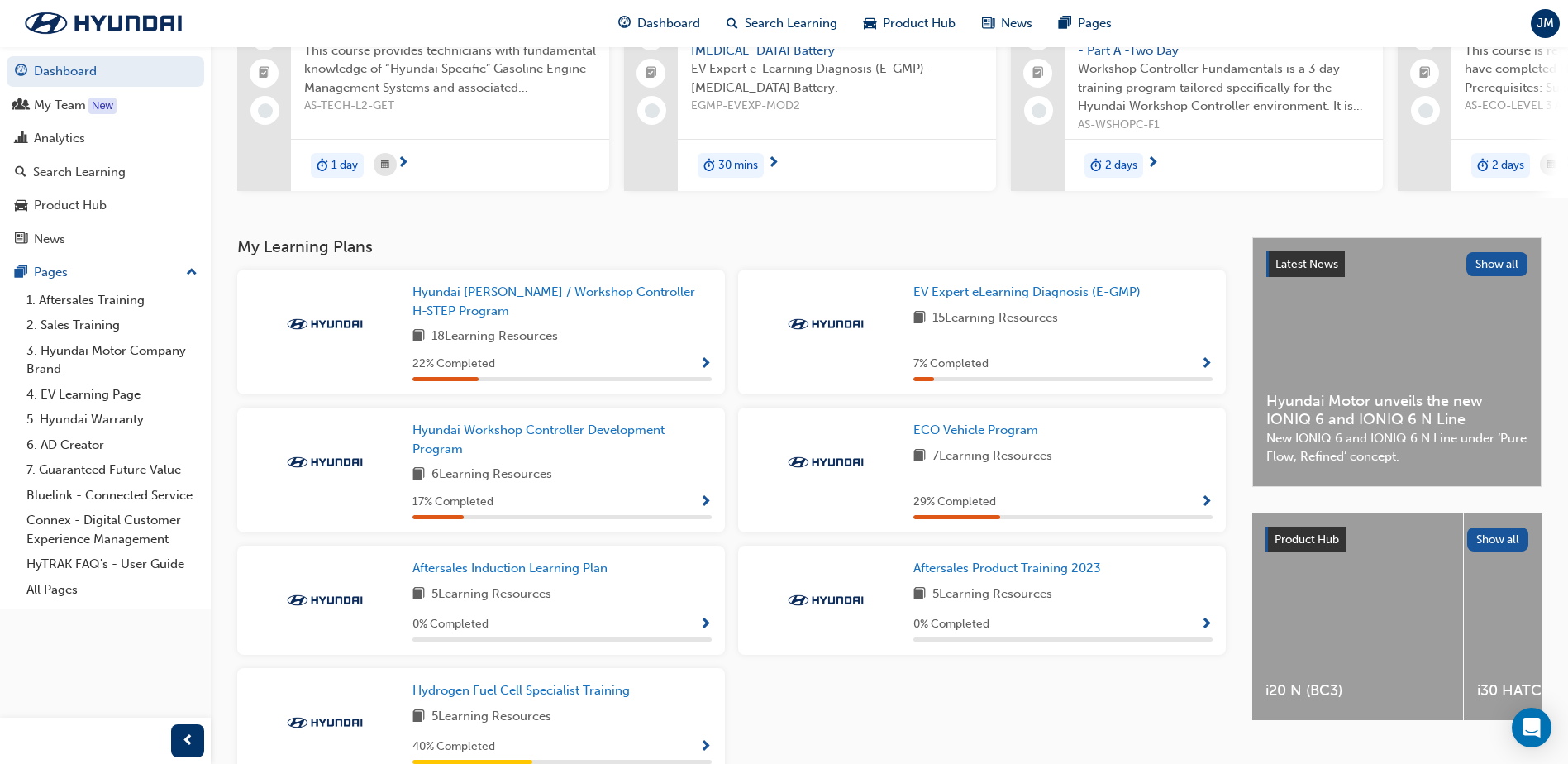
scroll to position [248, 0]
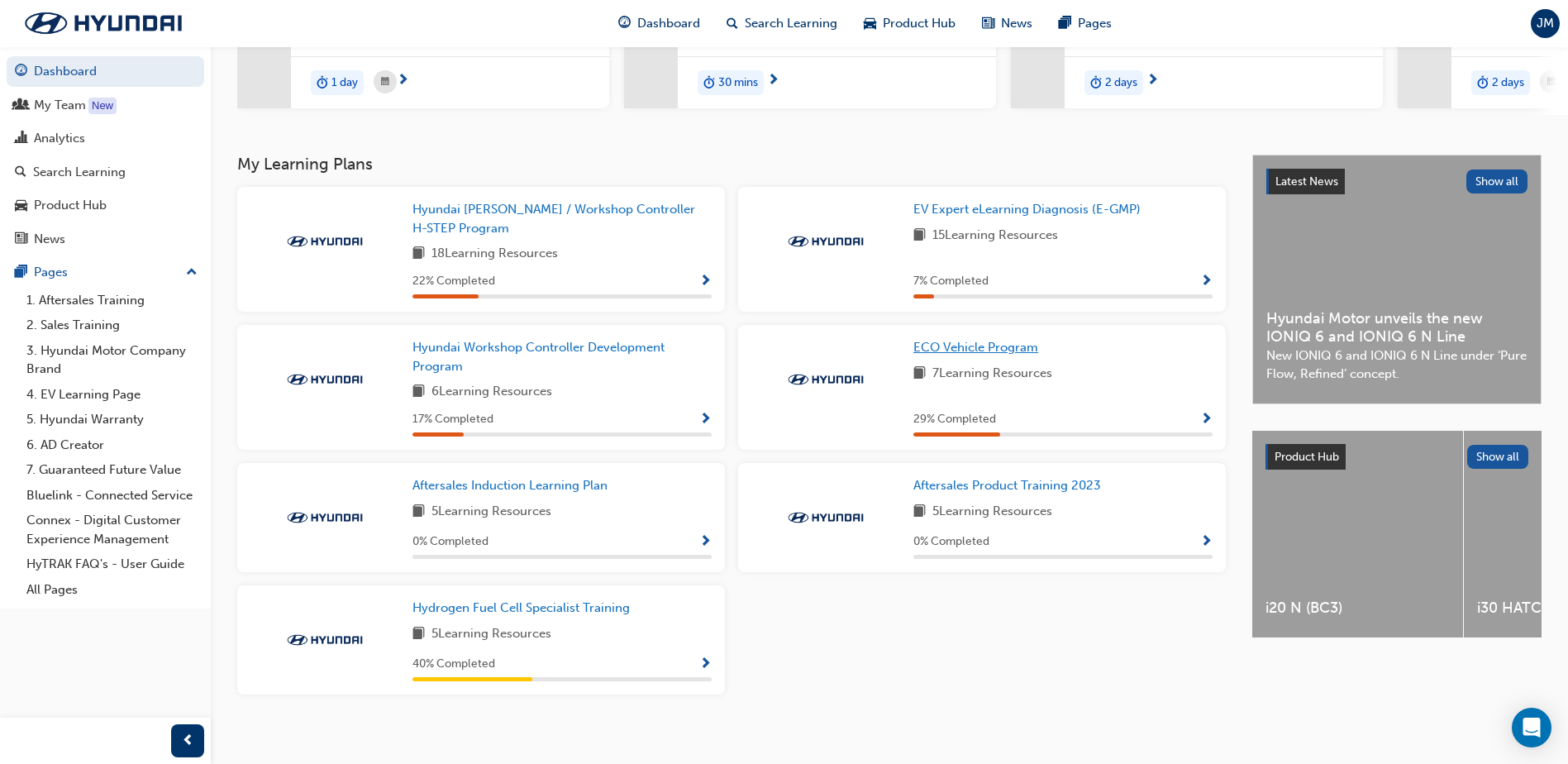
click at [938, 351] on span "ECO Vehicle Program" at bounding box center [975, 347] width 125 height 15
